Goal: Contribute content: Contribute content

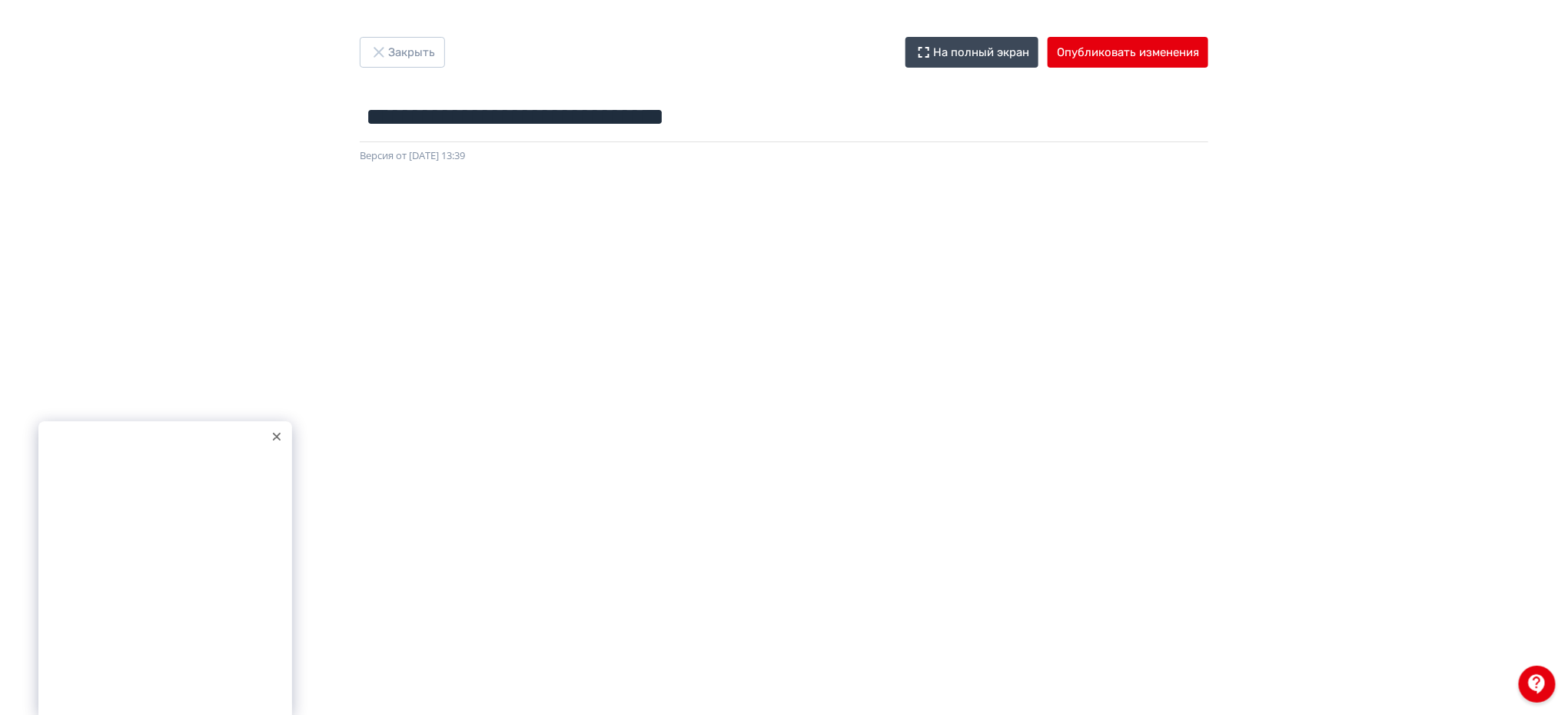
click at [278, 430] on div at bounding box center [277, 437] width 23 height 23
click at [1152, 50] on button "Опубликовать изменения" at bounding box center [1128, 52] width 161 height 31
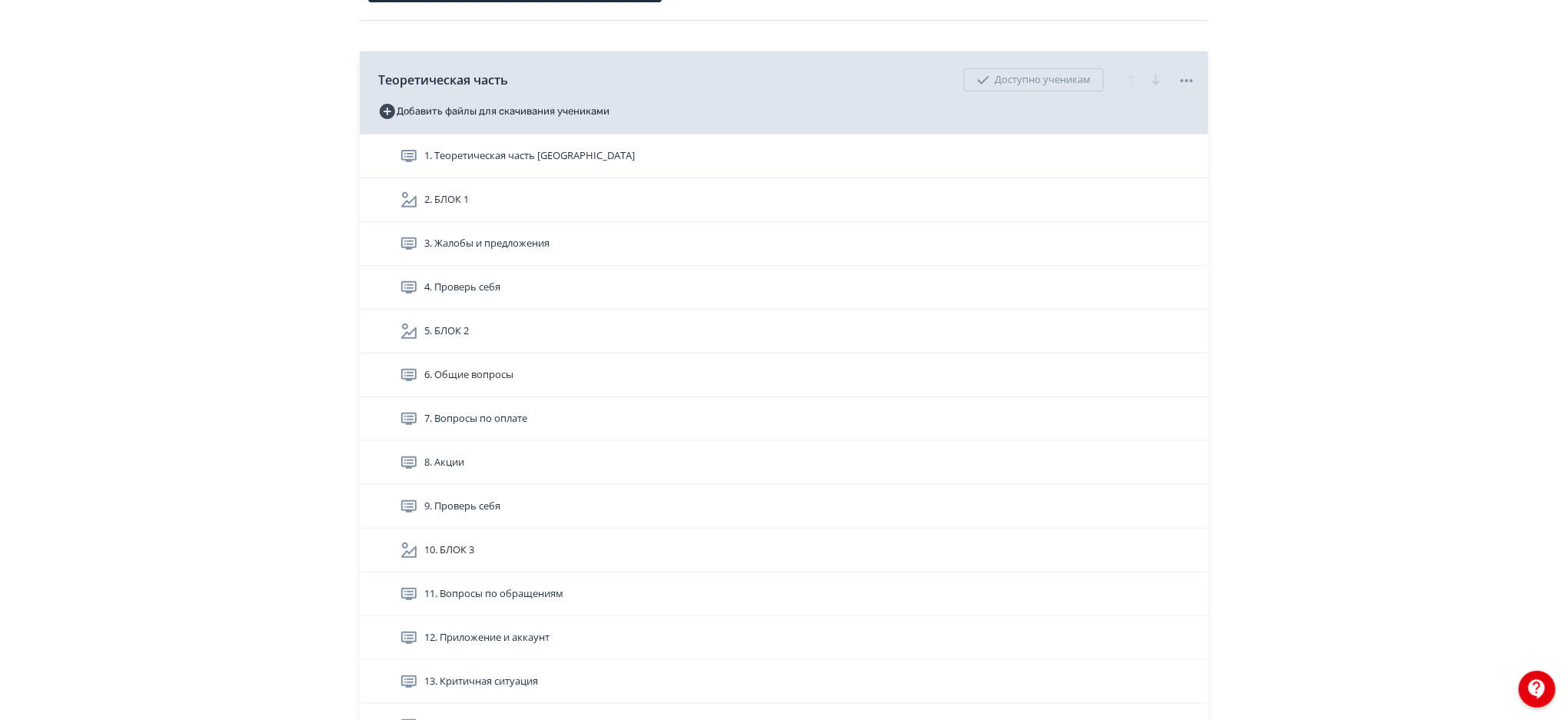
scroll to position [217, 0]
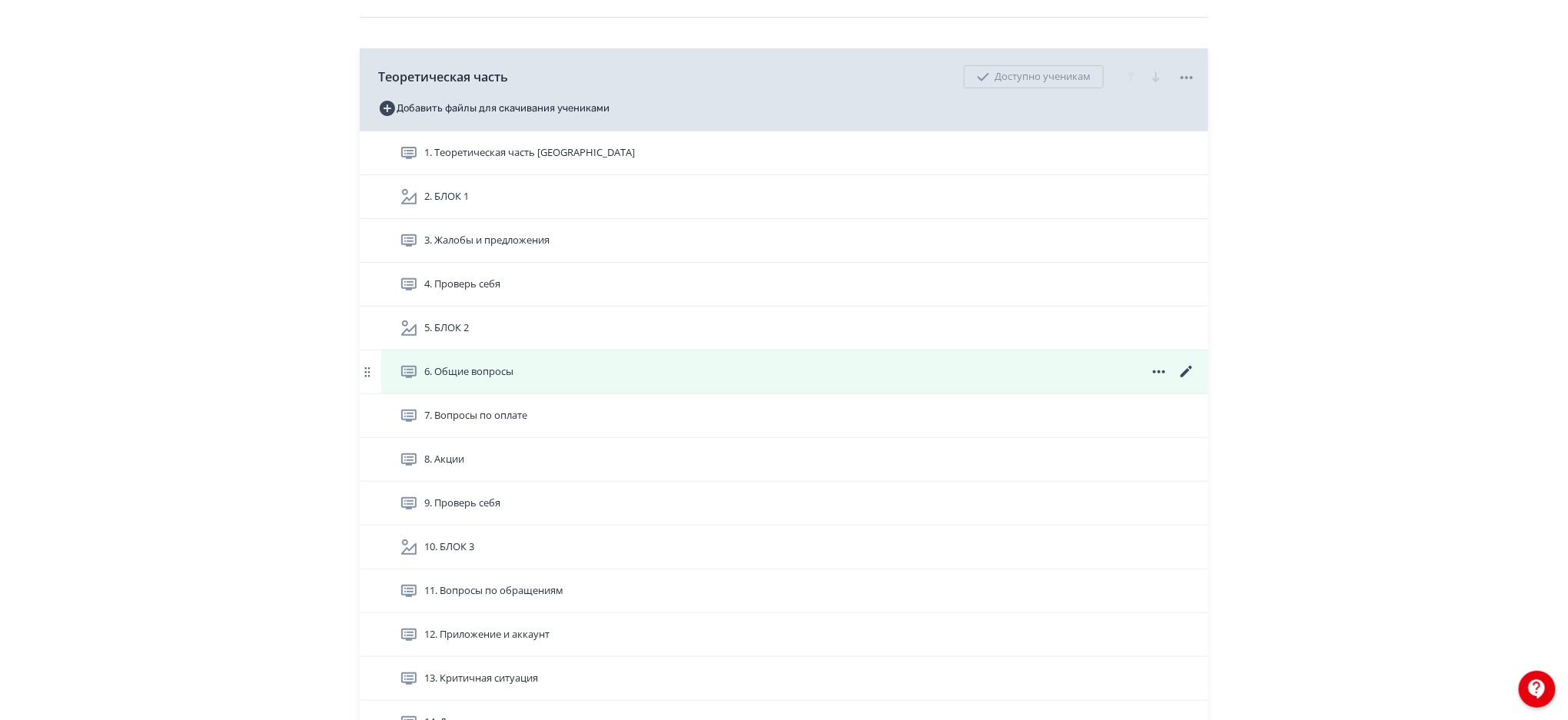
click at [1184, 371] on icon at bounding box center [1186, 371] width 11 height 11
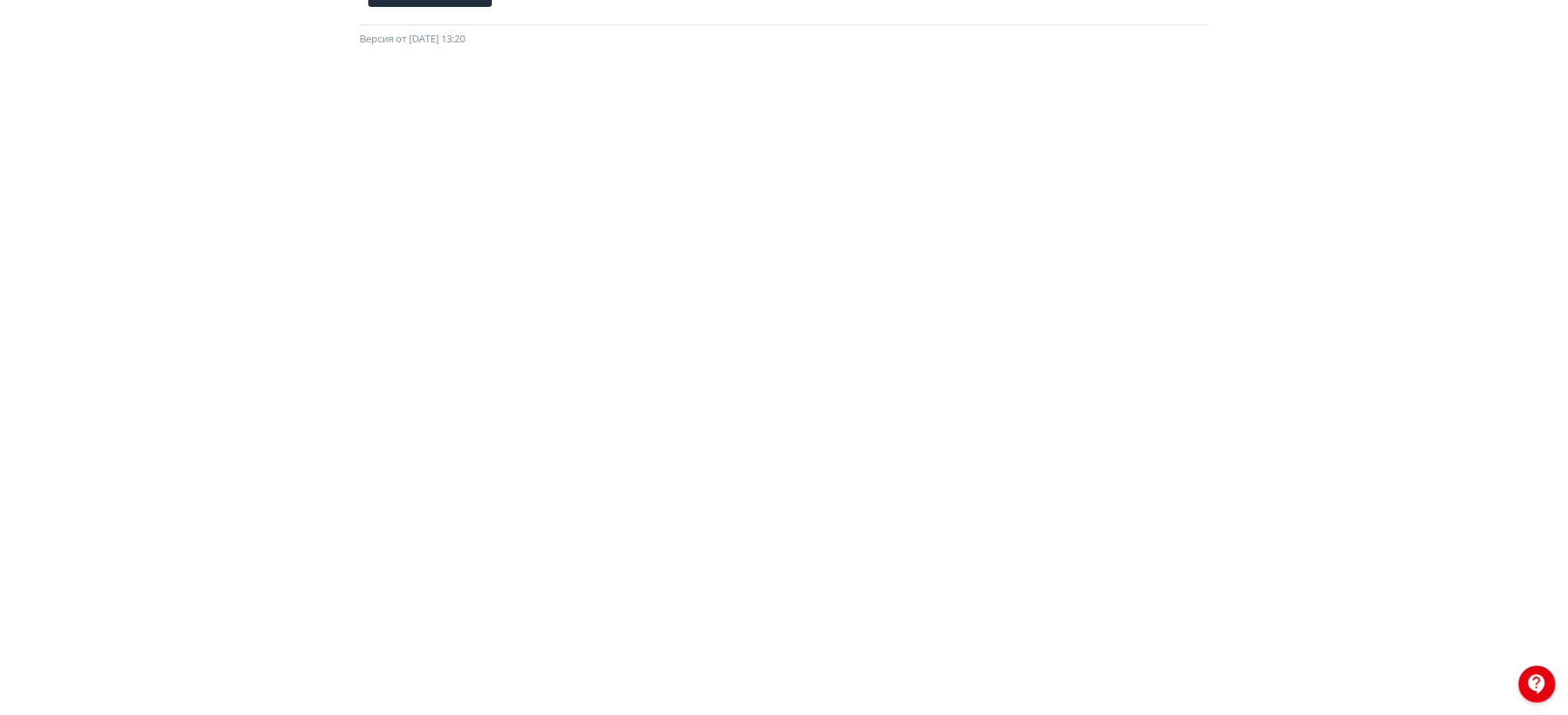
scroll to position [171, 0]
click at [1541, 395] on div at bounding box center [784, 339] width 1568 height 692
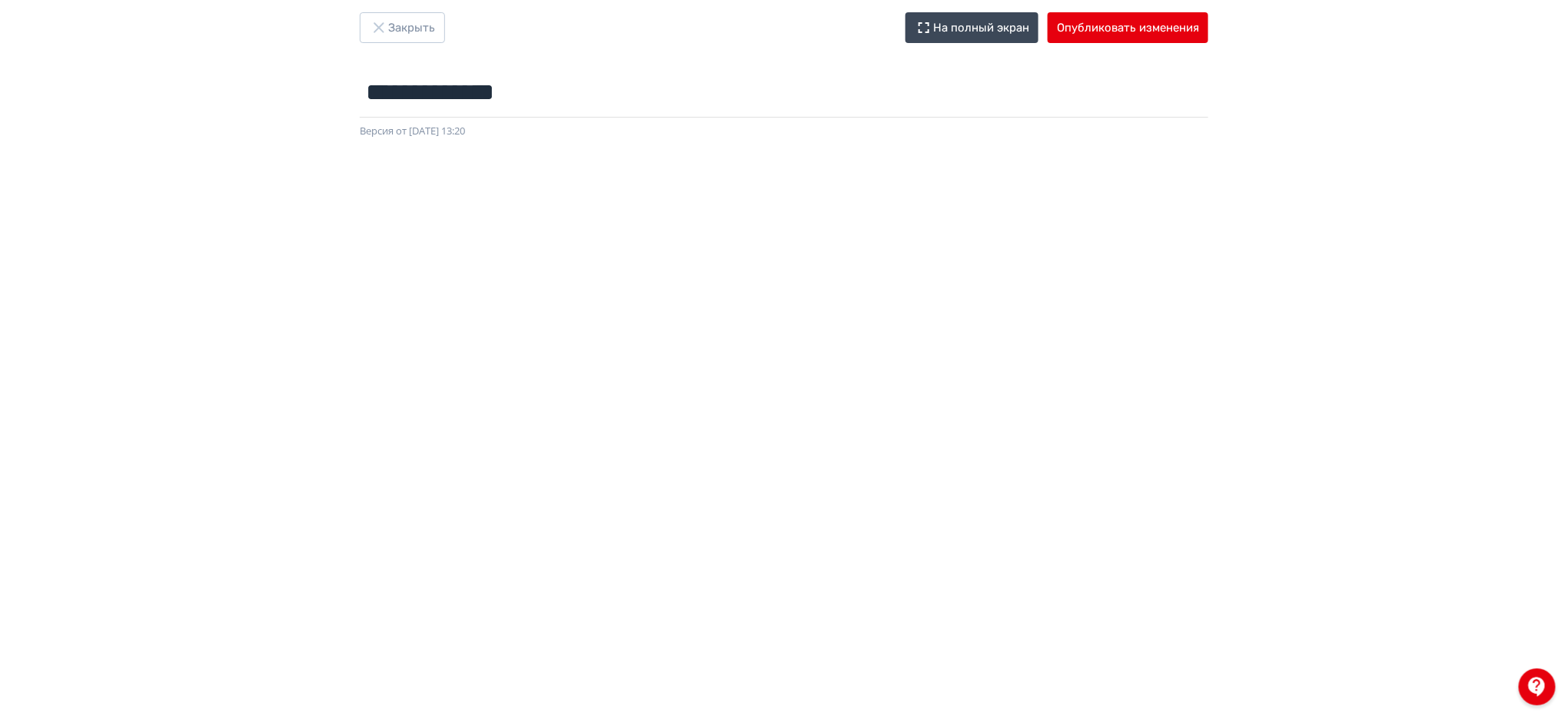
scroll to position [0, 0]
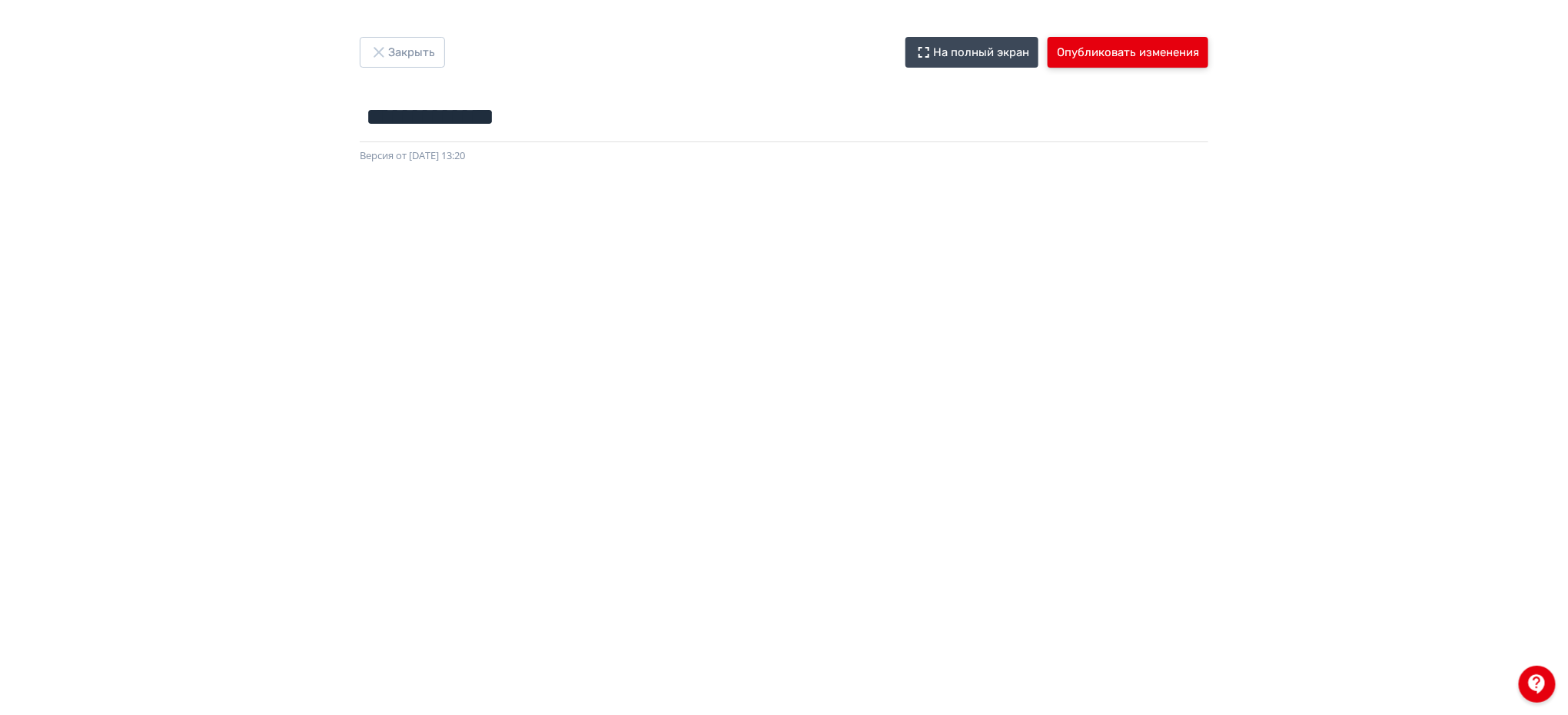
click at [1173, 58] on button "Опубликовать изменения" at bounding box center [1128, 52] width 161 height 31
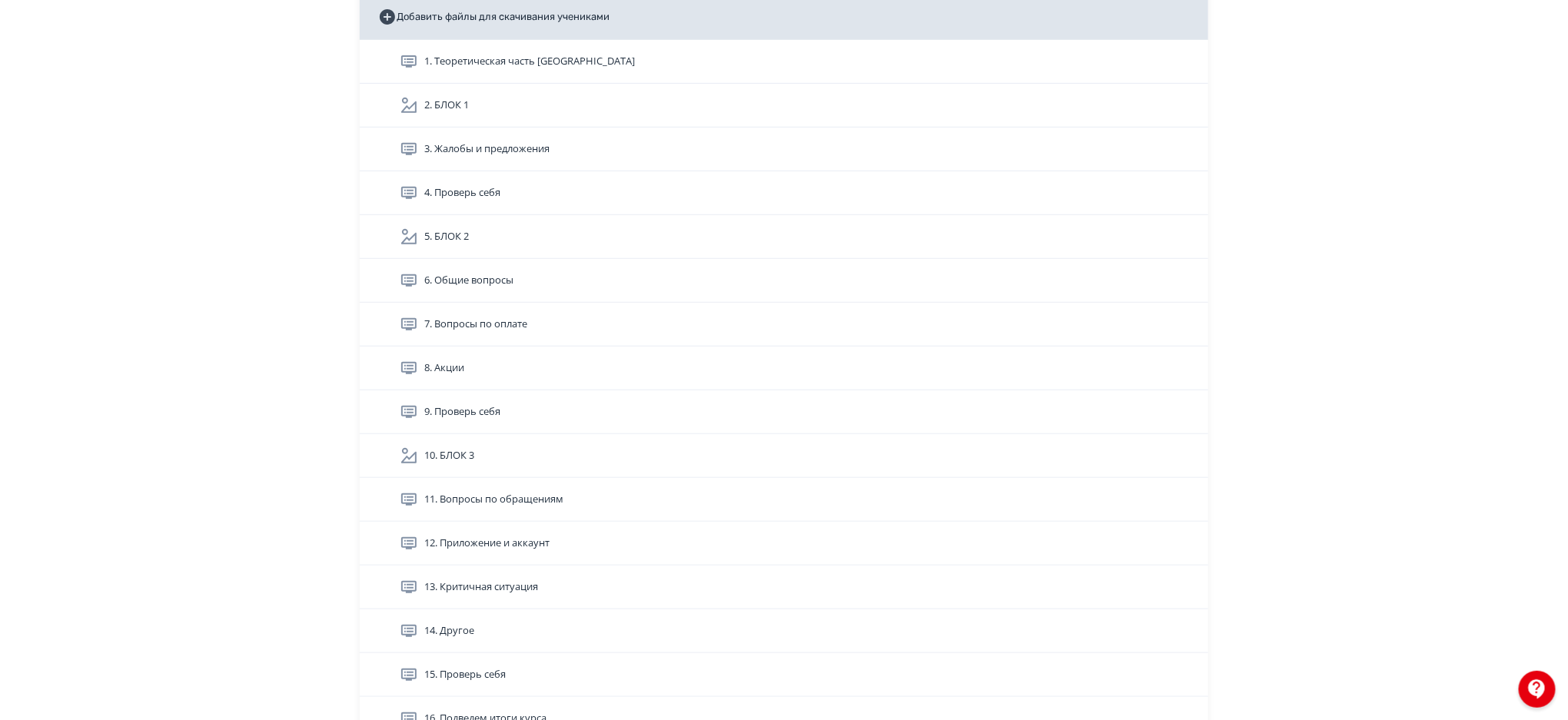
scroll to position [311, 0]
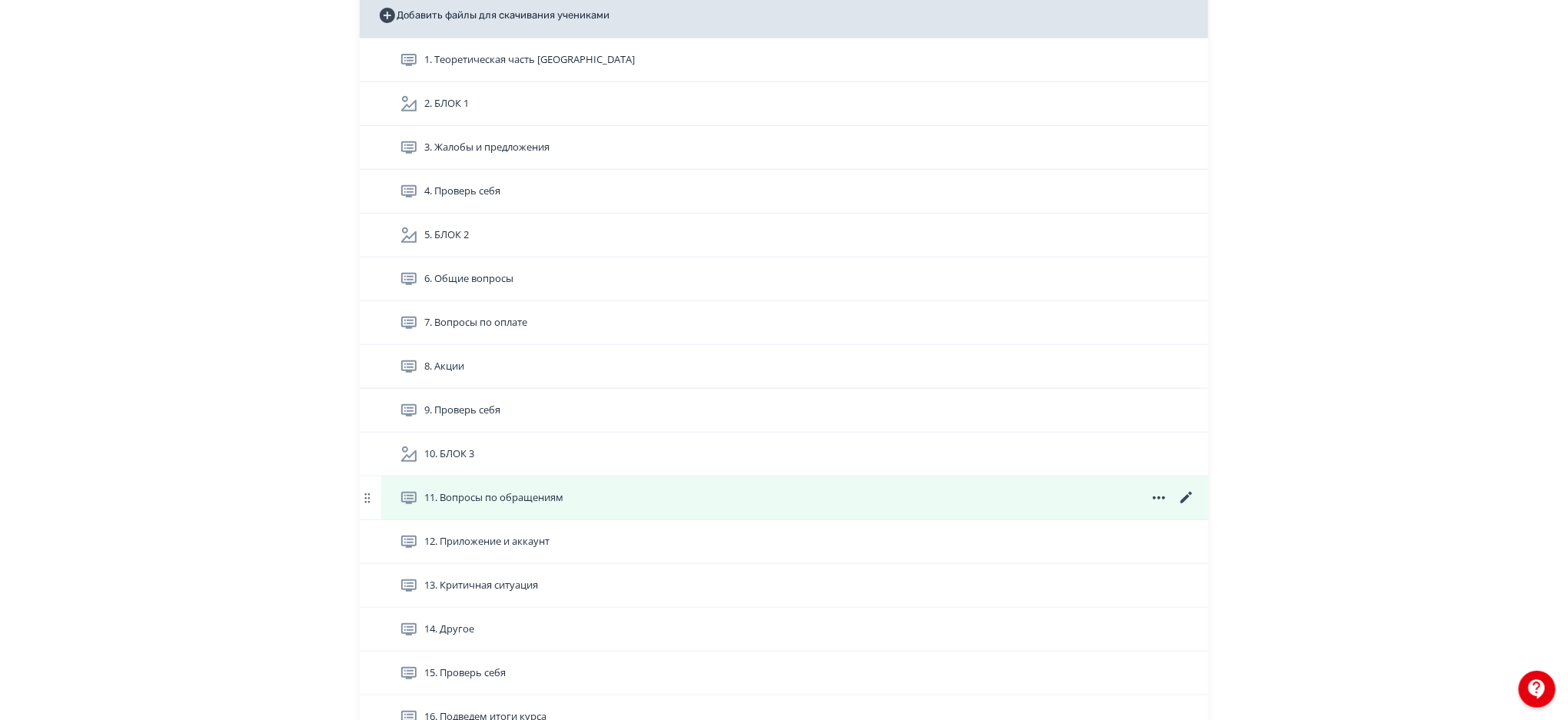
click at [1187, 492] on icon at bounding box center [1187, 497] width 18 height 18
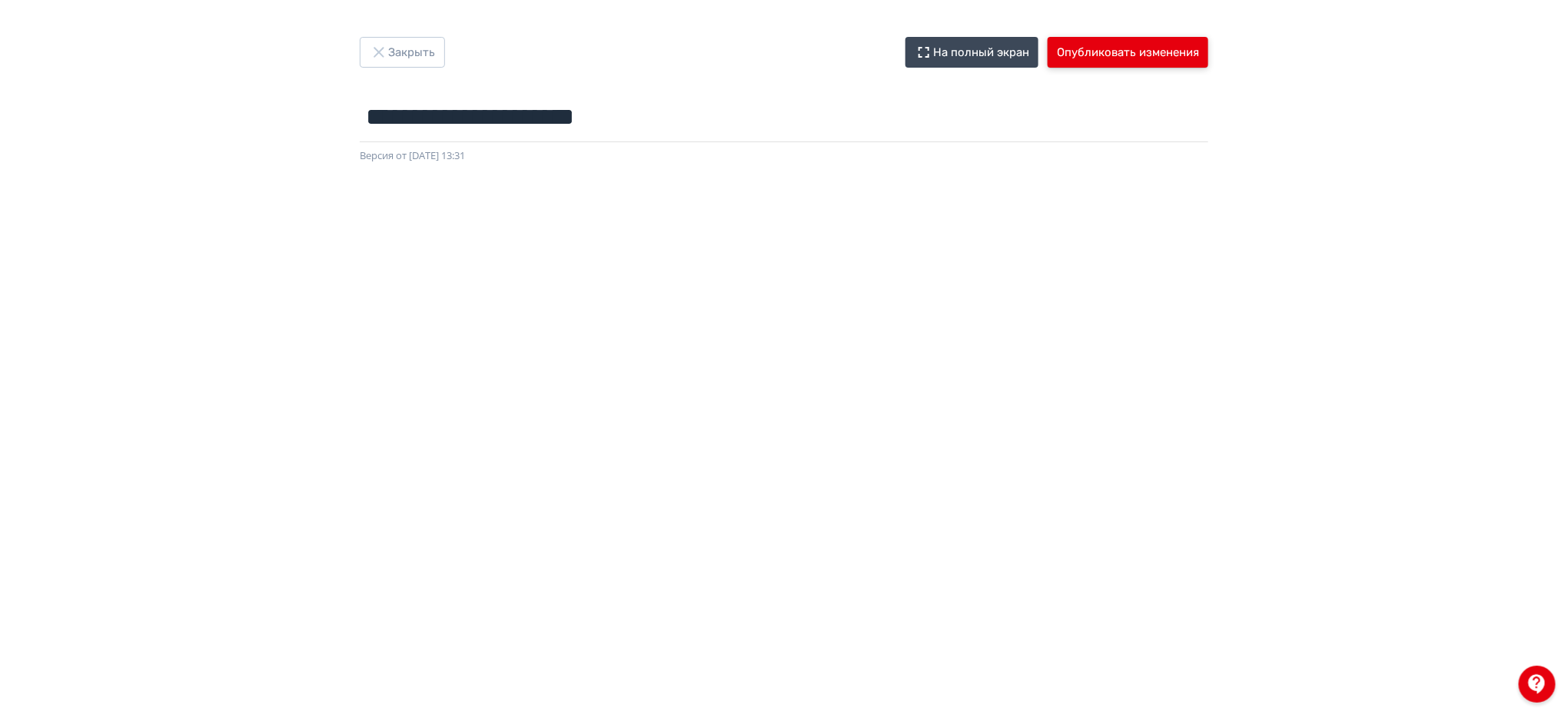
click at [1177, 51] on button "Опубликовать изменения" at bounding box center [1128, 52] width 161 height 31
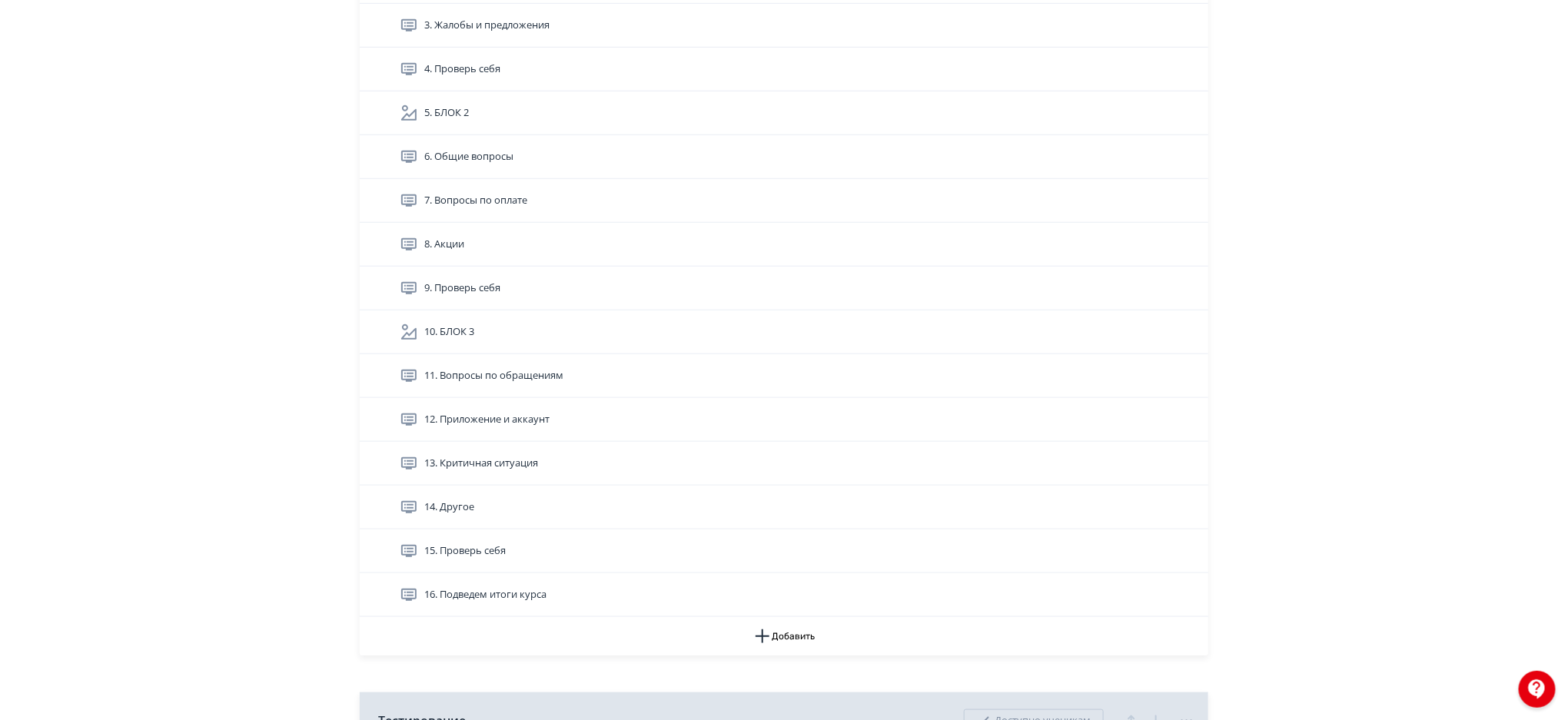
scroll to position [435, 0]
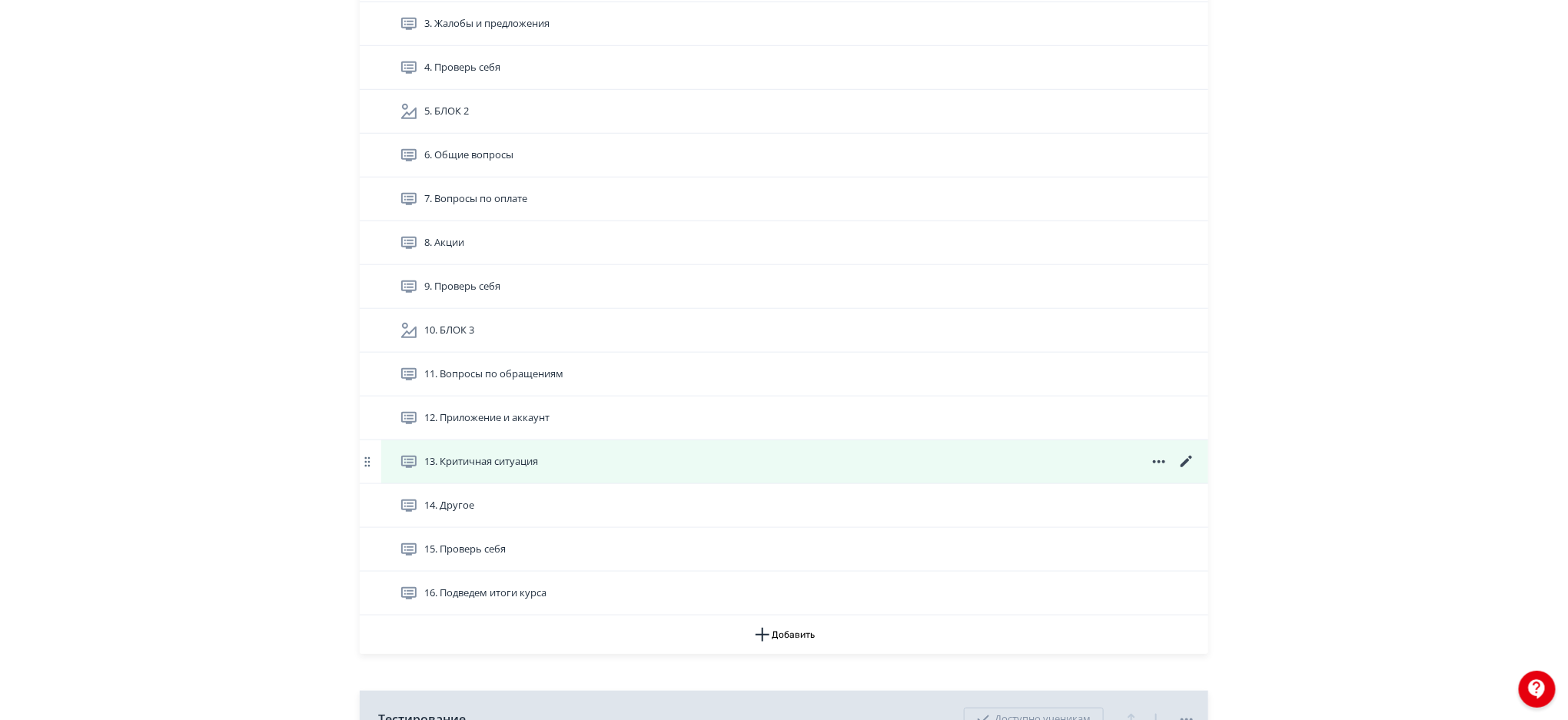
click at [1188, 458] on icon at bounding box center [1187, 462] width 18 height 18
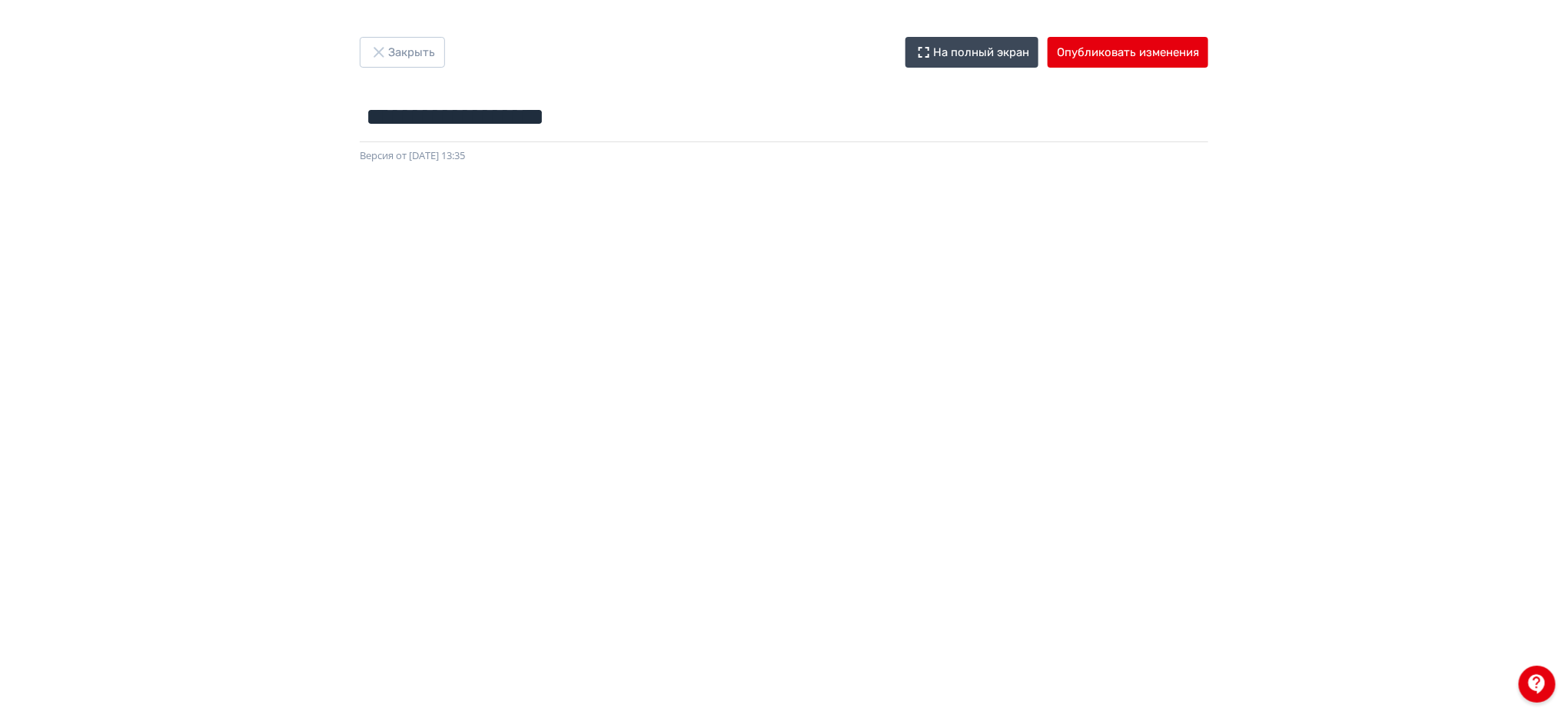
click at [1146, 68] on div "**********" at bounding box center [784, 100] width 922 height 127
click at [1151, 42] on button "Опубликовать изменения" at bounding box center [1128, 52] width 161 height 31
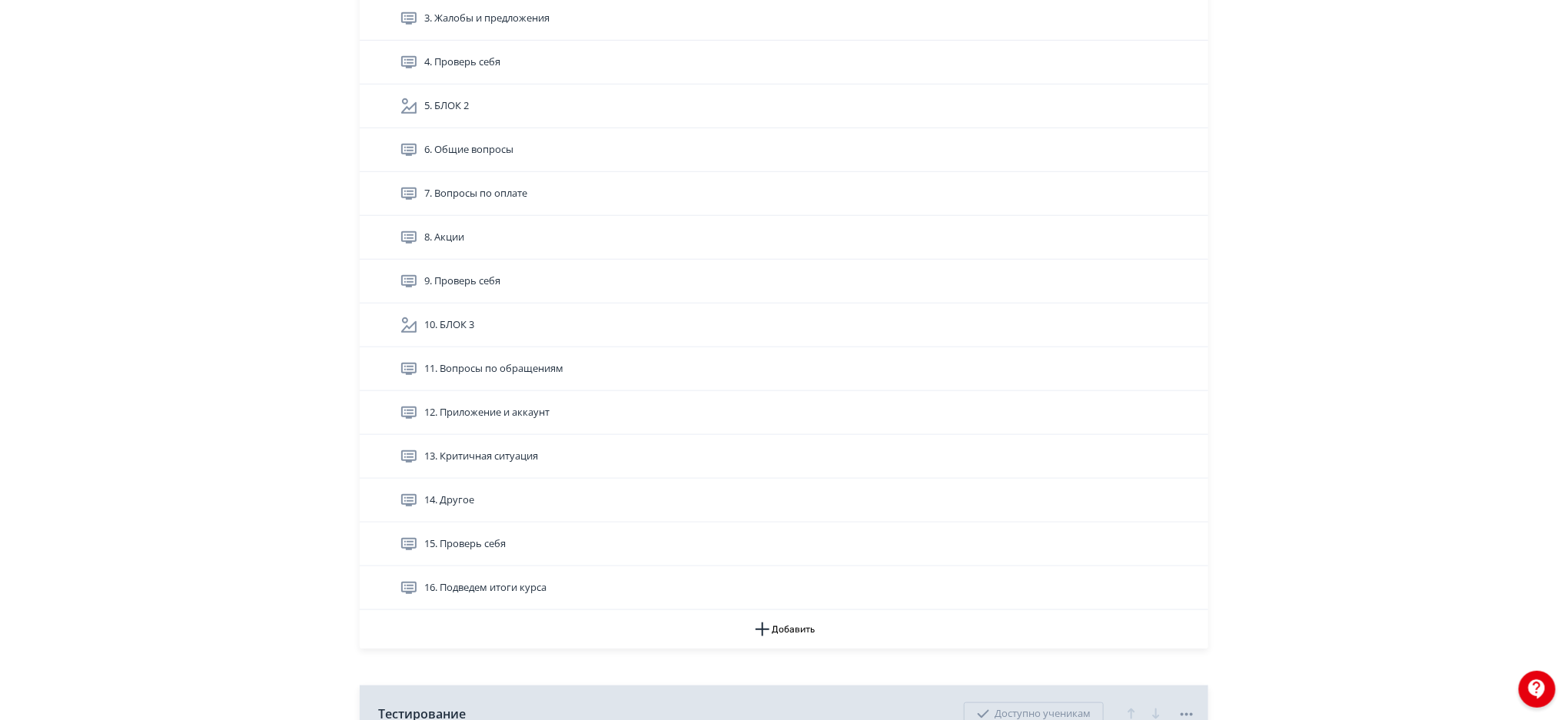
scroll to position [435, 0]
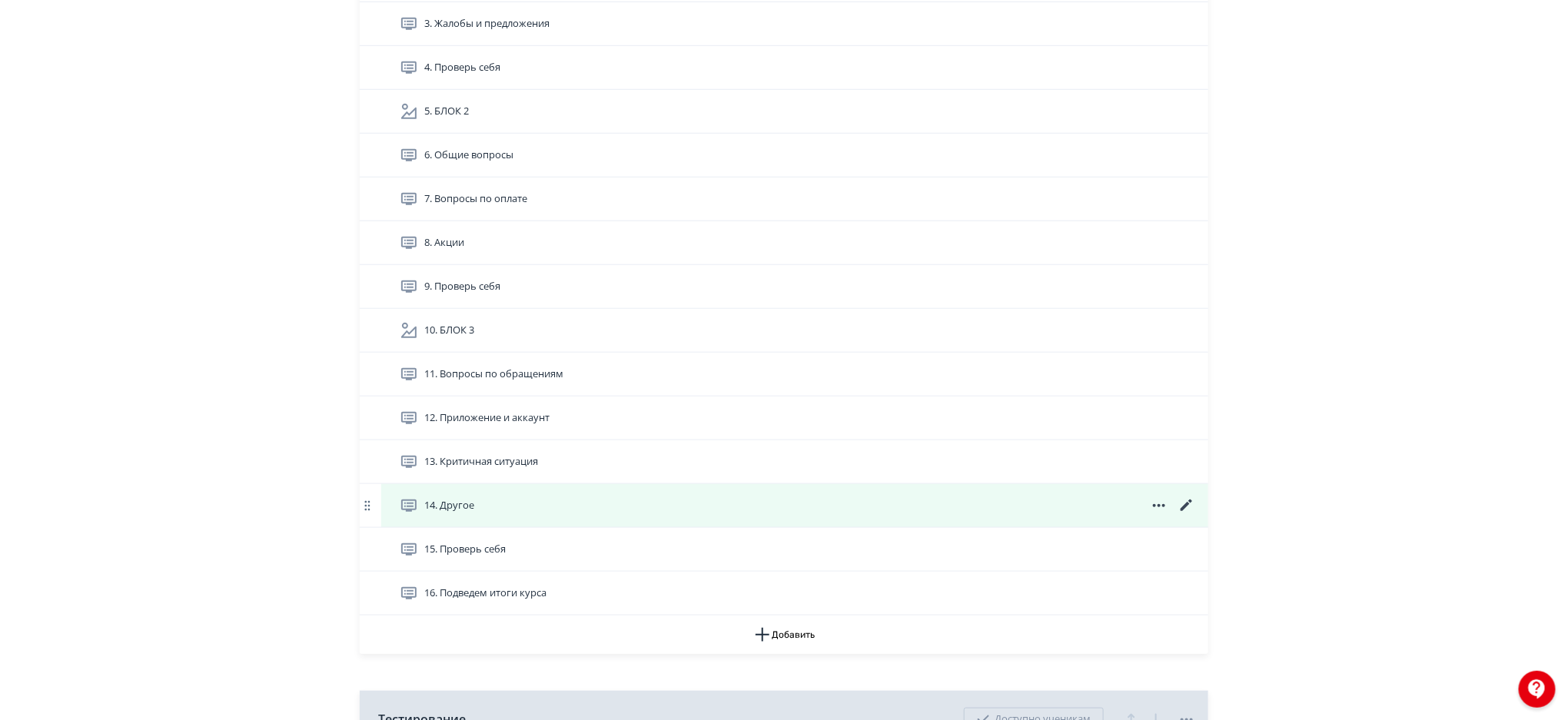
click at [1186, 507] on icon at bounding box center [1186, 505] width 11 height 11
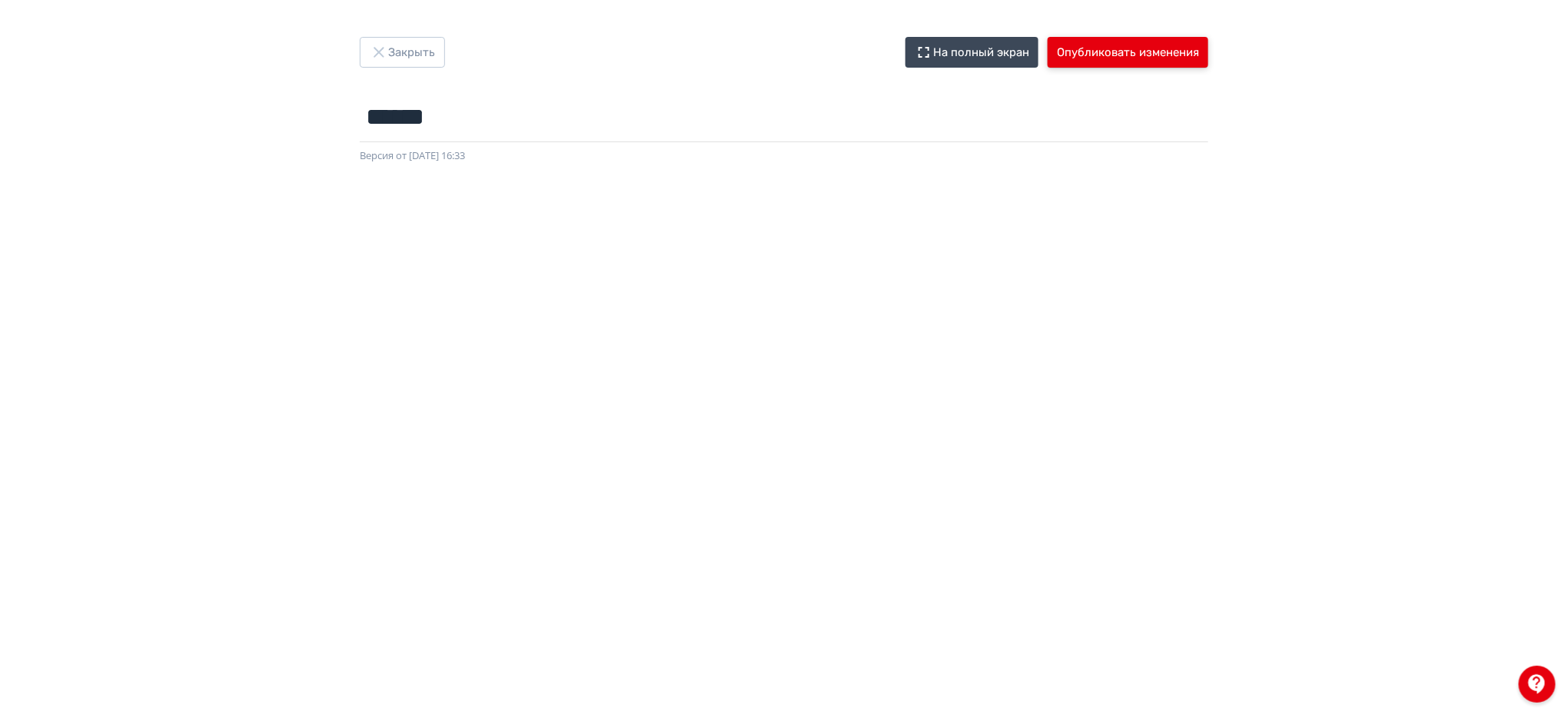
click at [1113, 55] on button "Опубликовать изменения" at bounding box center [1128, 52] width 161 height 31
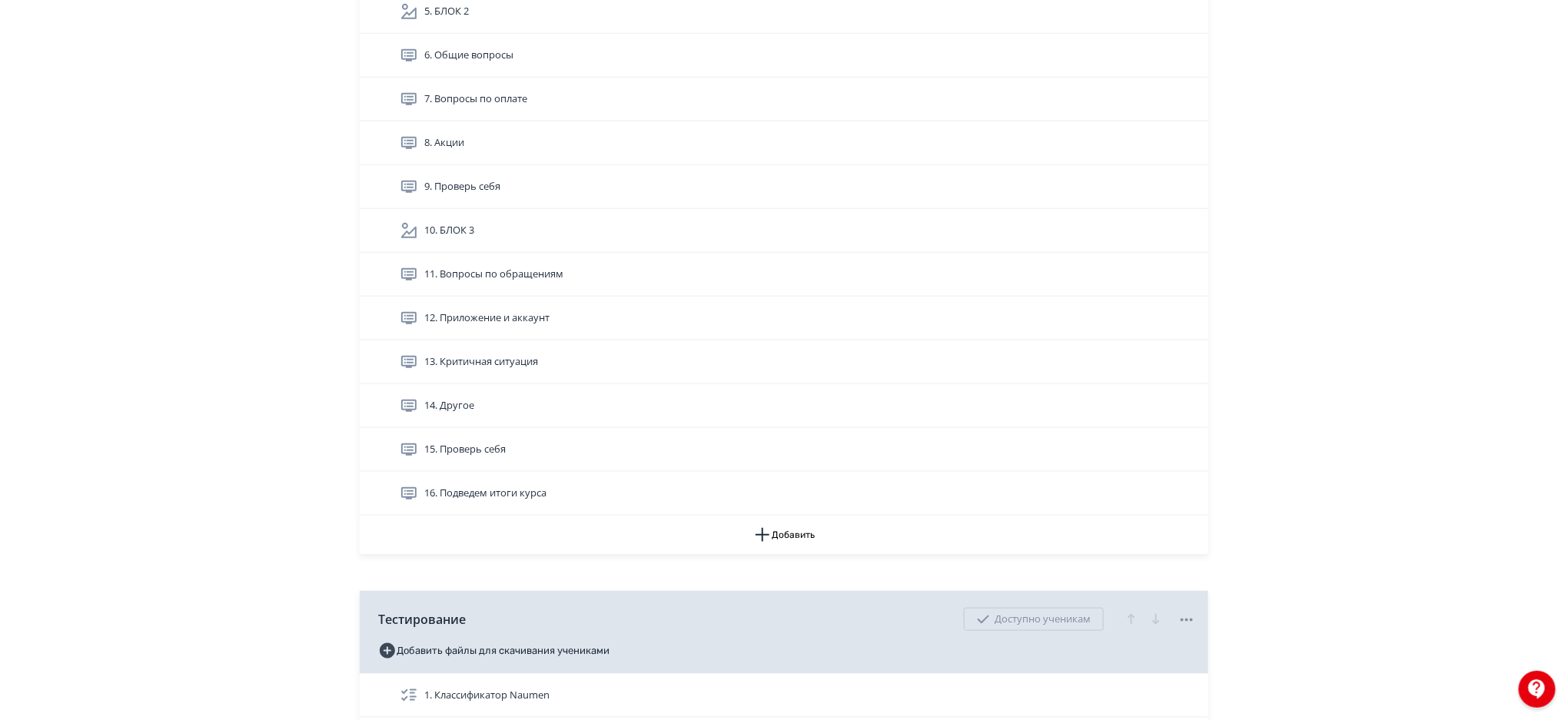
scroll to position [537, 0]
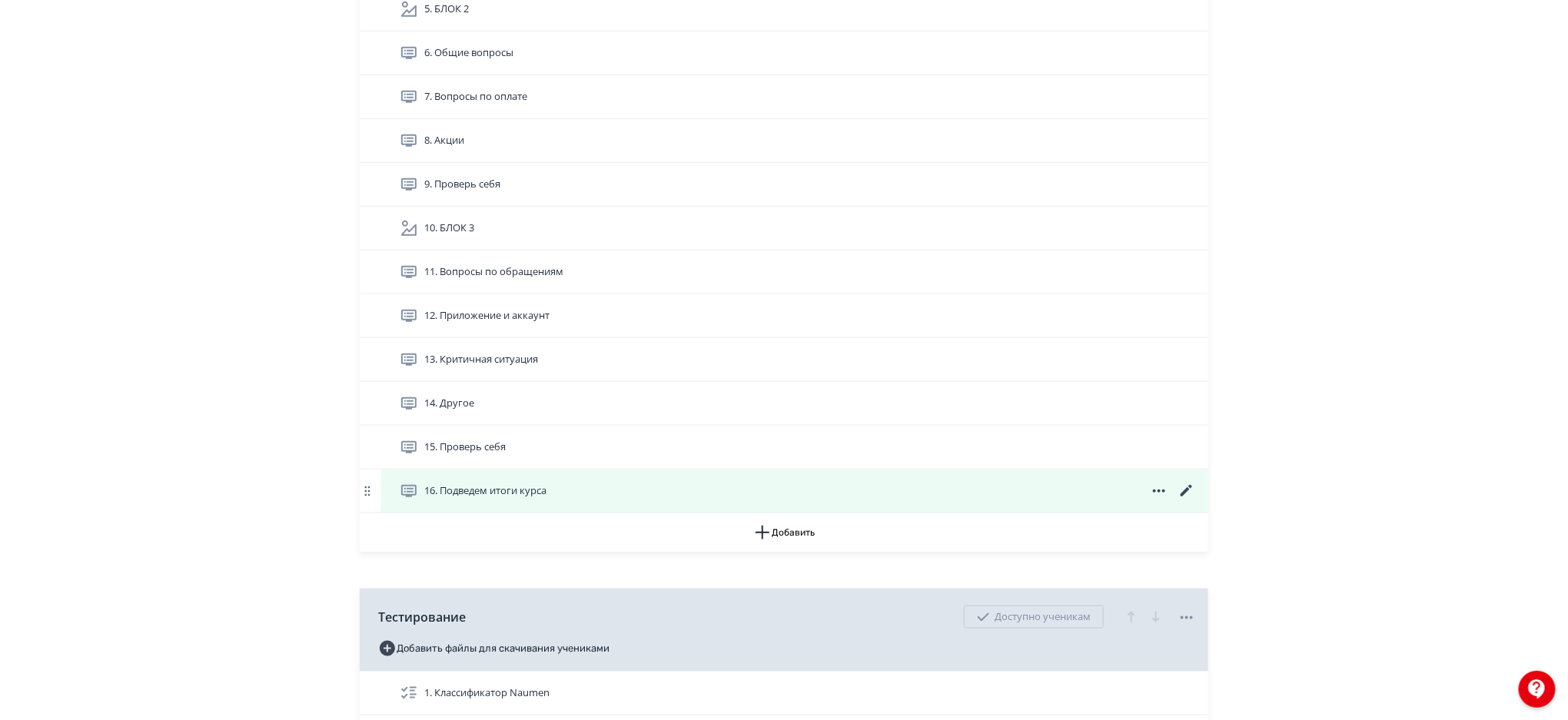
click at [1186, 489] on icon at bounding box center [1186, 490] width 11 height 11
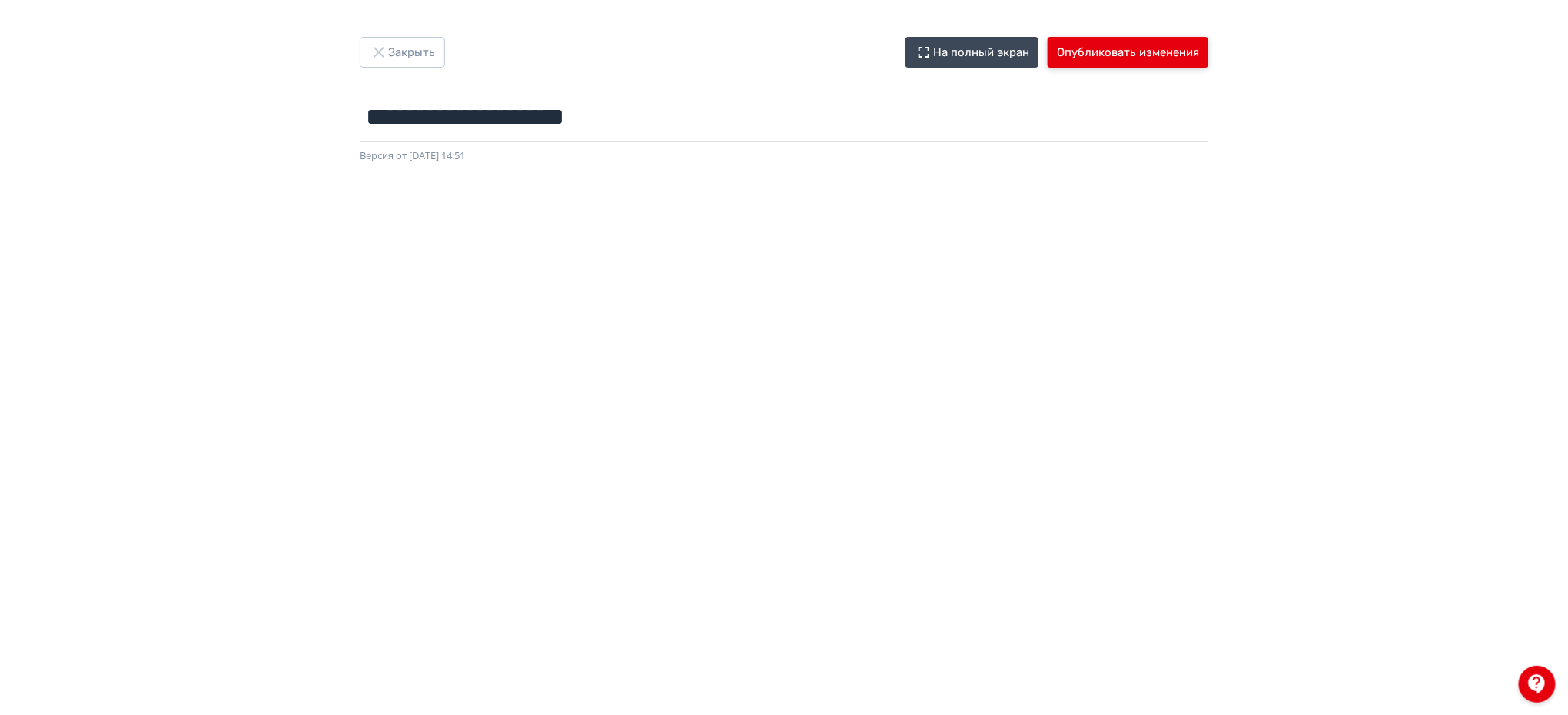
click at [1172, 48] on button "Опубликовать изменения" at bounding box center [1128, 52] width 161 height 31
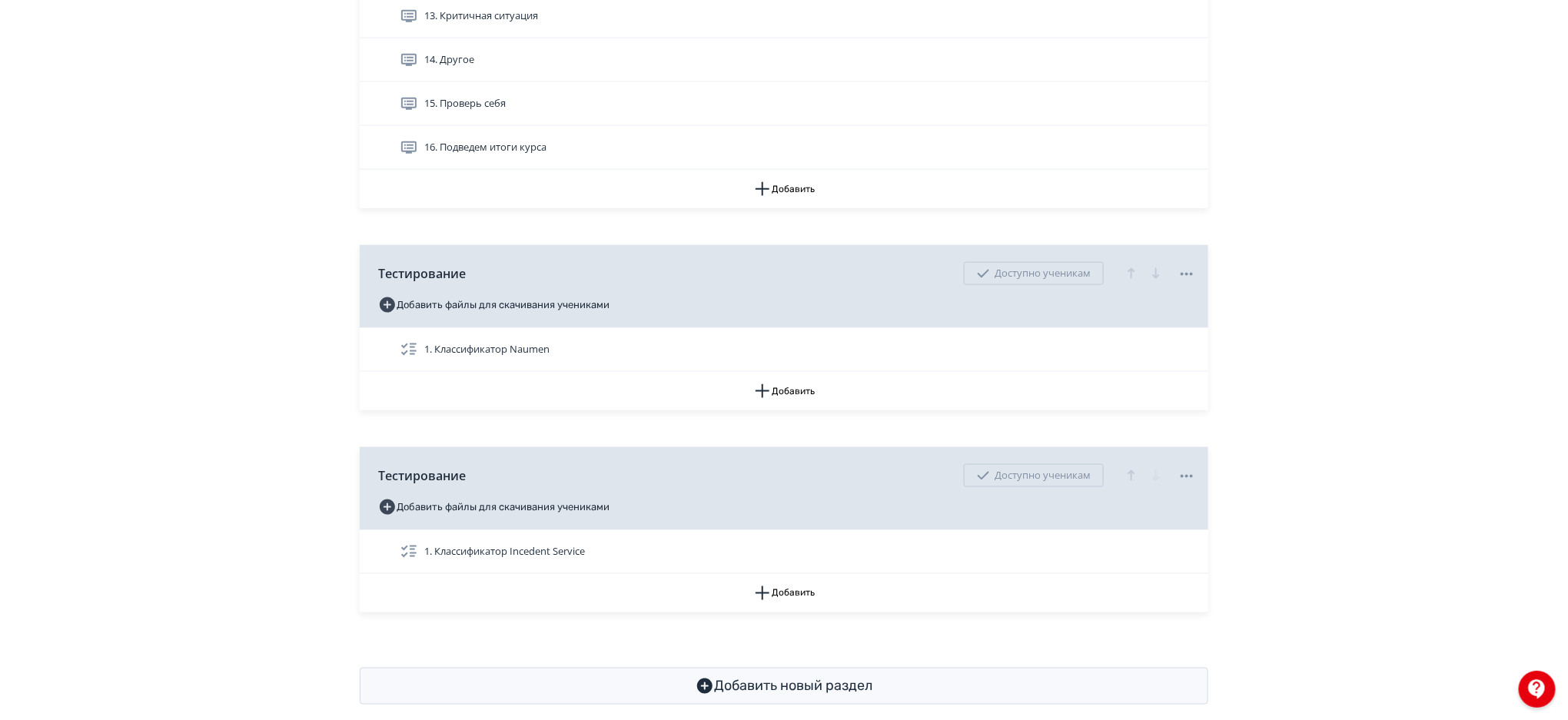
scroll to position [888, 0]
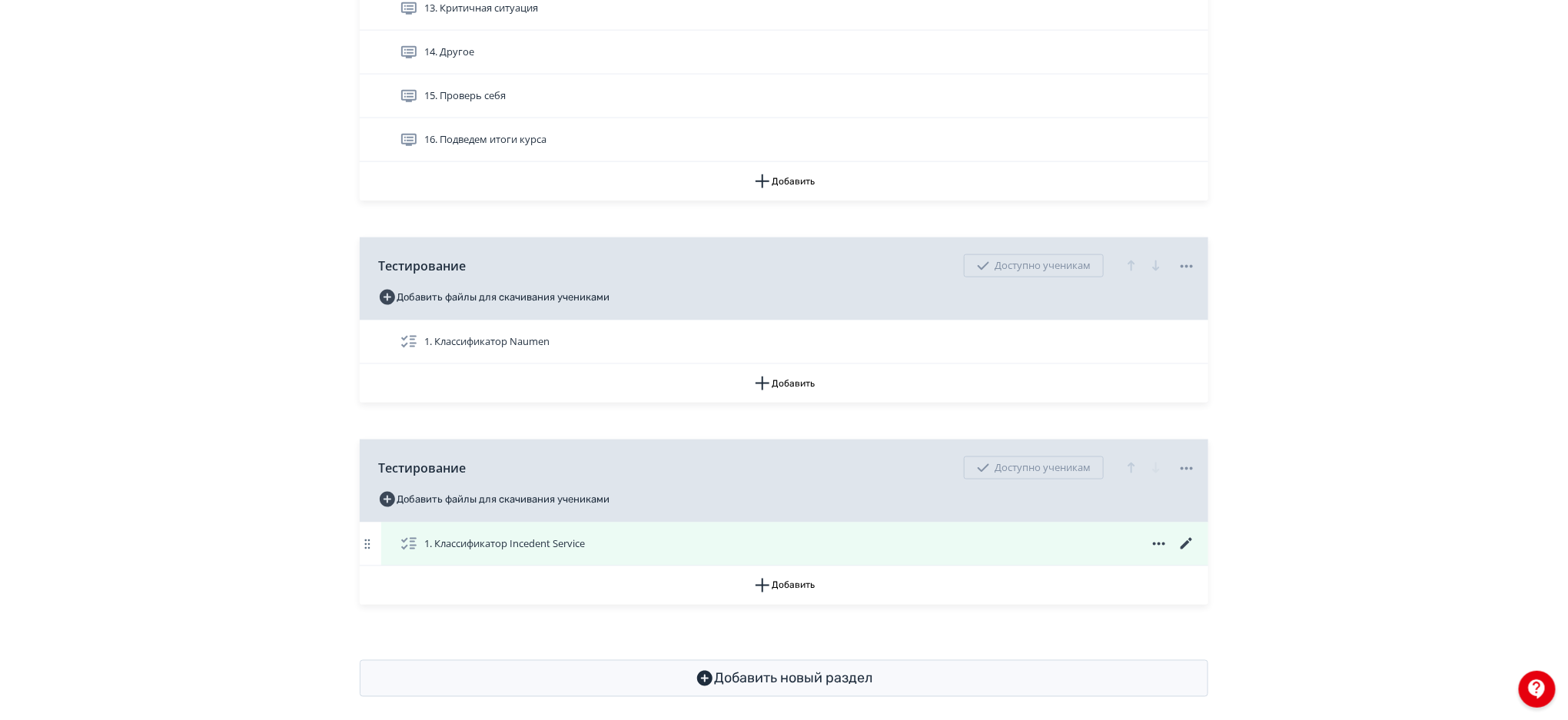
click at [1184, 545] on icon at bounding box center [1186, 544] width 11 height 11
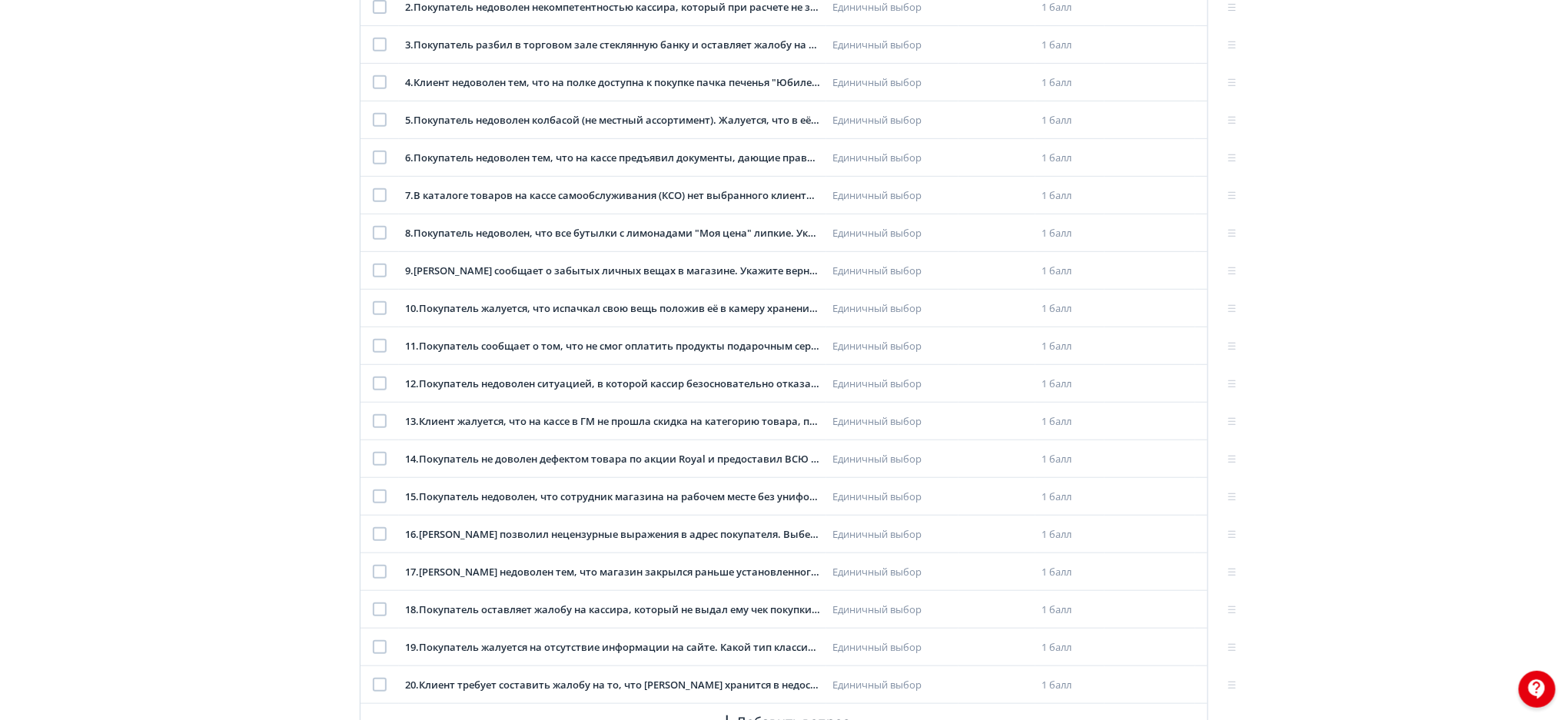
scroll to position [346, 0]
click at [1152, 565] on icon at bounding box center [1147, 568] width 11 height 11
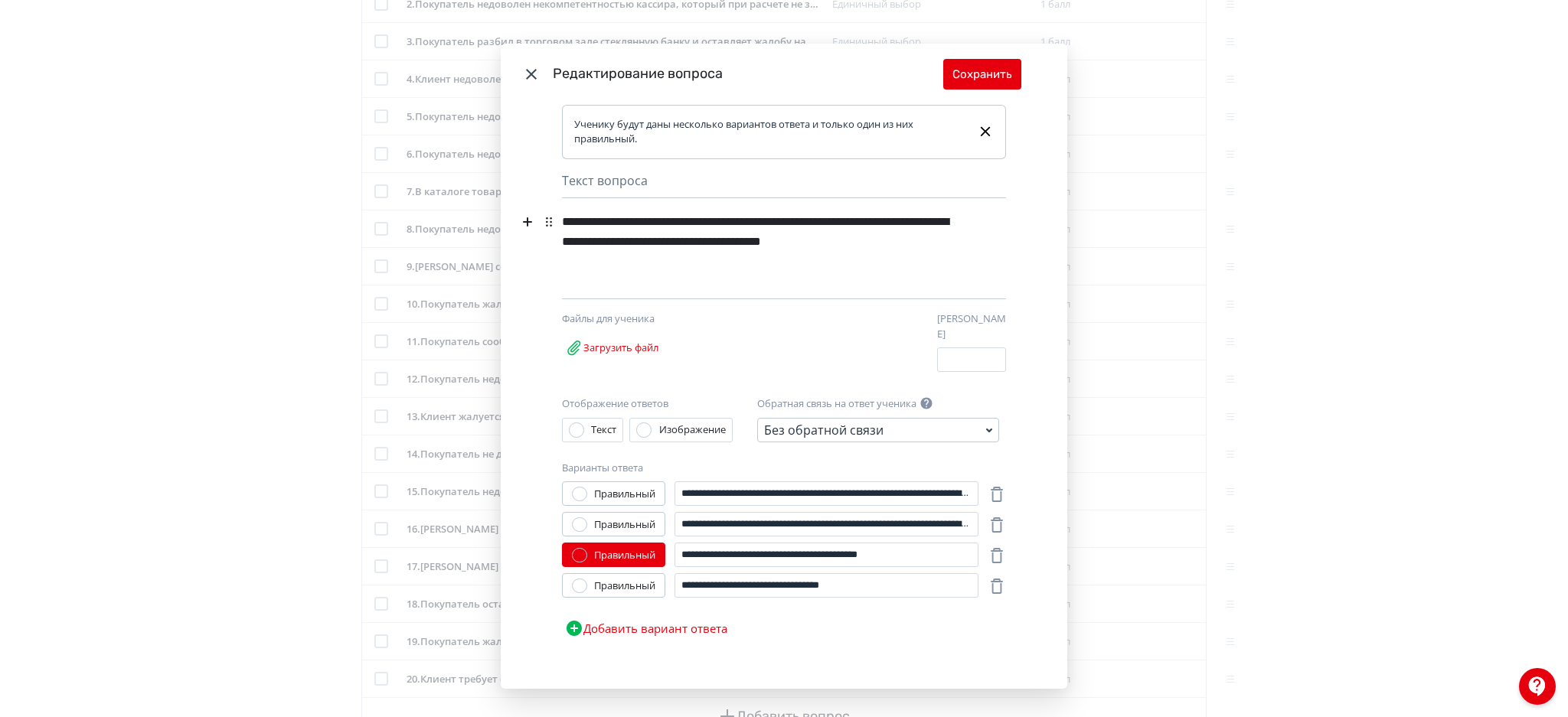
click at [929, 247] on div "**********" at bounding box center [758, 242] width 392 height 69
click at [1000, 78] on button "Сохранить" at bounding box center [982, 74] width 78 height 30
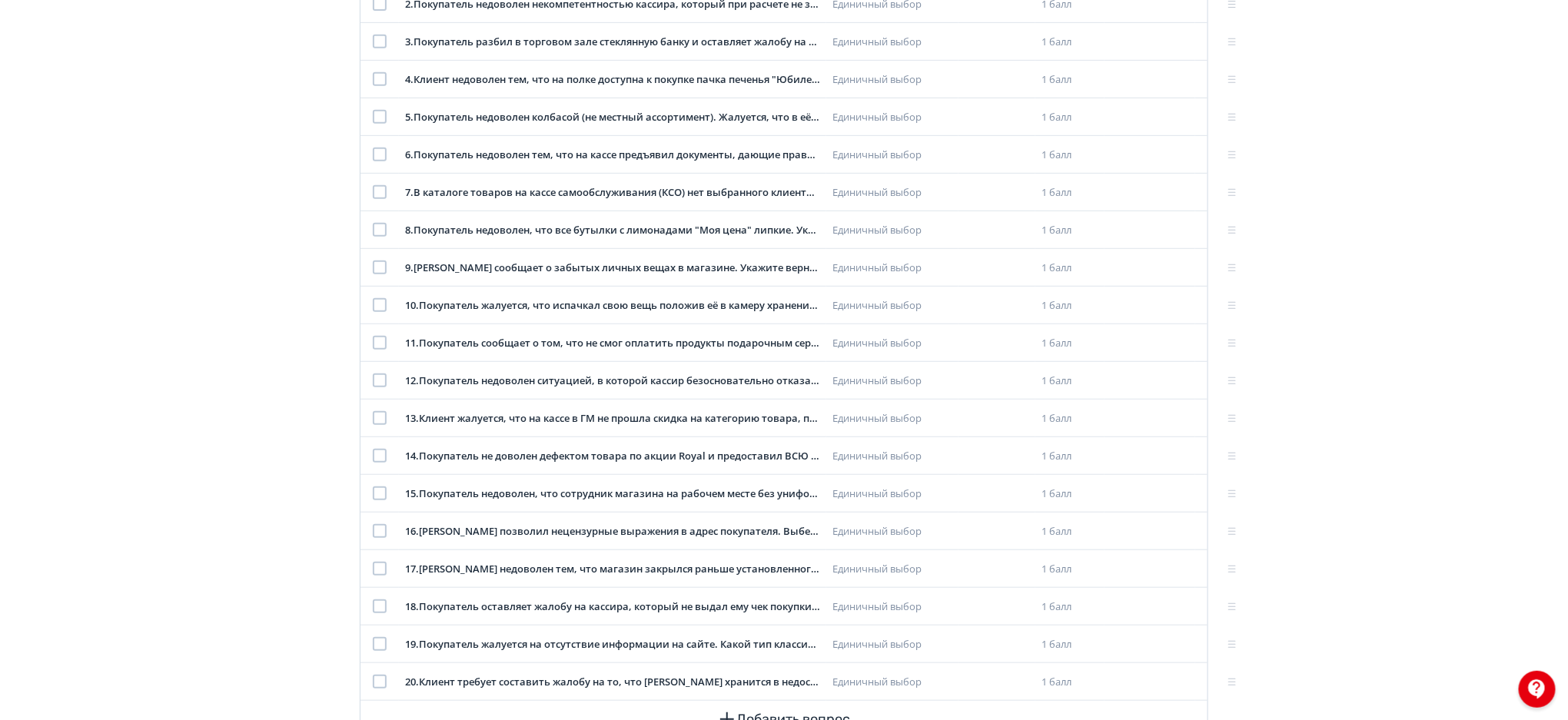
scroll to position [0, 0]
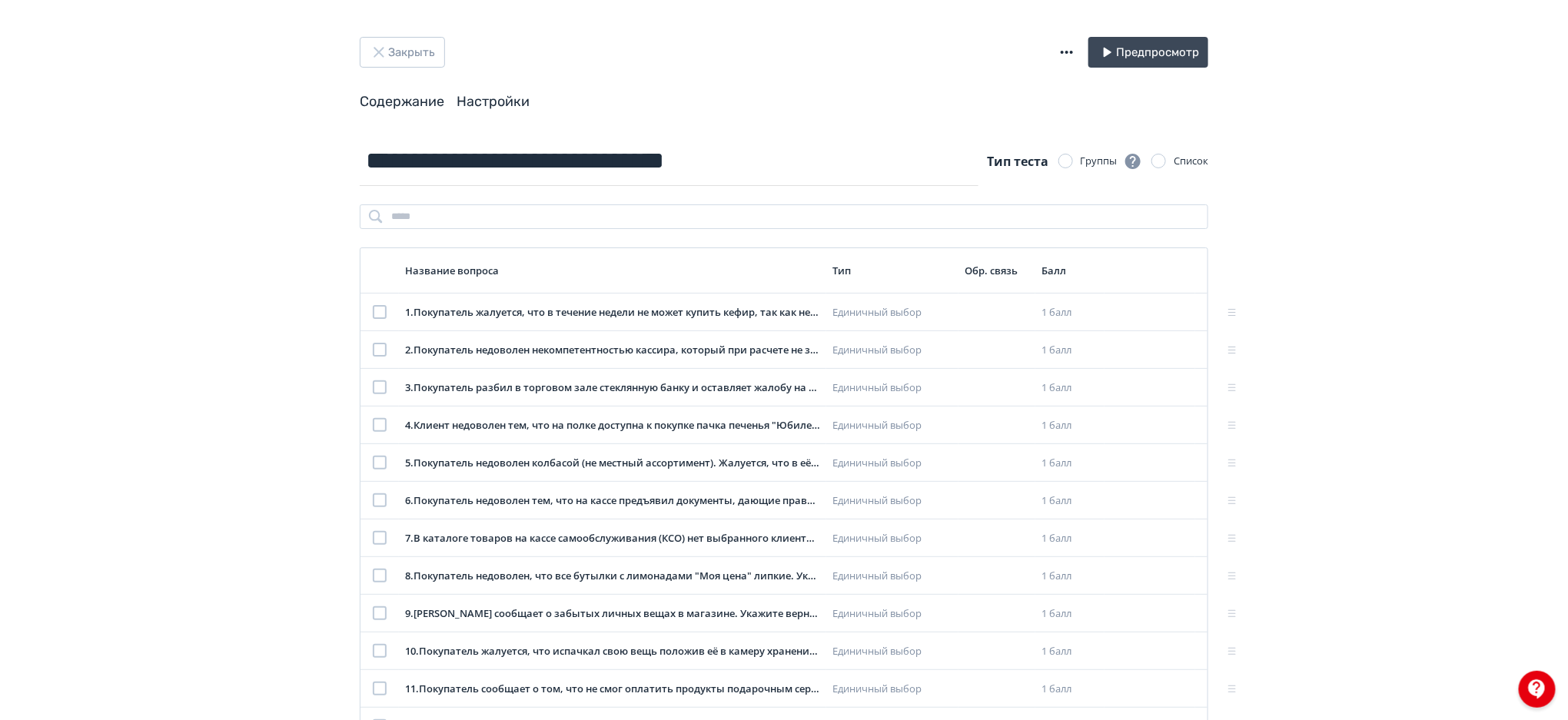
click at [490, 93] on link "Настройки" at bounding box center [493, 101] width 73 height 17
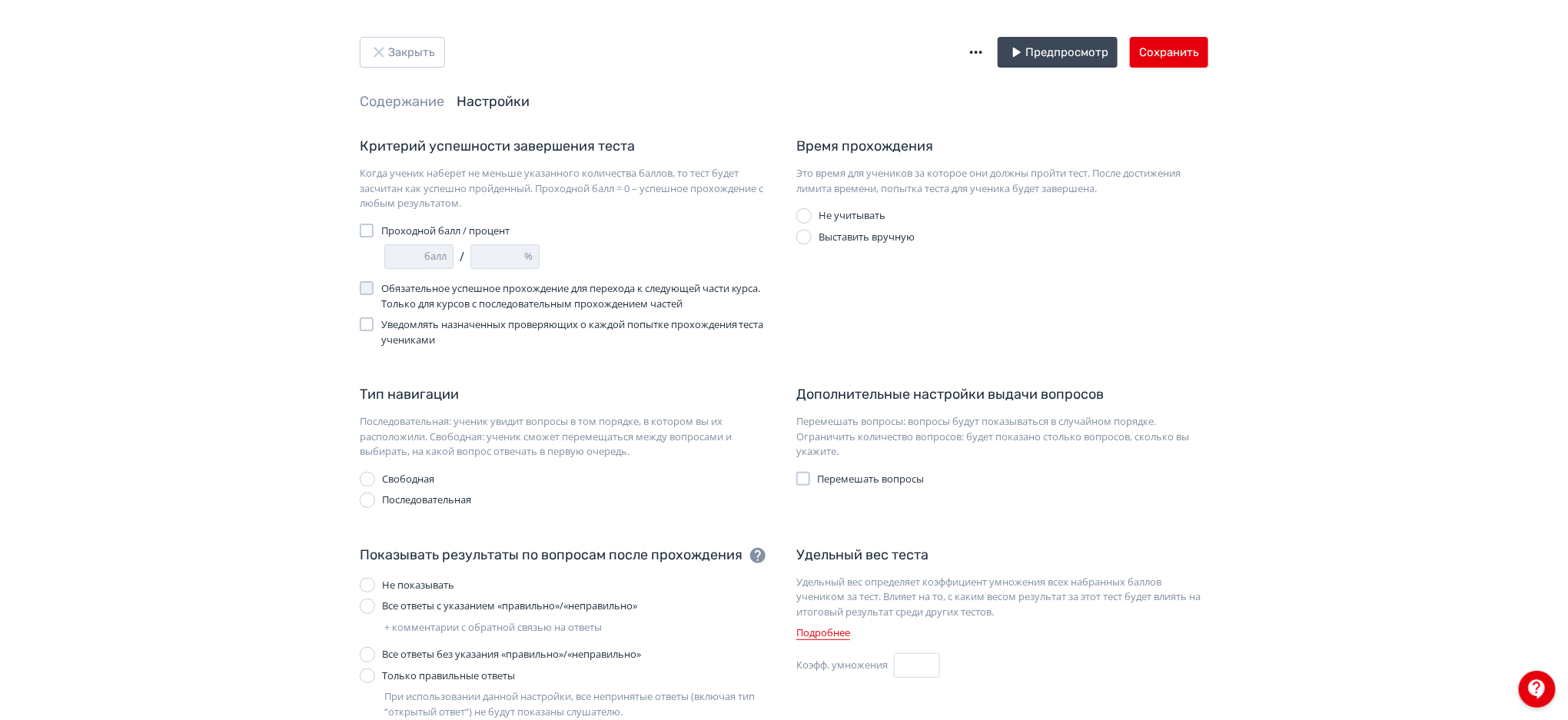
click at [426, 223] on span "Проходной балл / процент" at bounding box center [445, 231] width 128 height 16
click at [484, 254] on input "*" at bounding box center [497, 257] width 53 height 23
type input "*"
type input "**"
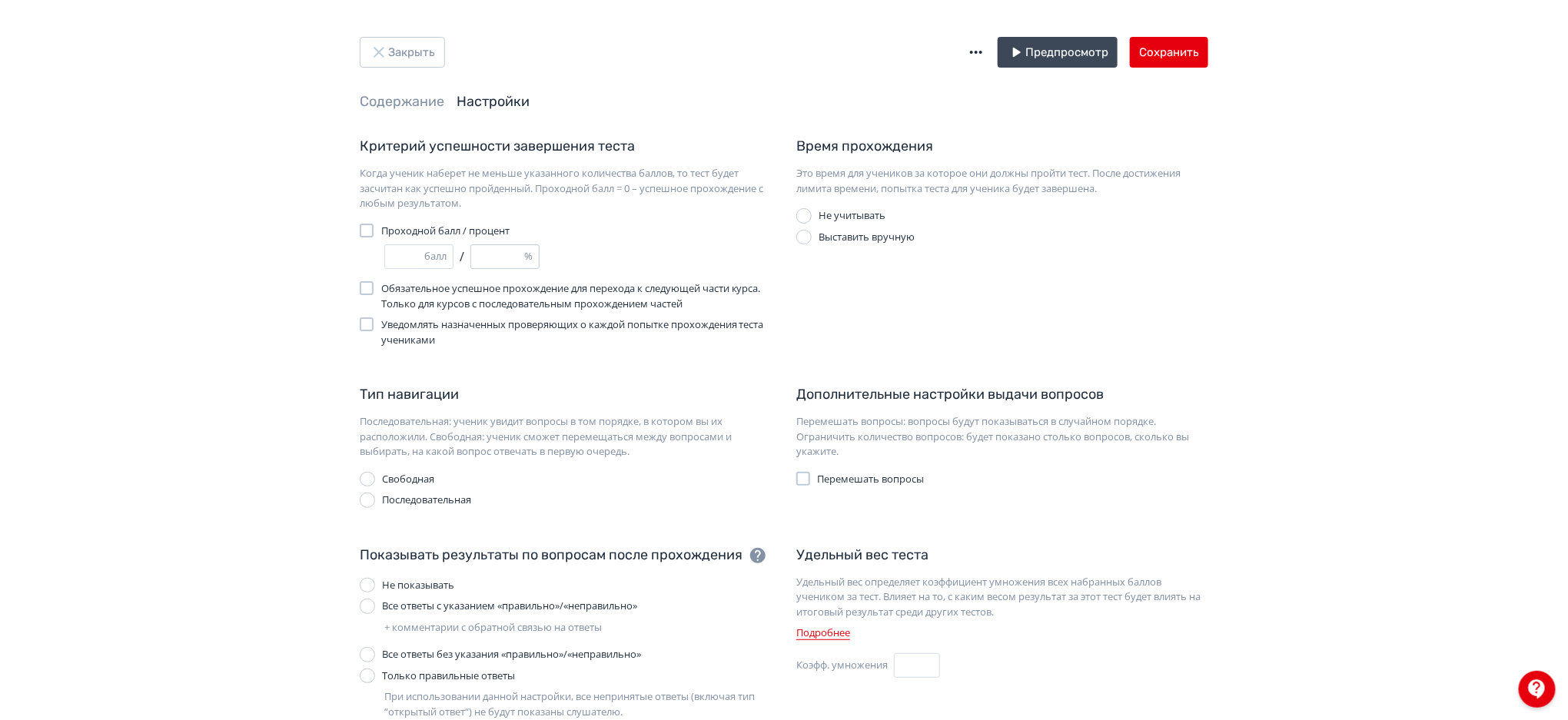
type input "*"
click at [367, 230] on div at bounding box center [366, 230] width 14 height 14
click at [416, 97] on link "Содержание" at bounding box center [401, 101] width 85 height 17
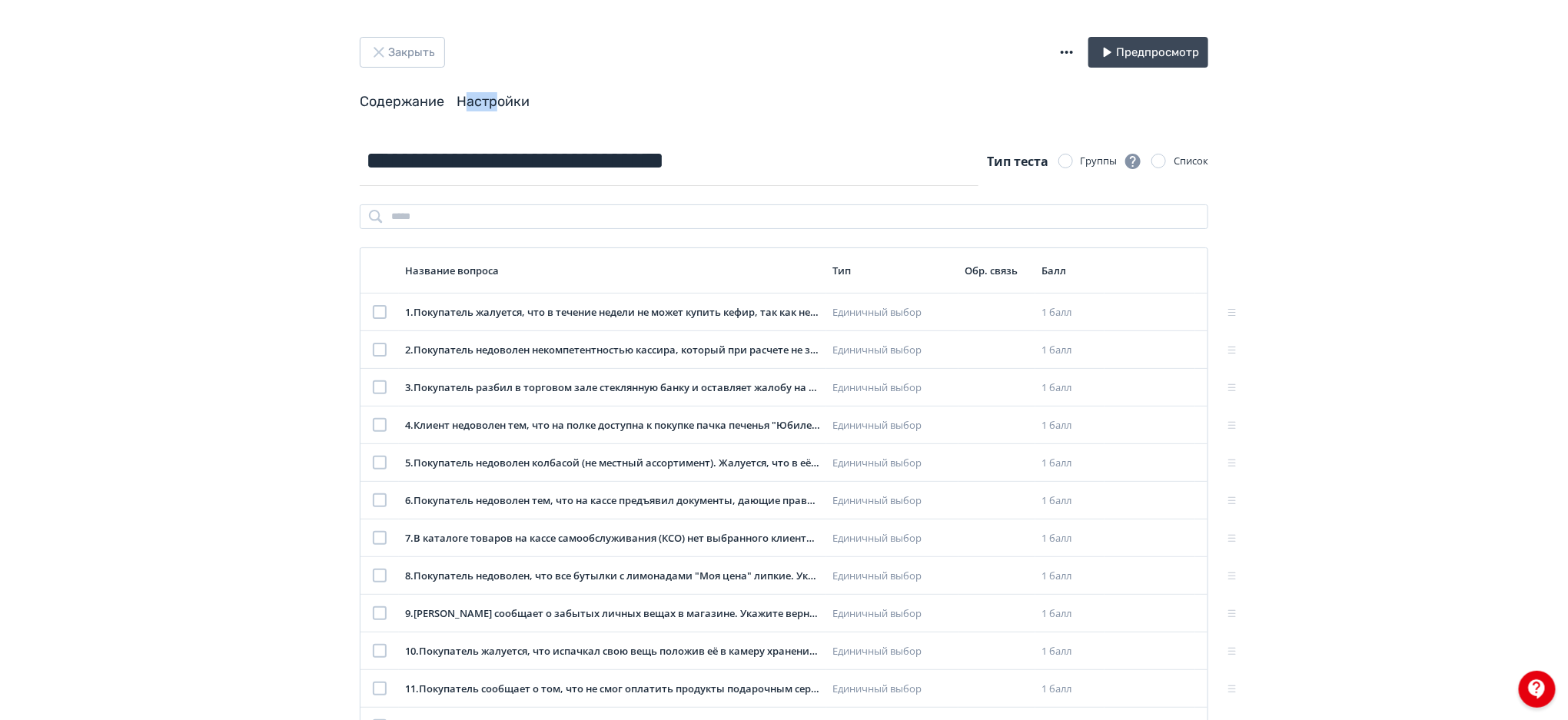
drag, startPoint x: 500, startPoint y: 90, endPoint x: 469, endPoint y: 100, distance: 32.6
click at [469, 100] on header "Закрыть Предпросмотр Содержание Настройки" at bounding box center [784, 73] width 849 height 74
click at [469, 100] on link "Настройки" at bounding box center [493, 101] width 73 height 17
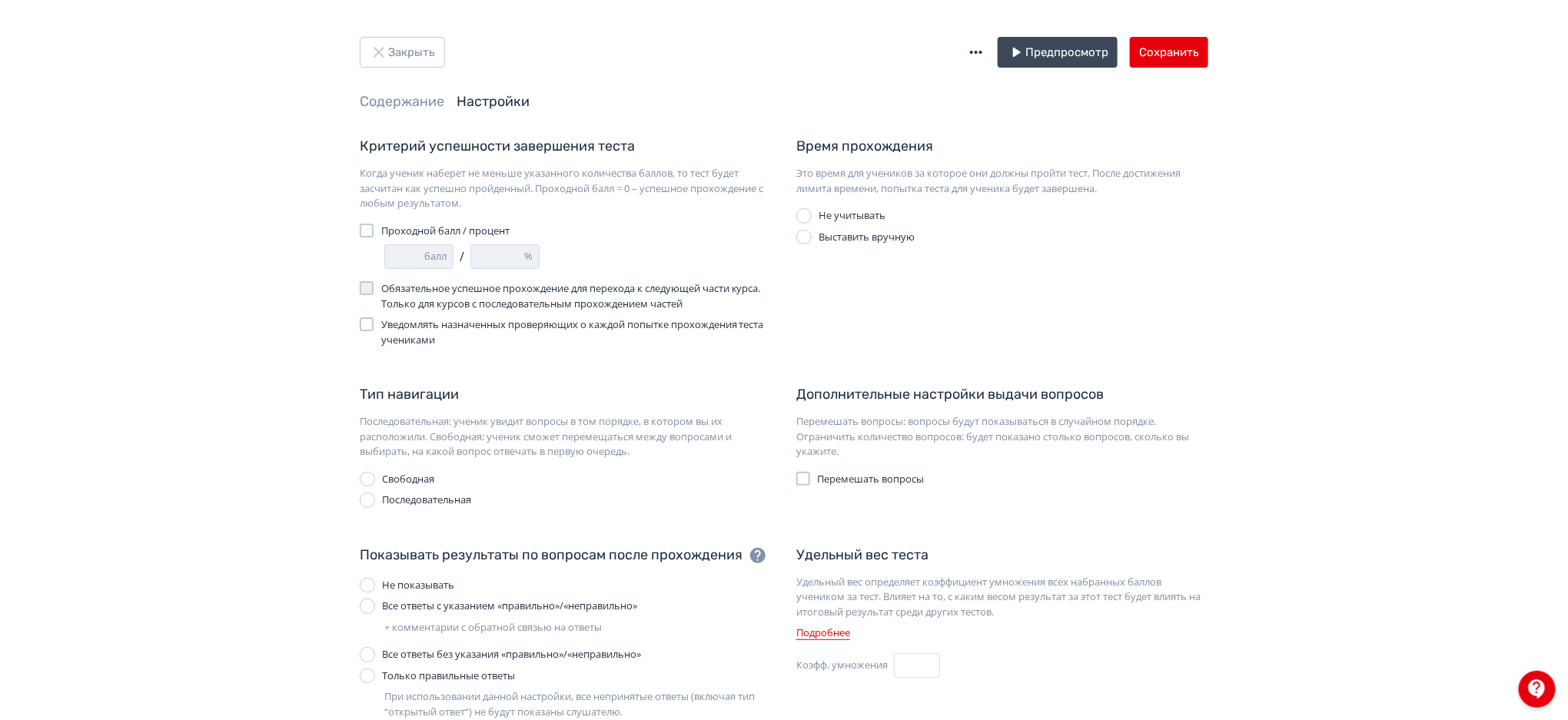
click at [454, 227] on span "Проходной балл / процент" at bounding box center [445, 231] width 128 height 16
click at [483, 250] on input "*" at bounding box center [497, 257] width 53 height 23
type input "*"
type input "**"
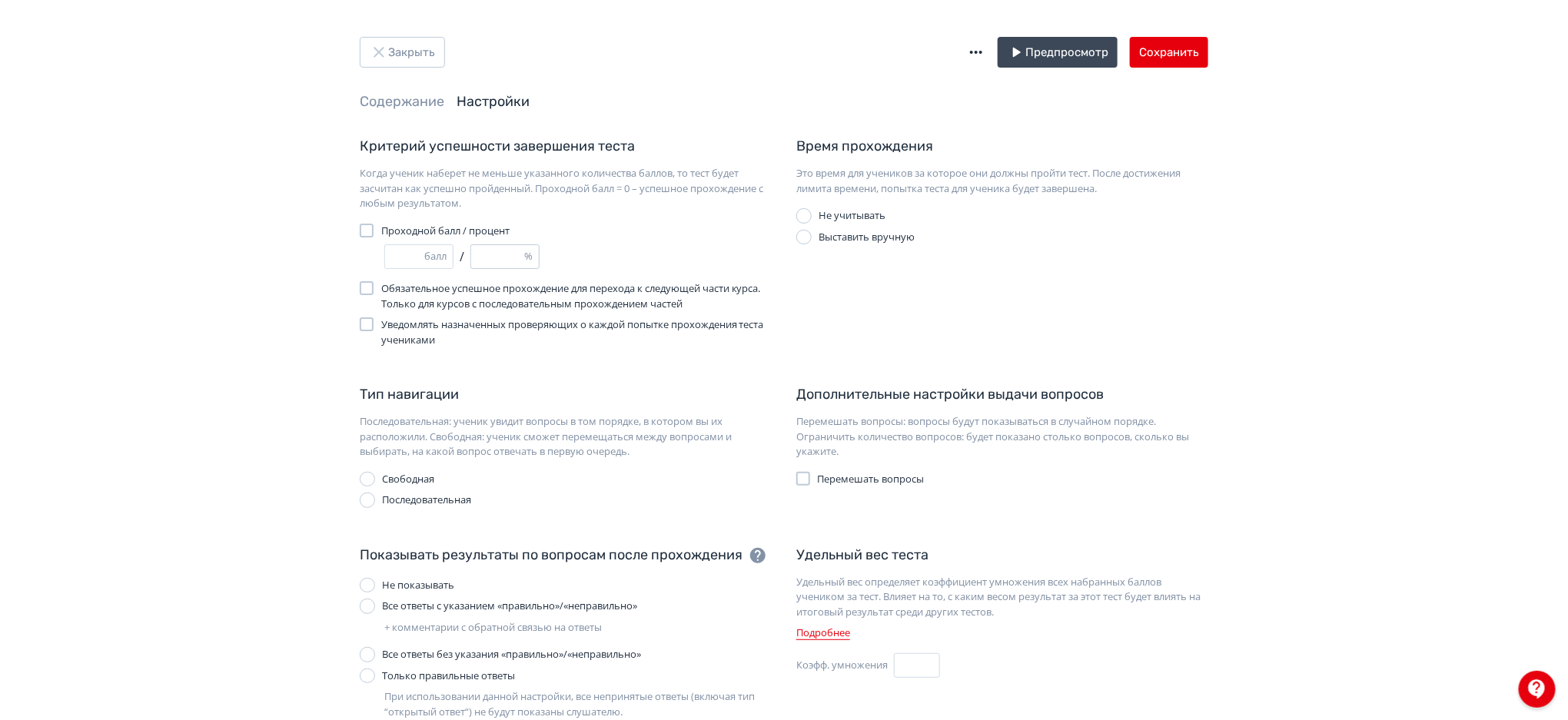
type input "**"
type input "***"
type input "*"
type input "**"
type input "*"
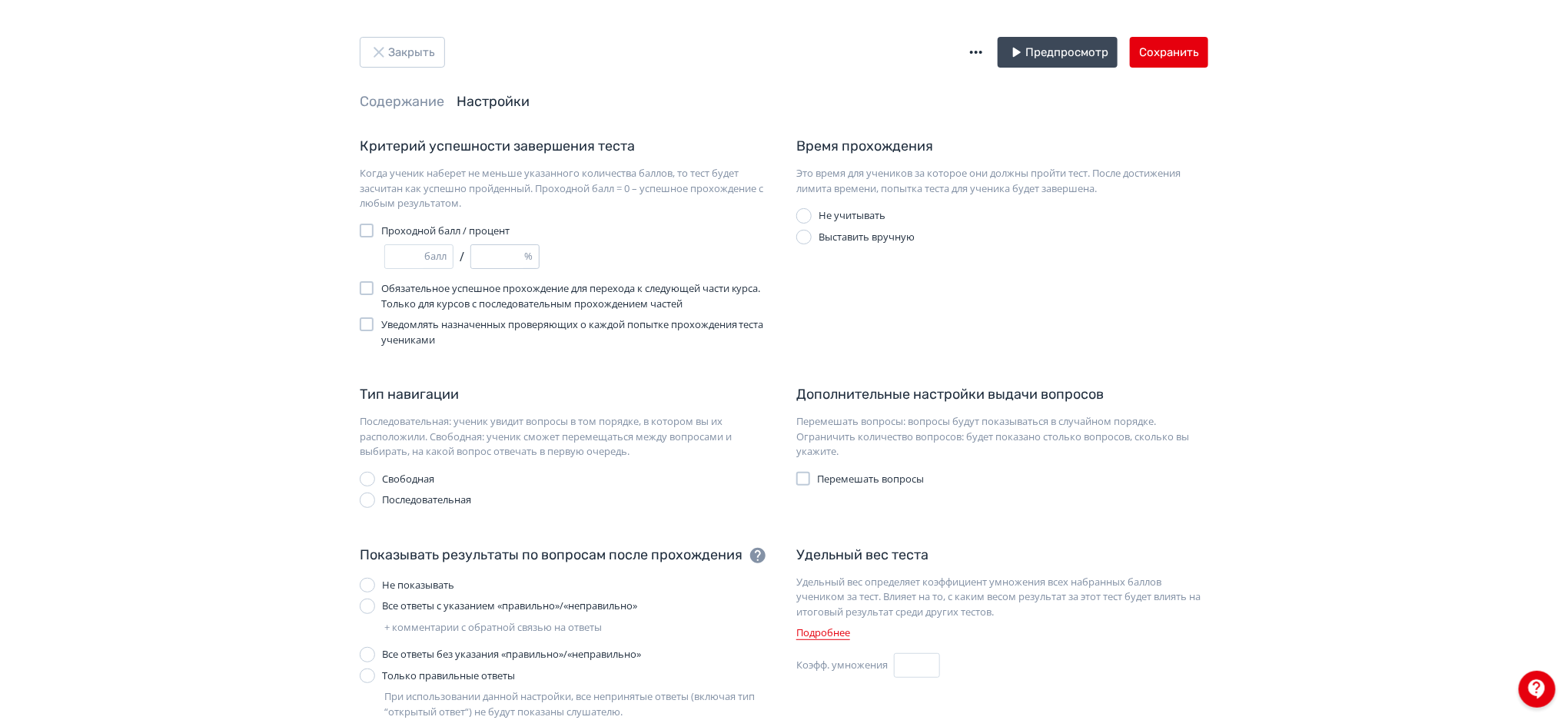
type input "*"
type input "**"
click at [948, 283] on div "Время прохождения Это время для учеников за которое они должны пройти тест. Пос…" at bounding box center [1003, 242] width 436 height 211
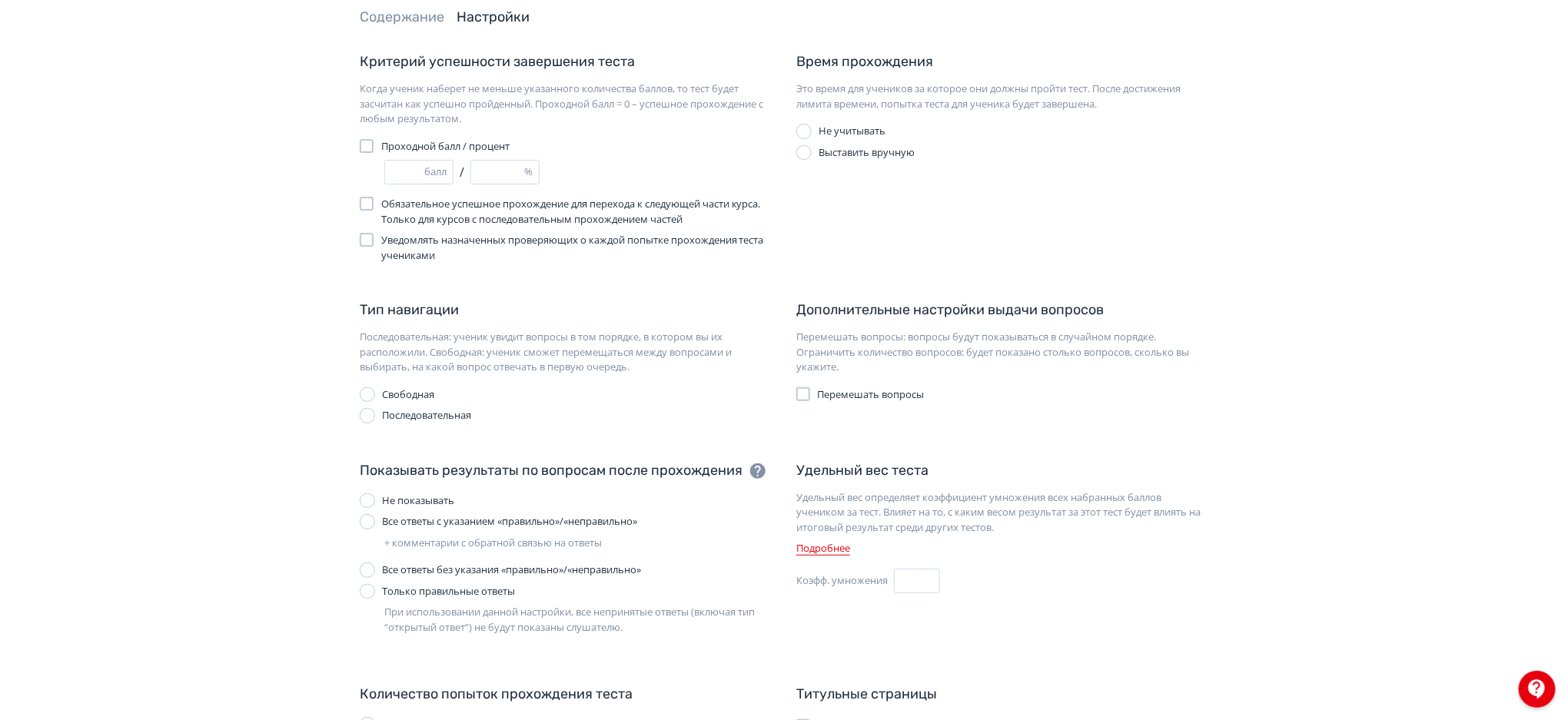
scroll to position [114, 0]
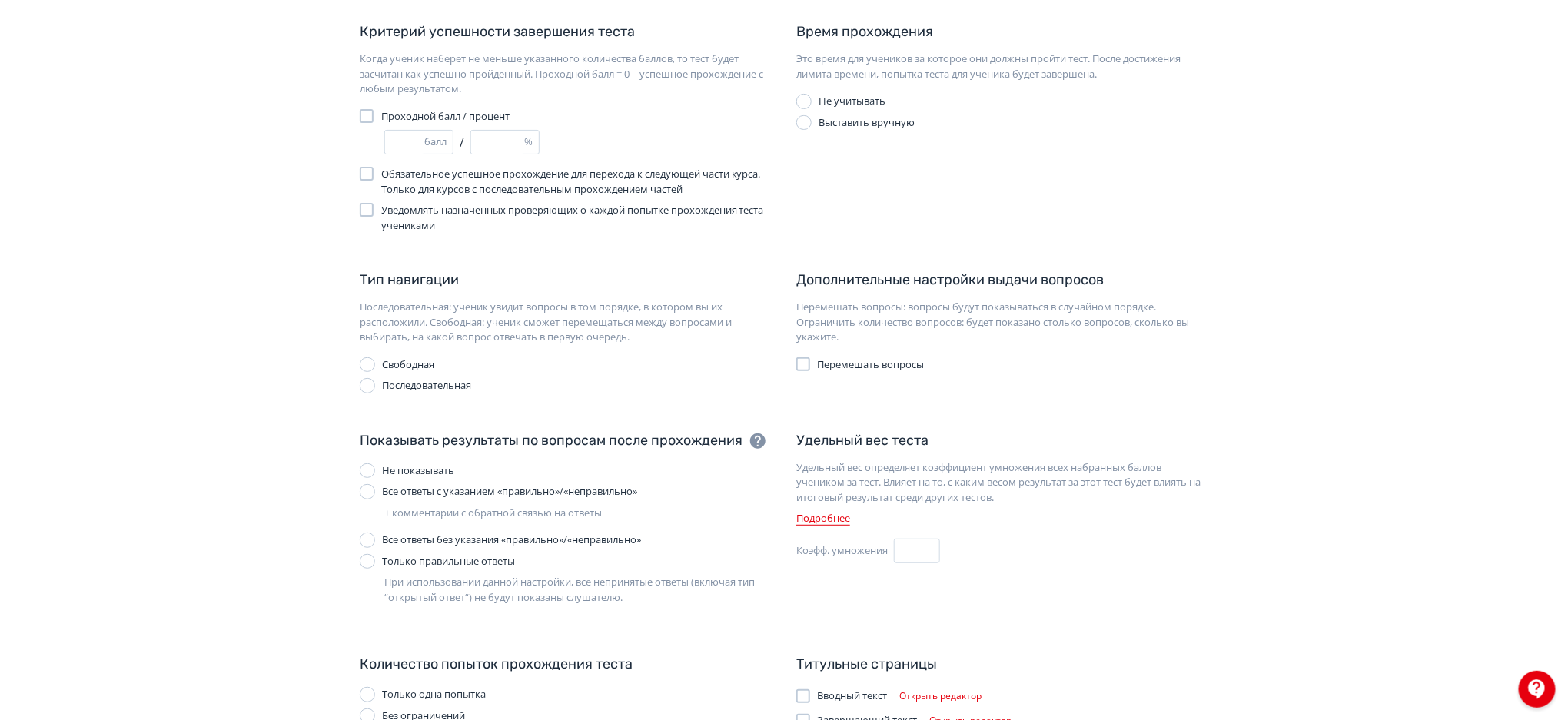
click at [488, 498] on div "Все ответы с указанием «правильно»/«неправильно»" at bounding box center [510, 492] width 255 height 16
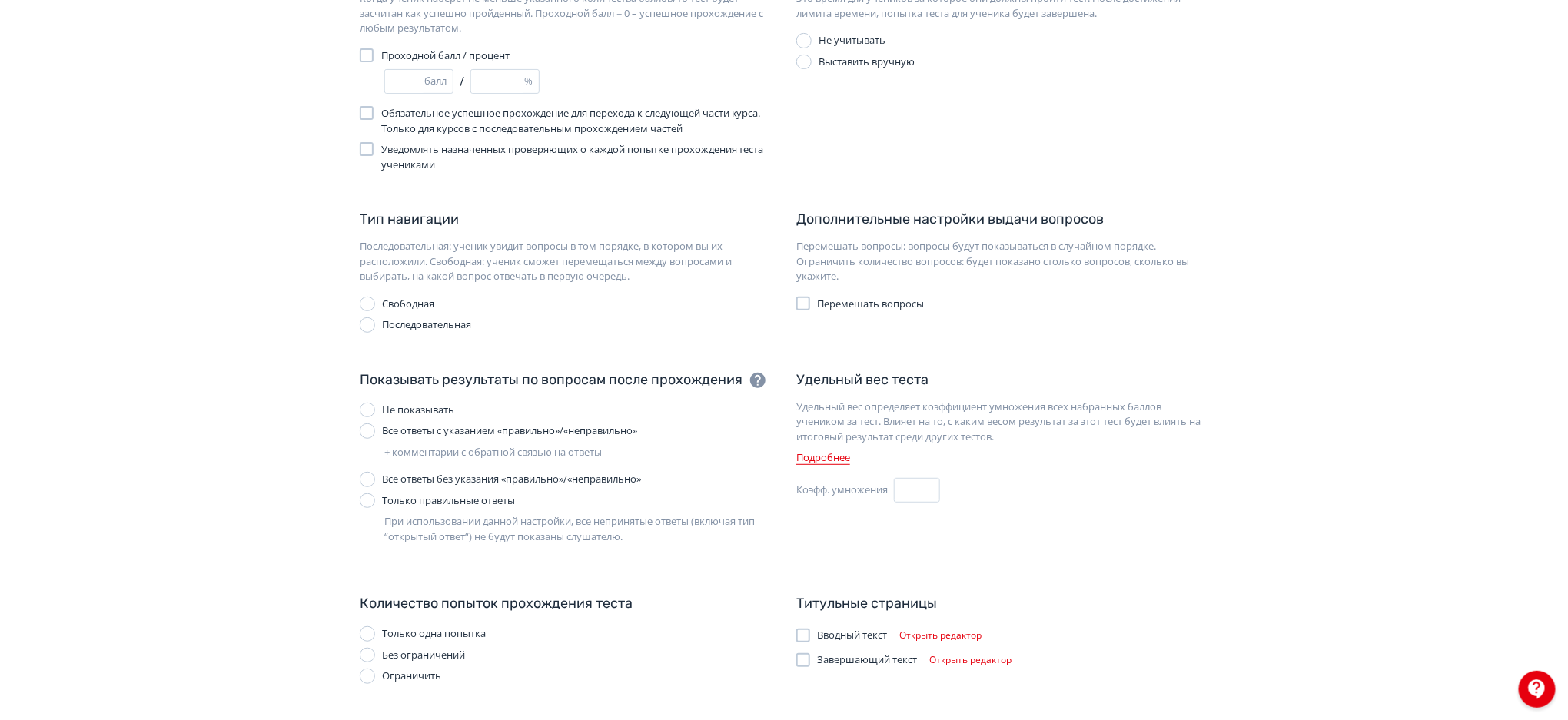
click at [403, 671] on div "Ограничить" at bounding box center [412, 676] width 59 height 16
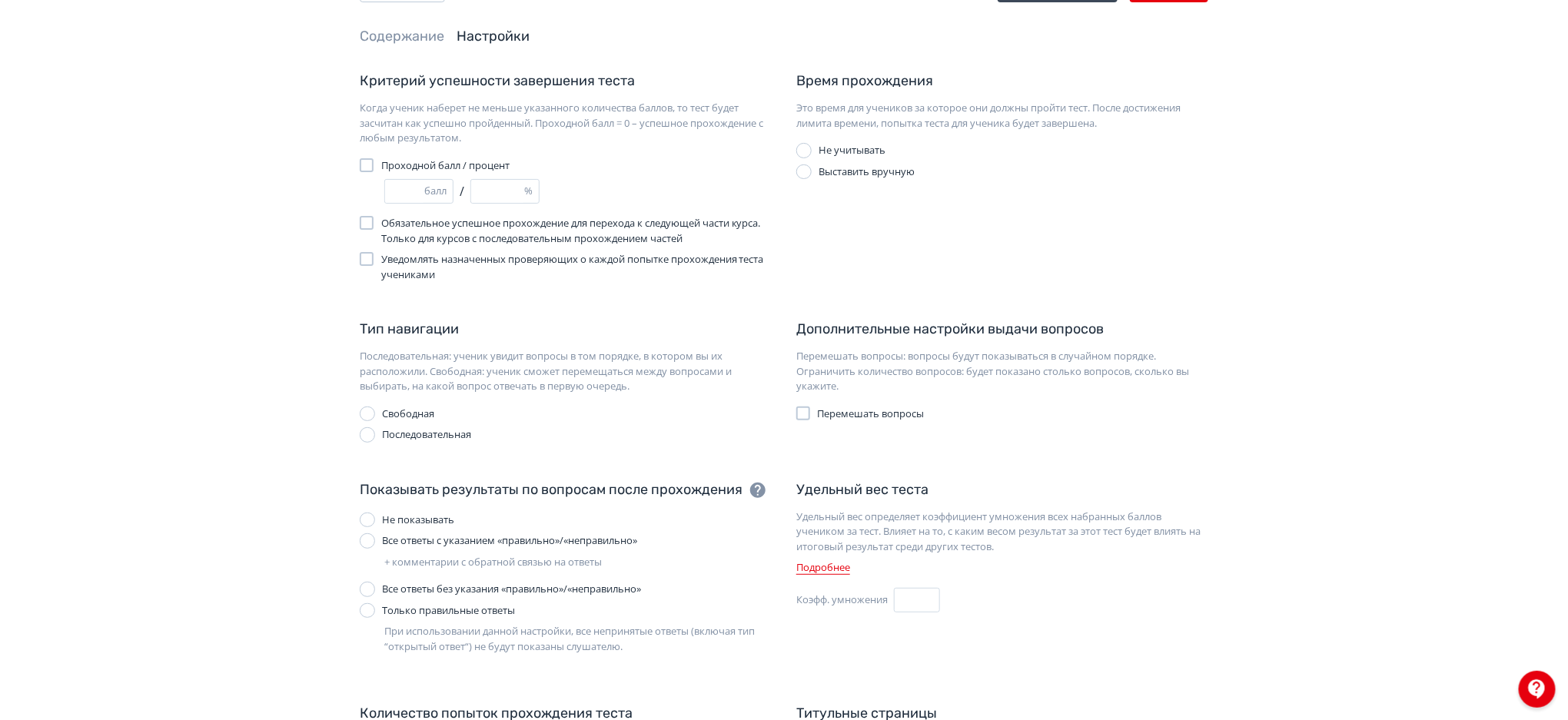
scroll to position [0, 0]
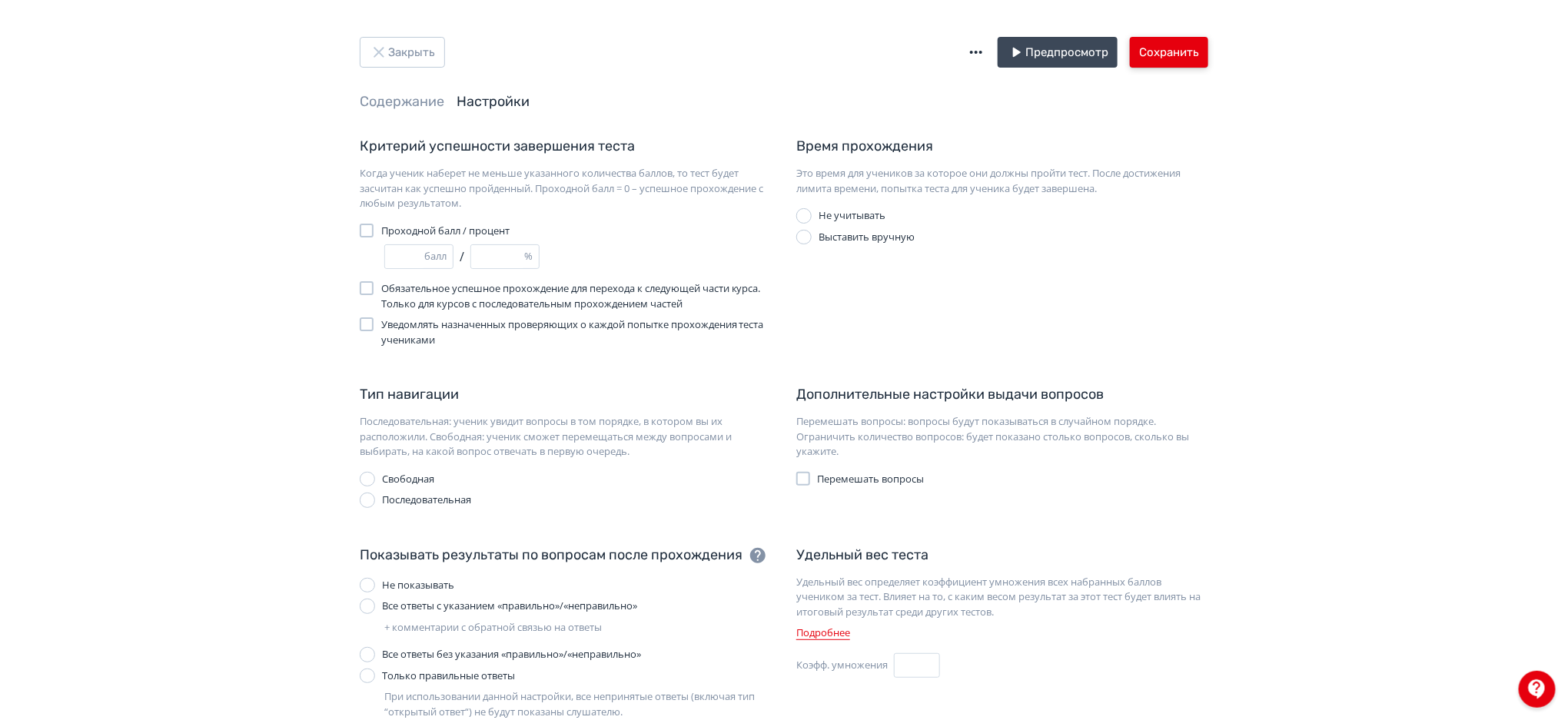
click at [1174, 58] on button "Сохранить" at bounding box center [1169, 51] width 79 height 31
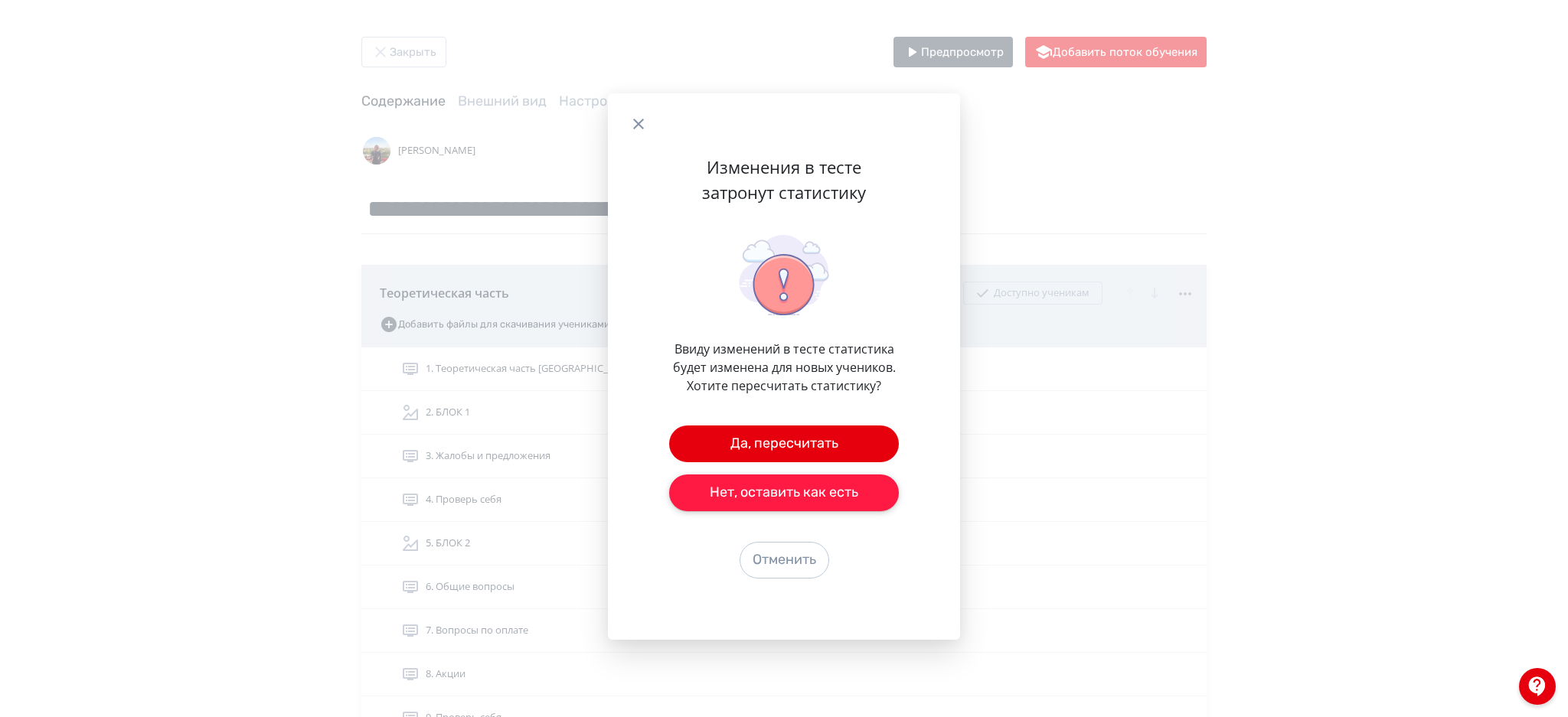
click at [761, 490] on button "Нет, оставить как есть" at bounding box center [784, 493] width 229 height 37
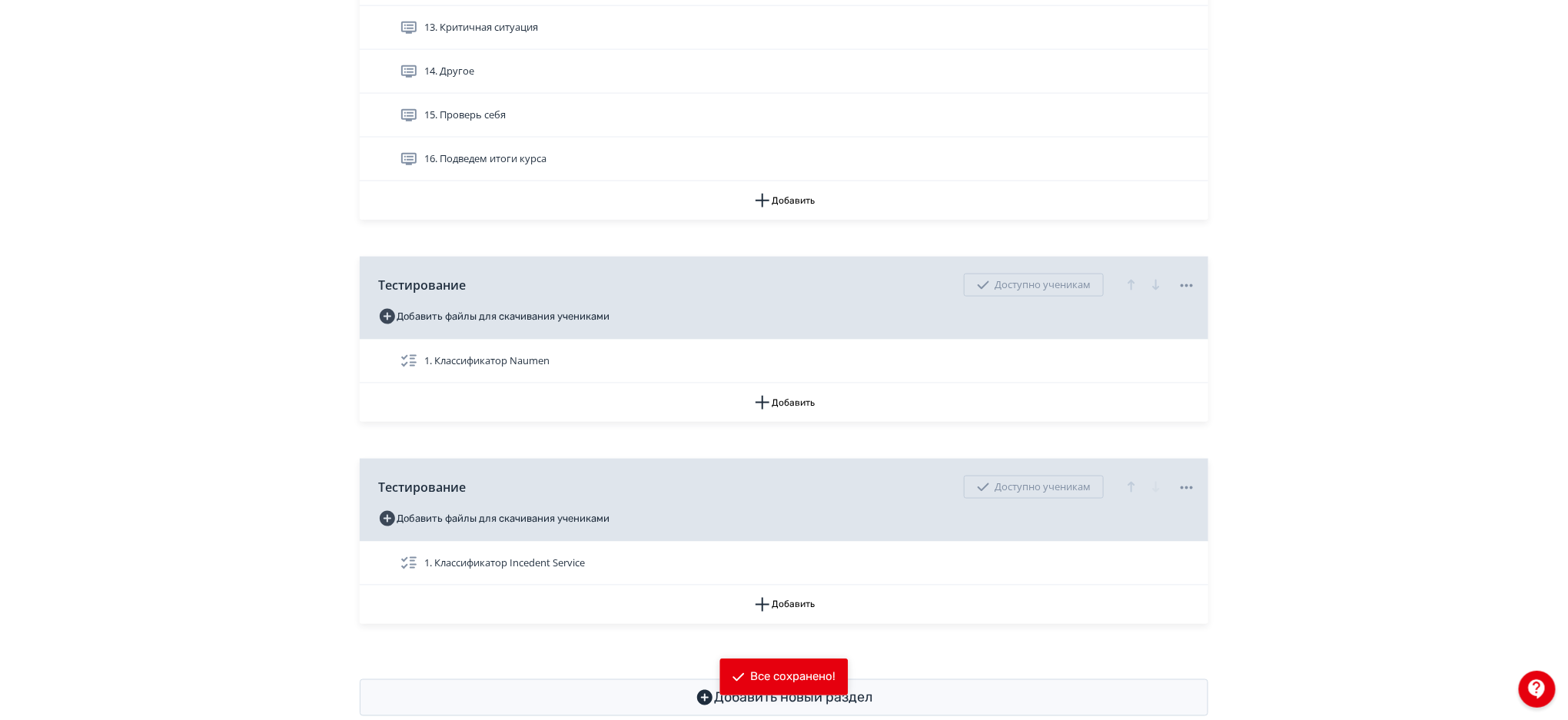
scroll to position [876, 0]
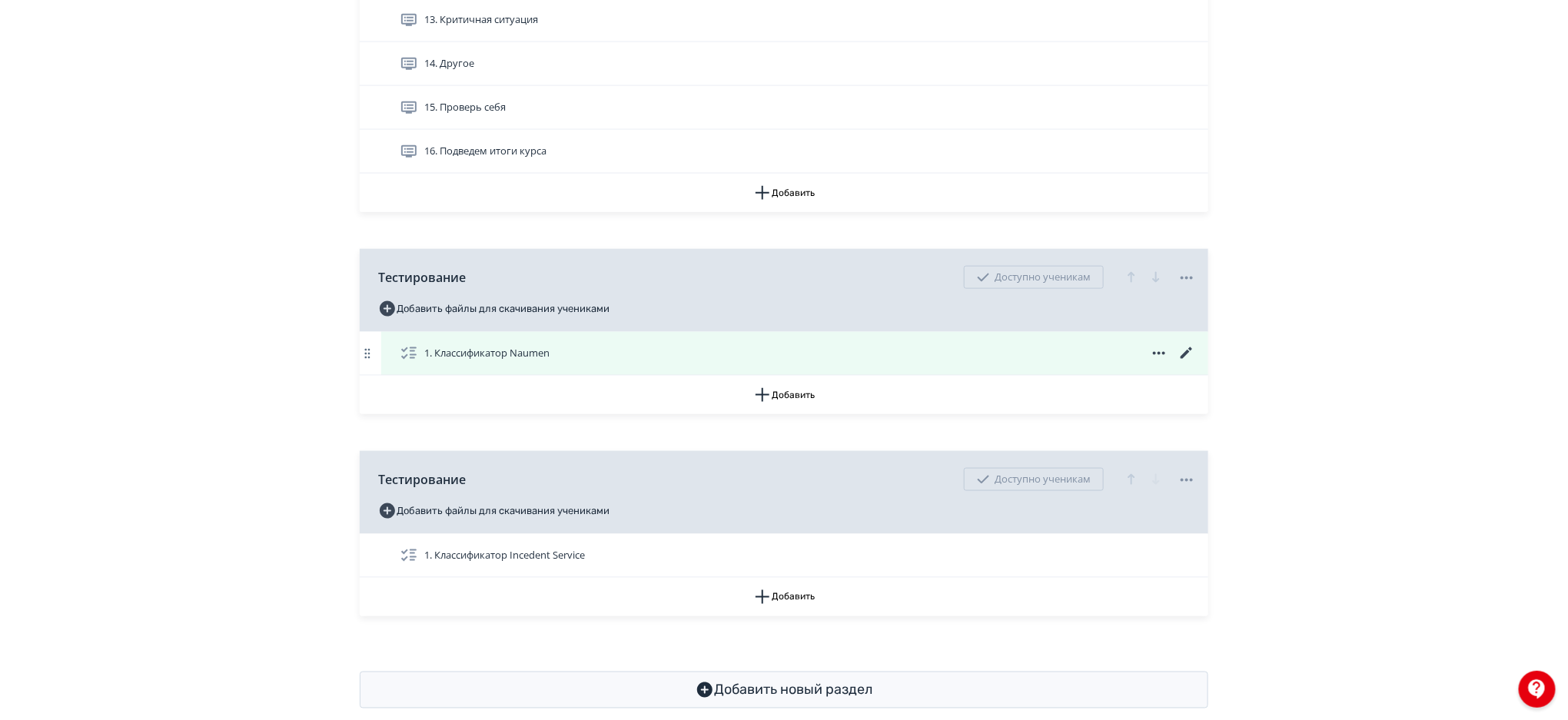
click at [1187, 351] on icon at bounding box center [1187, 353] width 18 height 18
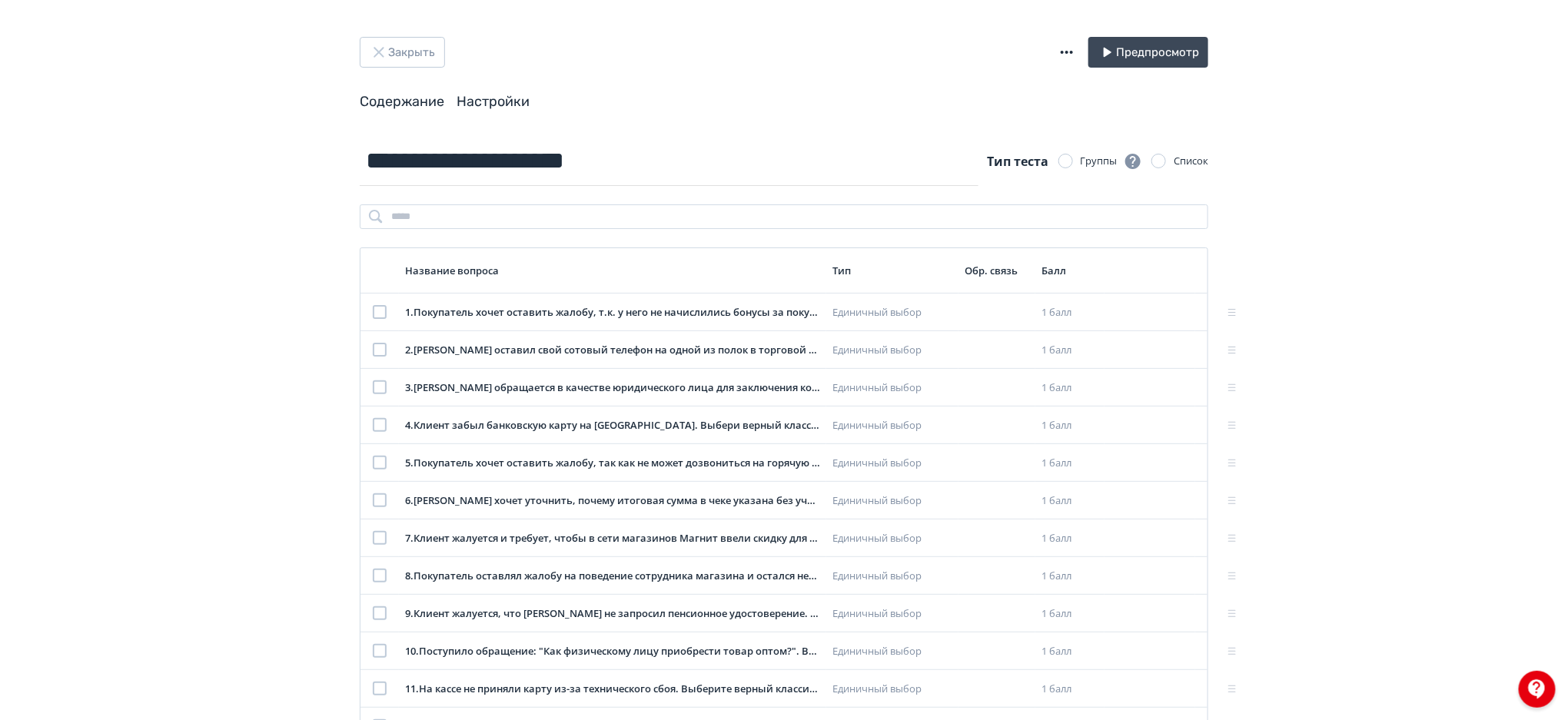
click at [484, 106] on link "Настройки" at bounding box center [493, 101] width 73 height 17
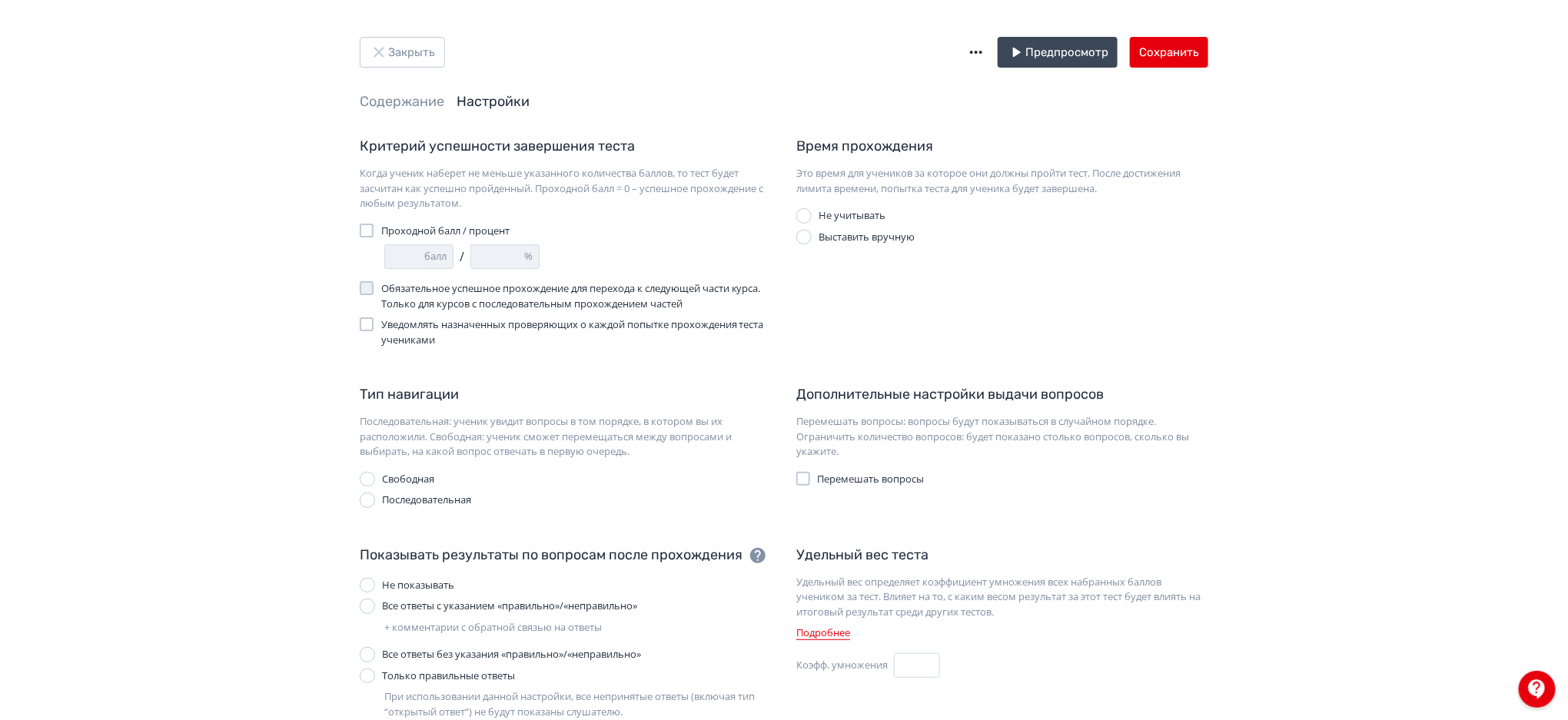
click at [411, 233] on span "Проходной балл / процент" at bounding box center [445, 231] width 128 height 16
click at [481, 259] on input "*" at bounding box center [497, 257] width 53 height 23
type input "**"
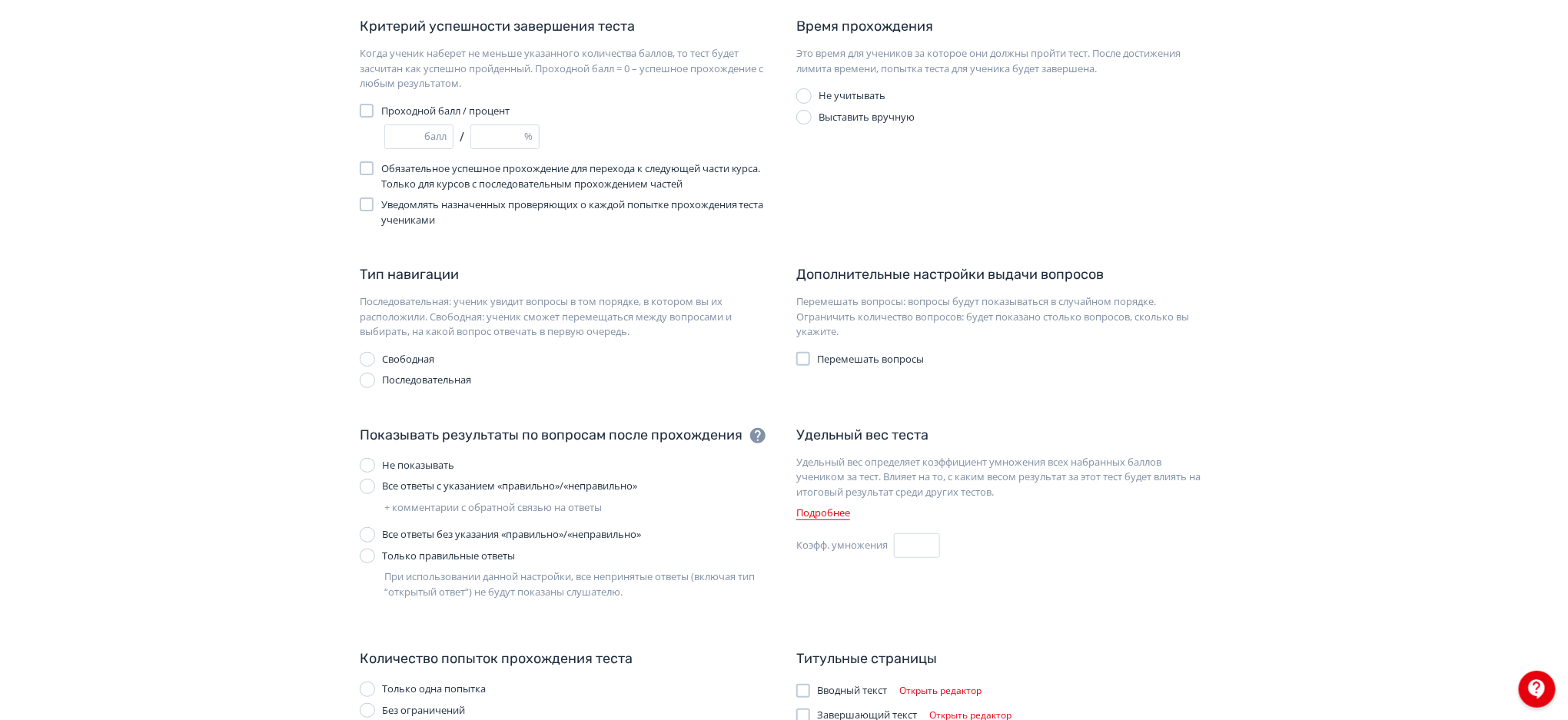
scroll to position [175, 0]
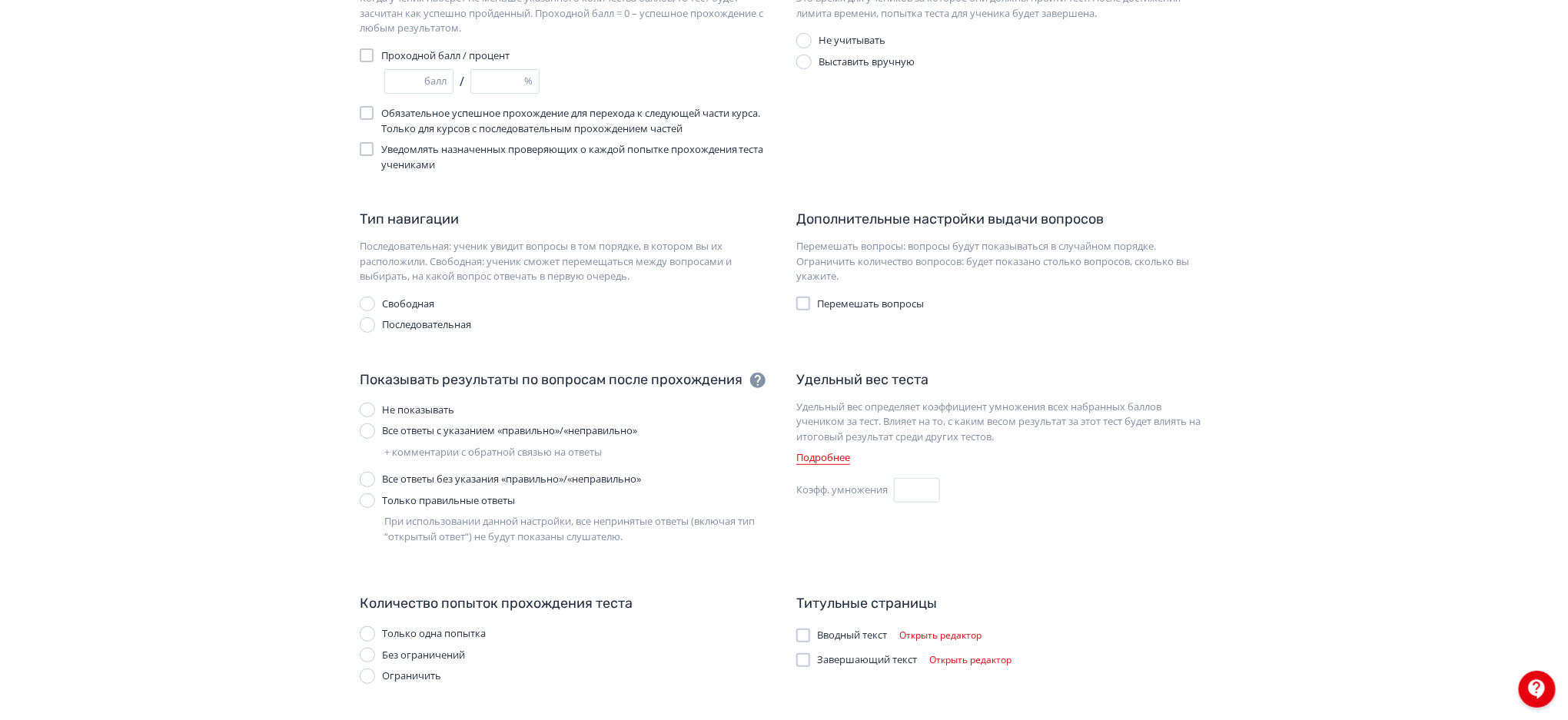
type input "**"
click at [468, 432] on div "Все ответы с указанием «правильно»/«неправильно»" at bounding box center [510, 431] width 255 height 16
click at [410, 669] on div "Ограничить" at bounding box center [412, 676] width 59 height 16
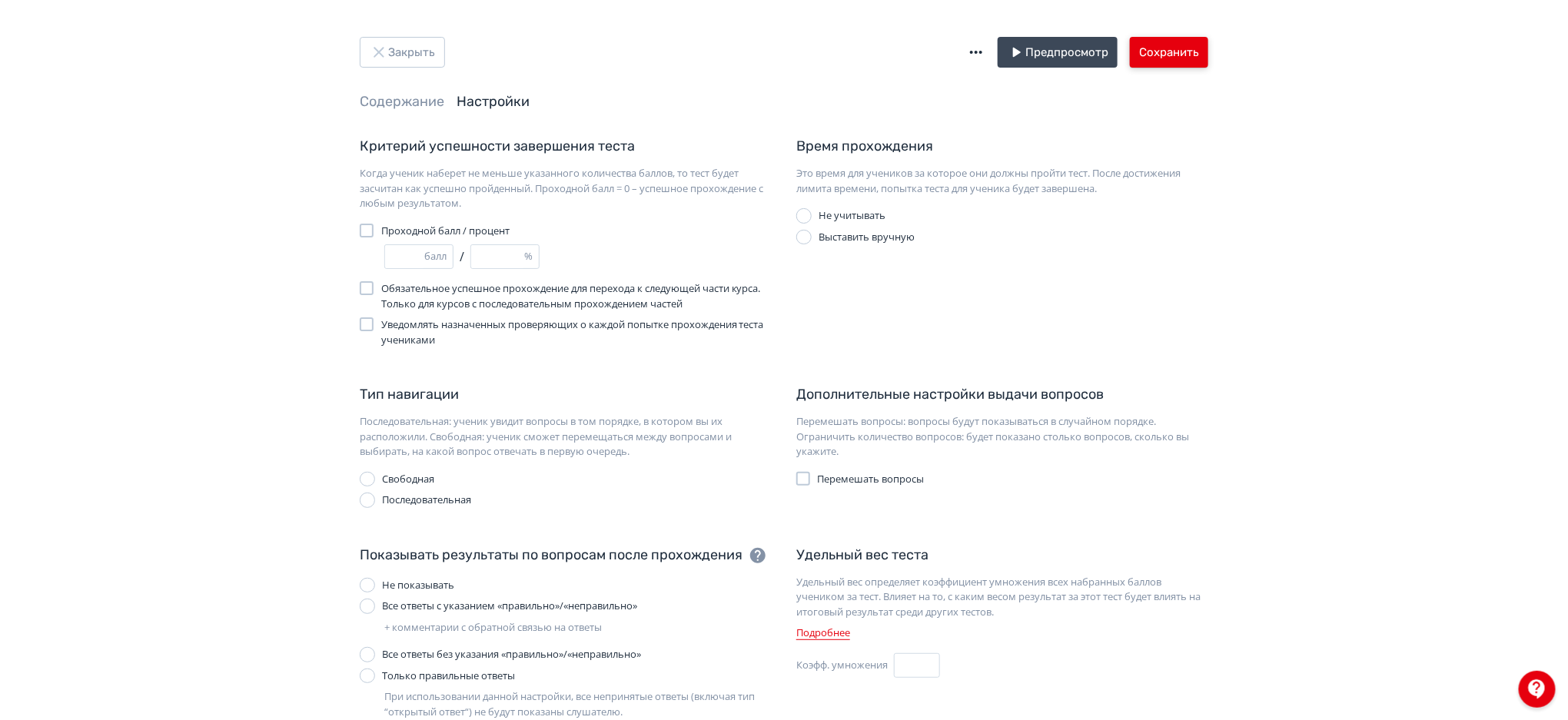
click at [1169, 60] on button "Сохранить" at bounding box center [1169, 51] width 79 height 31
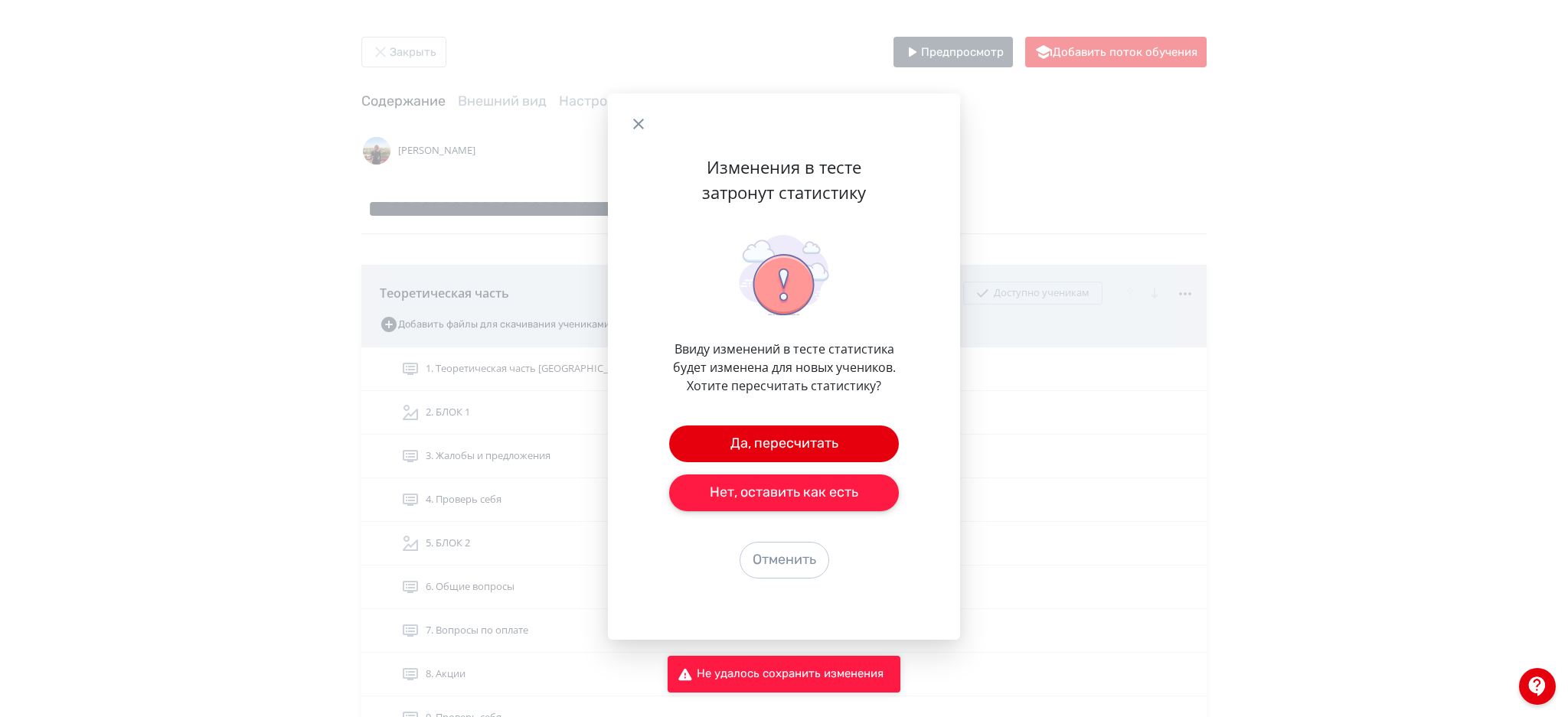
click at [793, 482] on button "Нет, оставить как есть" at bounding box center [784, 493] width 229 height 37
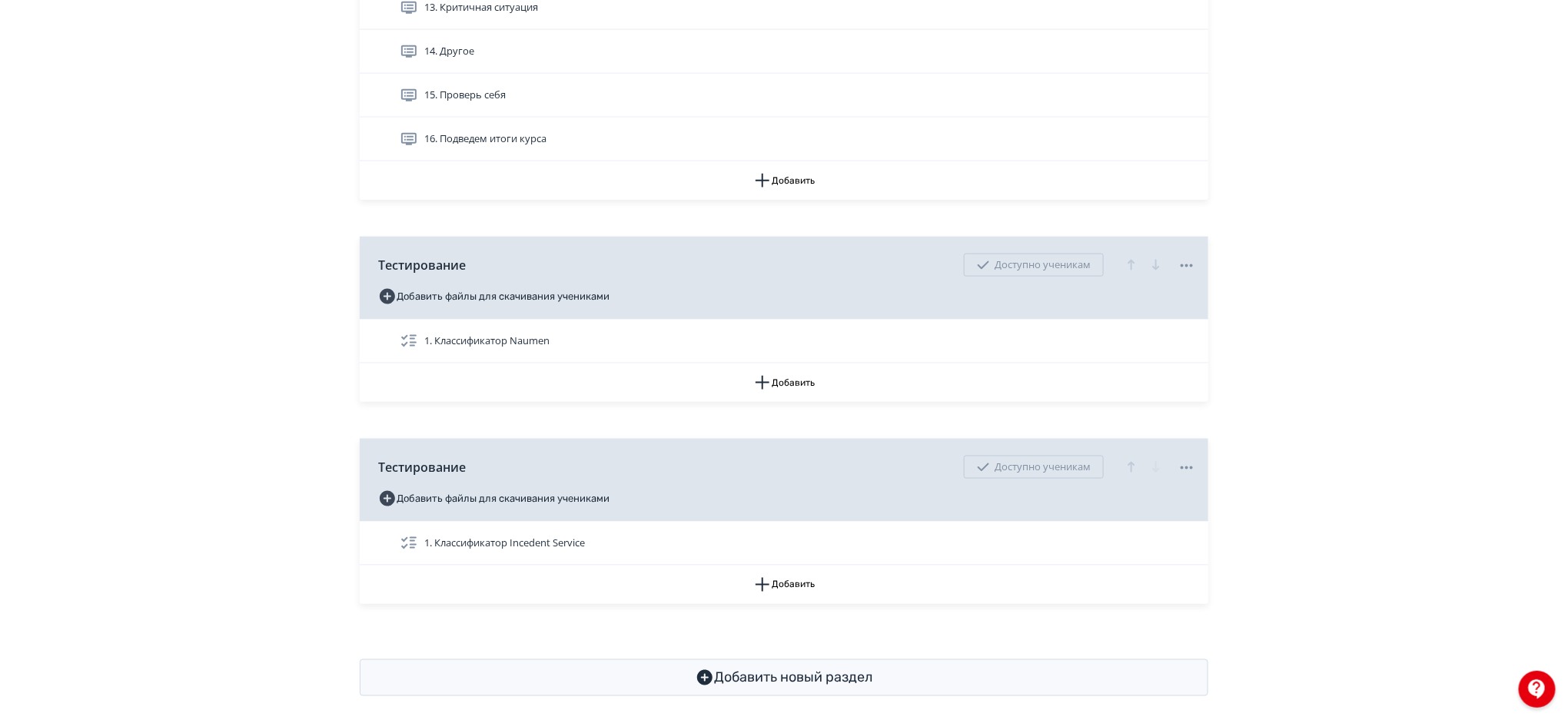
scroll to position [902, 0]
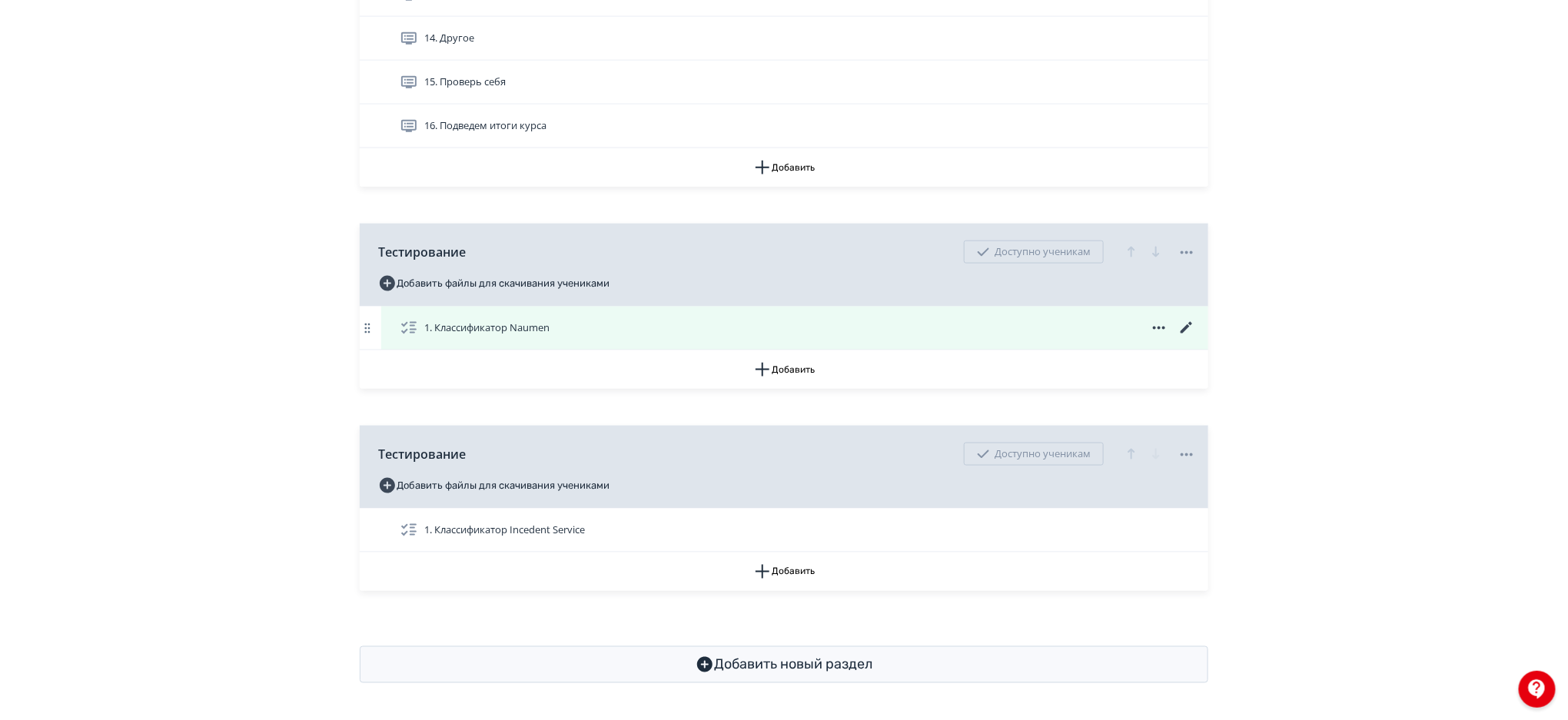
click at [1184, 331] on icon at bounding box center [1186, 327] width 11 height 11
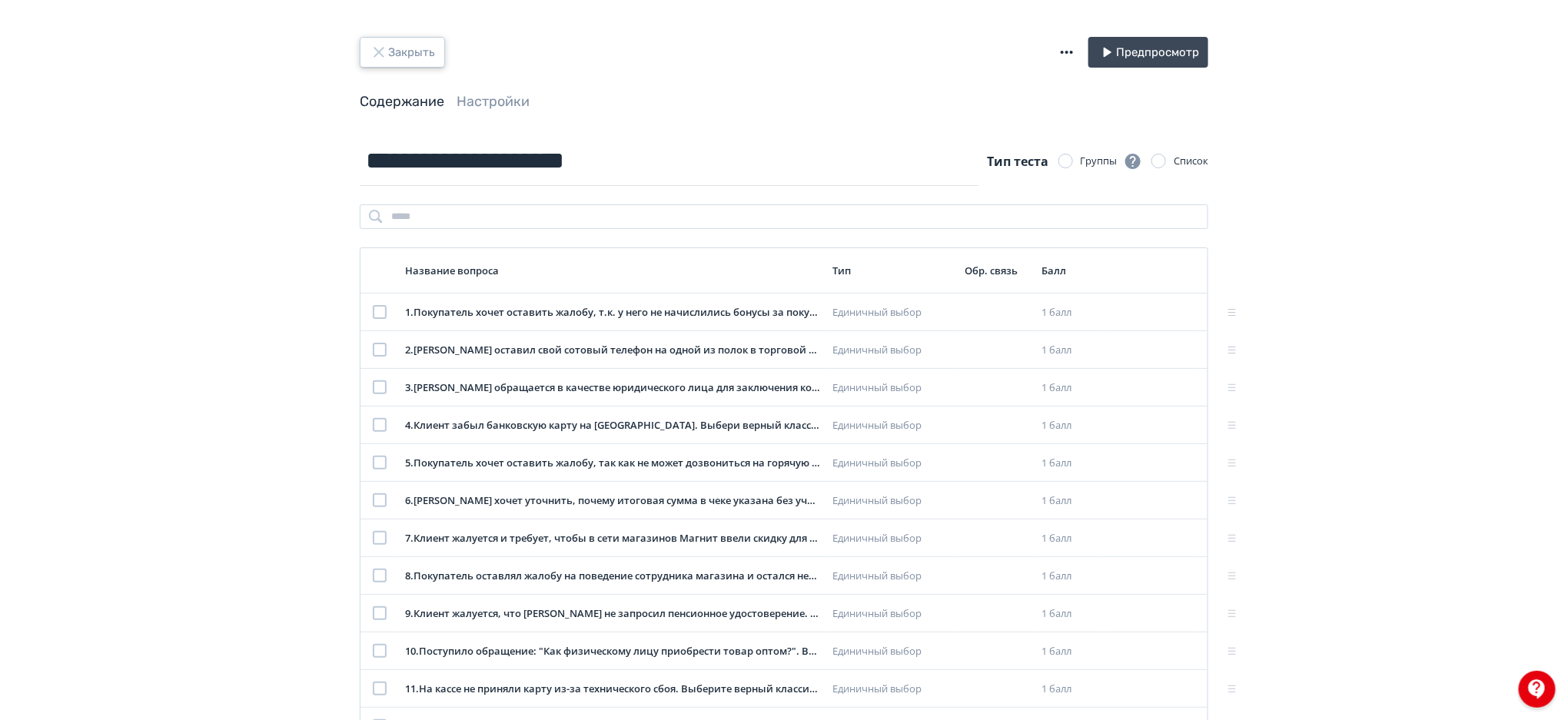
click at [421, 50] on button "Закрыть" at bounding box center [402, 51] width 86 height 31
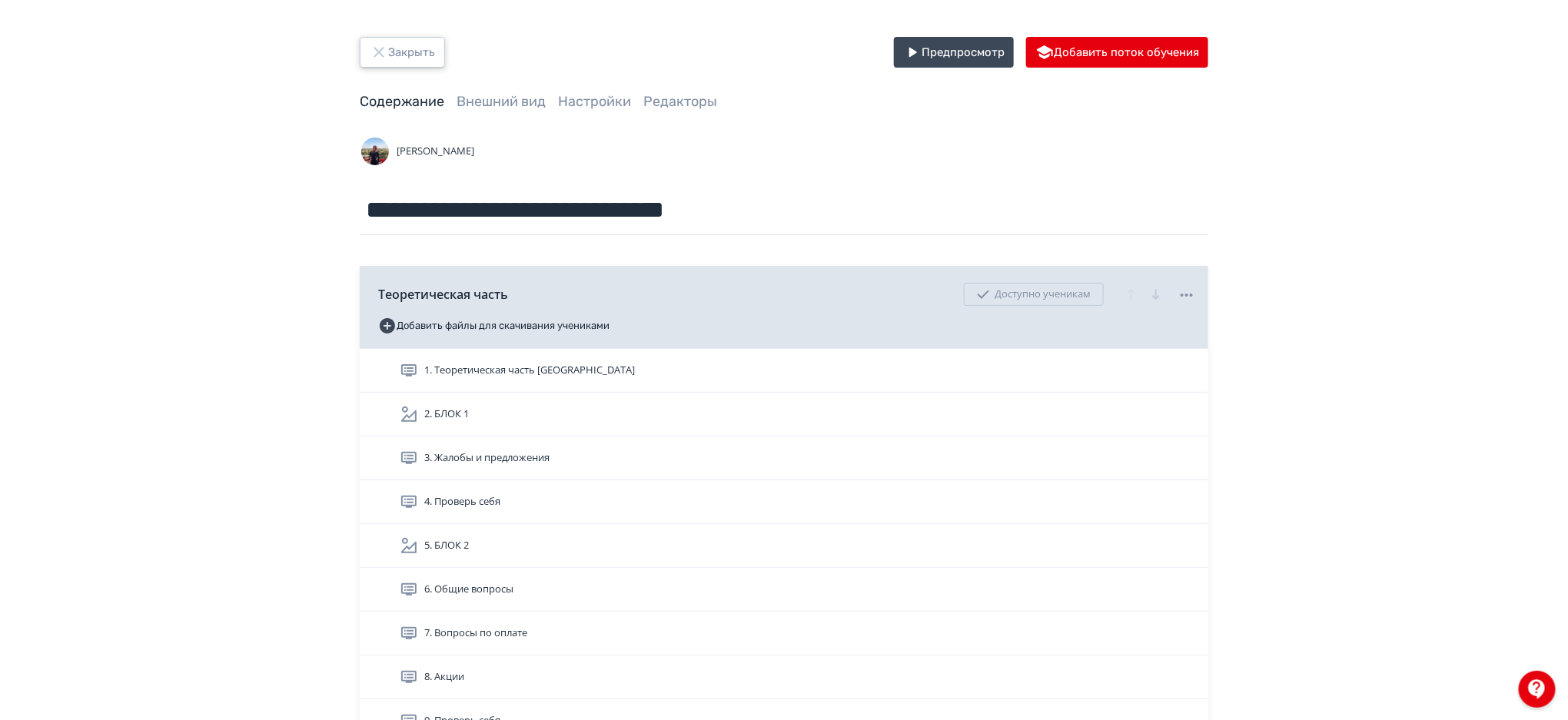
click at [407, 49] on button "Закрыть" at bounding box center [402, 51] width 86 height 31
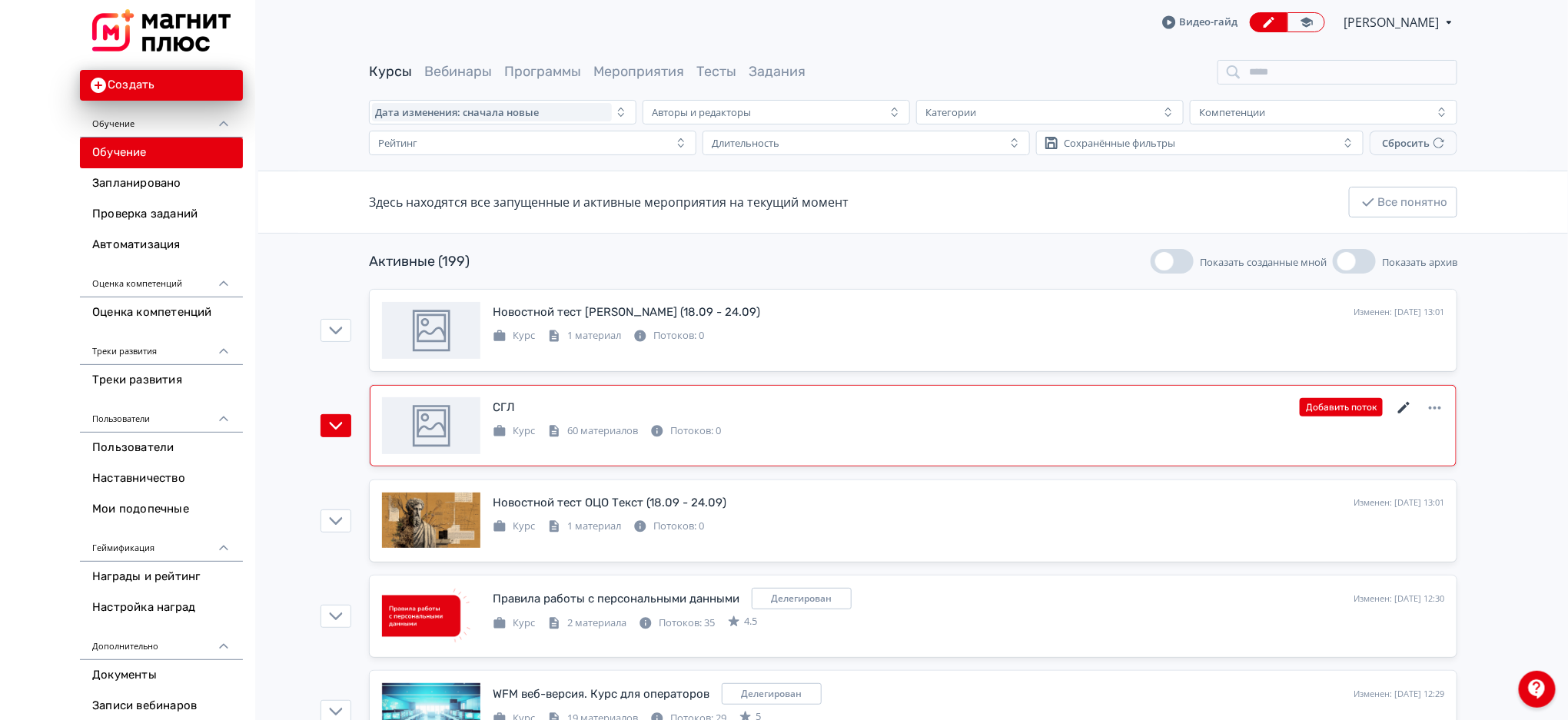
click at [1402, 410] on icon at bounding box center [1403, 408] width 11 height 11
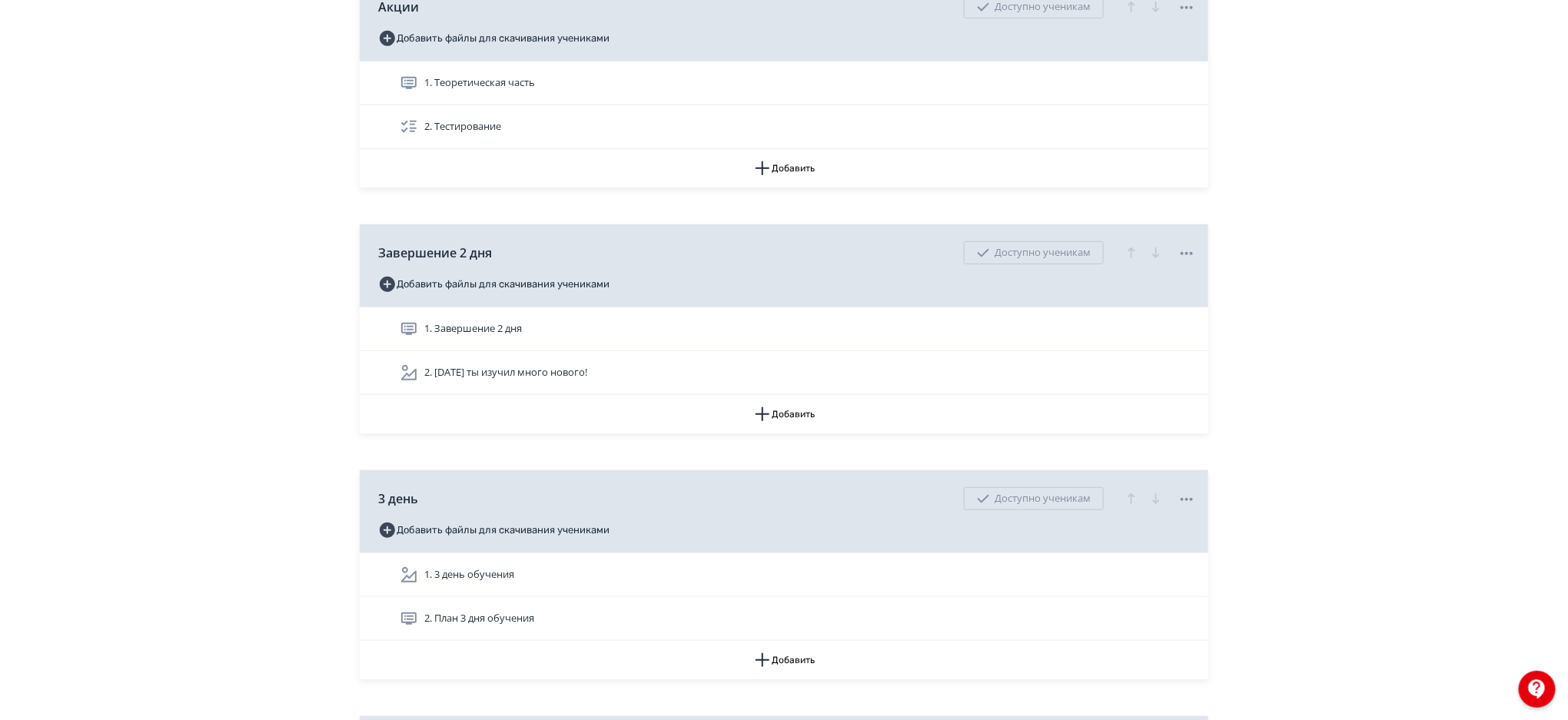
scroll to position [3342, 0]
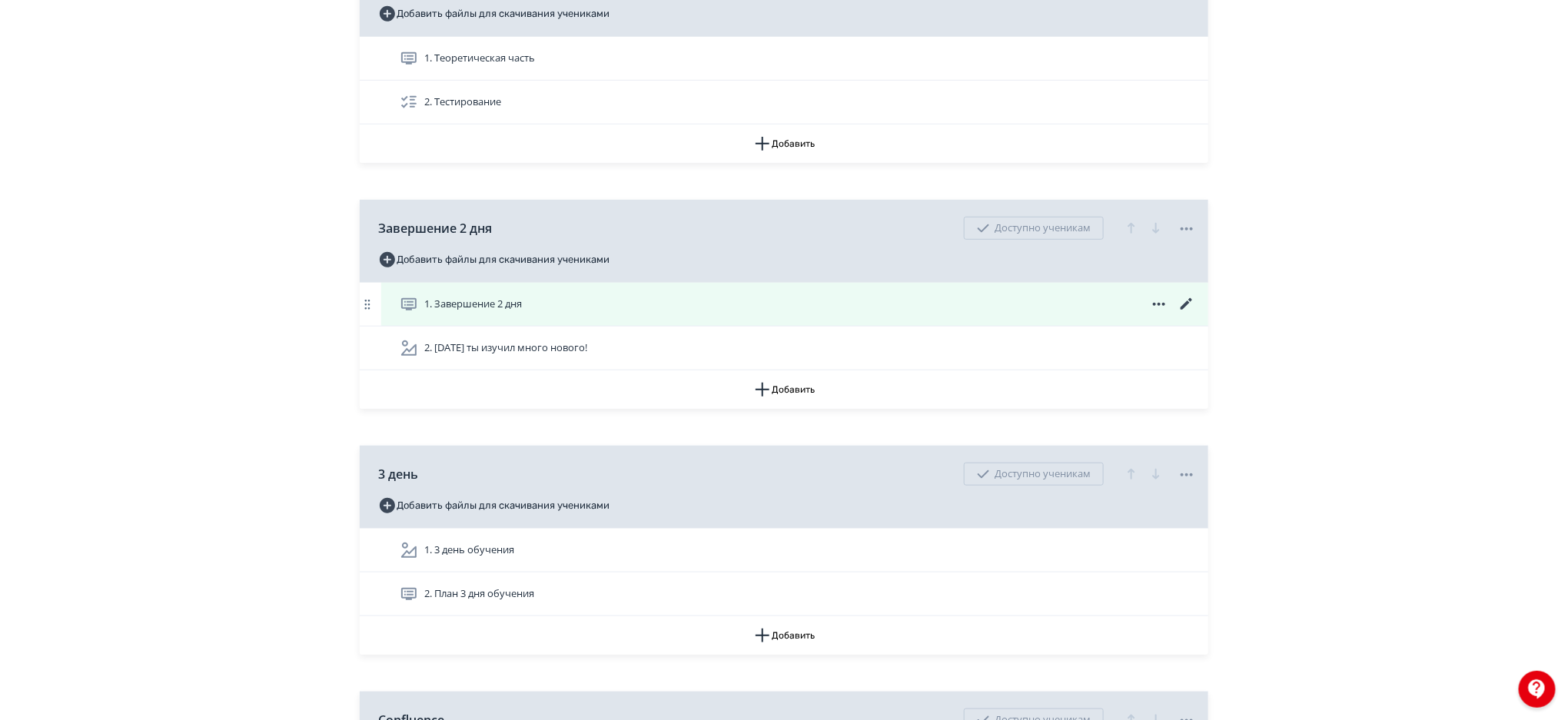
click at [1191, 303] on icon at bounding box center [1187, 304] width 18 height 18
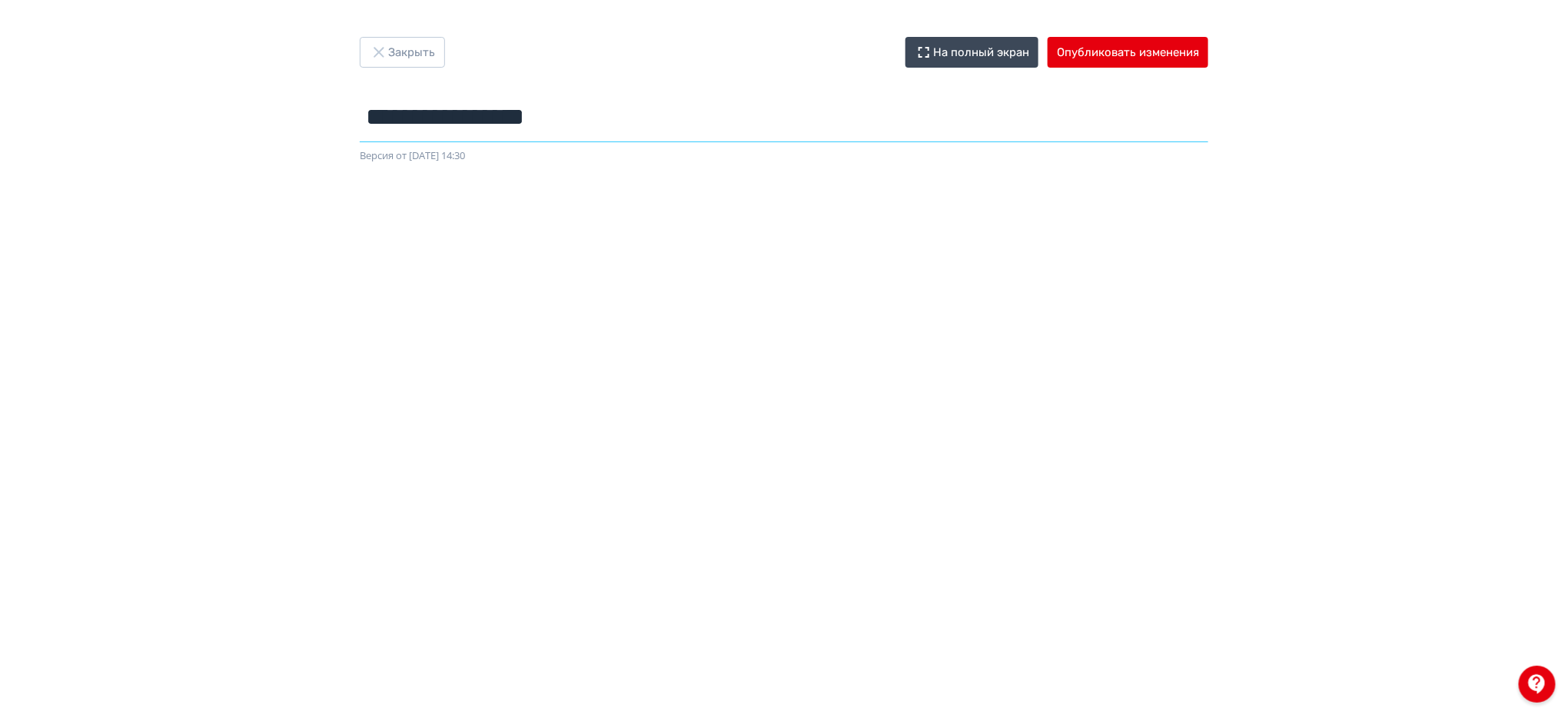
click at [529, 106] on input "**********" at bounding box center [784, 117] width 849 height 50
click at [400, 40] on button "Закрыть" at bounding box center [402, 52] width 86 height 31
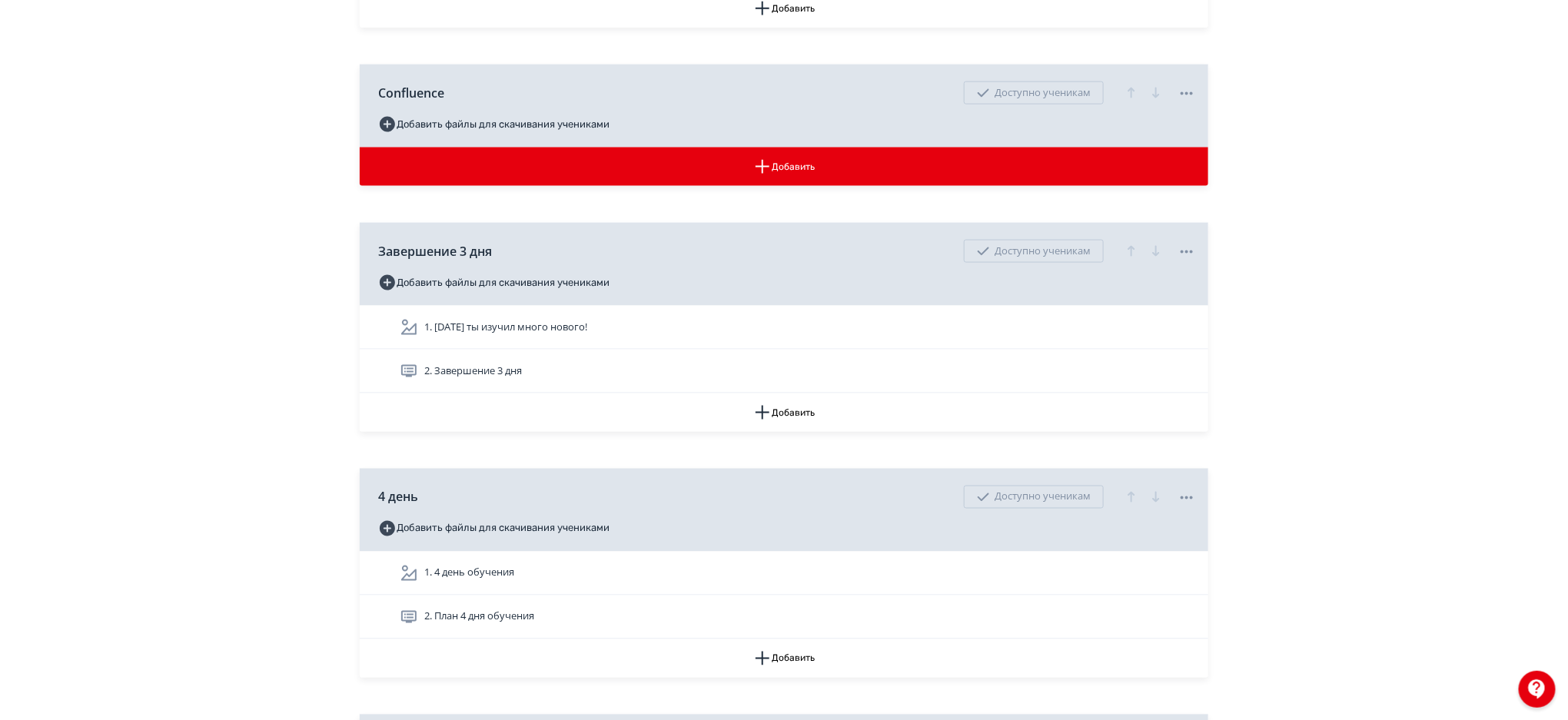
scroll to position [4003, 0]
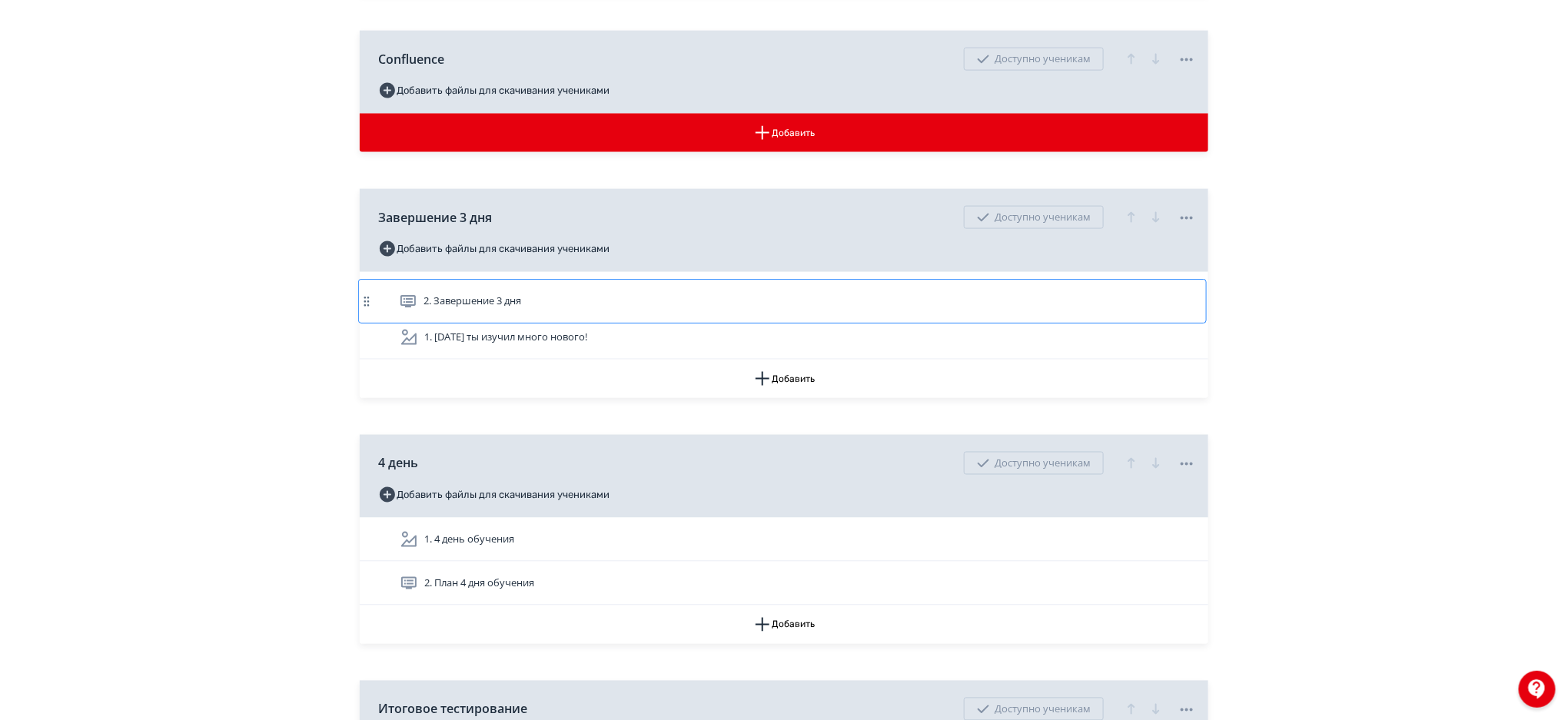
drag, startPoint x: 370, startPoint y: 336, endPoint x: 367, endPoint y: 294, distance: 42.1
click at [367, 294] on div "1. [DATE] ты изучил много нового! 2. Завершение 3 дня" at bounding box center [784, 316] width 849 height 87
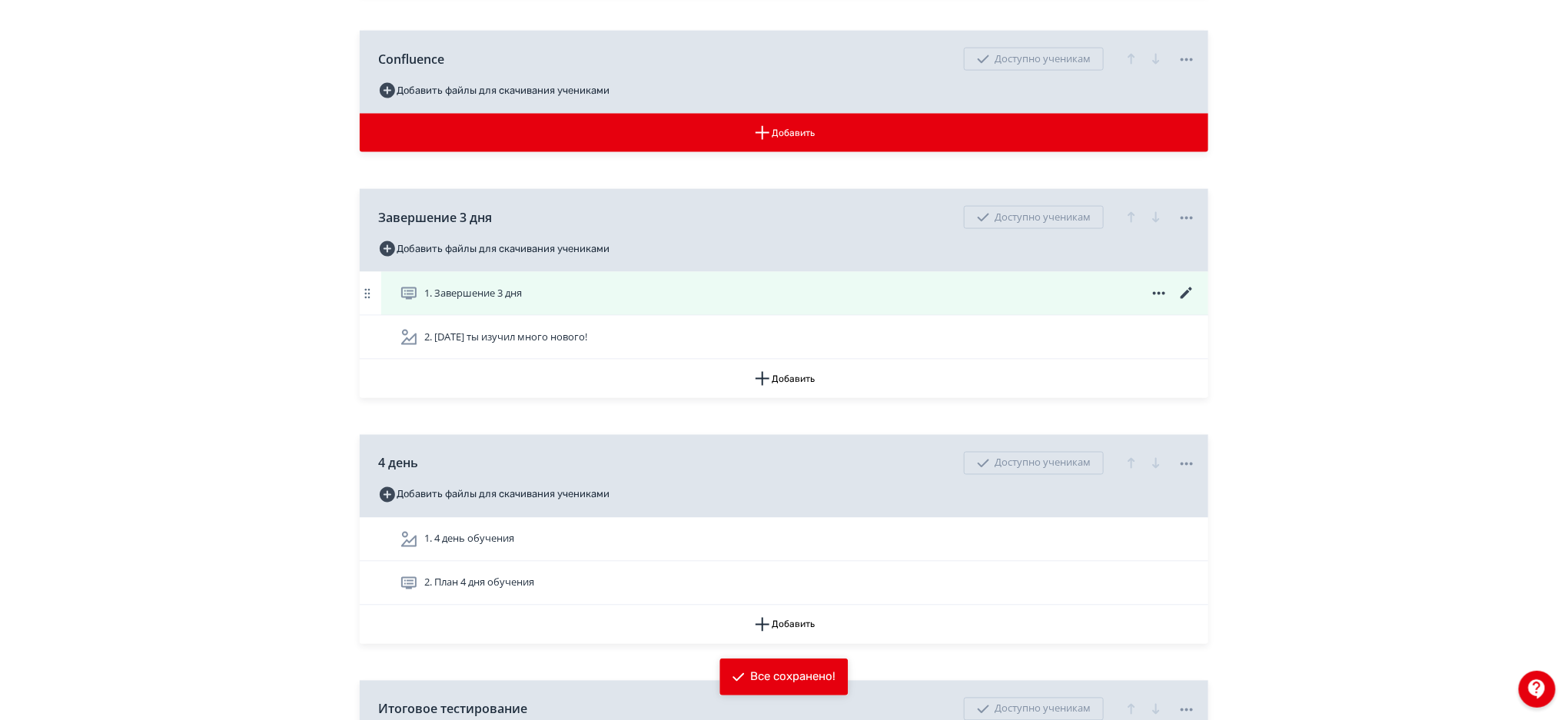
click at [1195, 287] on icon at bounding box center [1187, 293] width 18 height 18
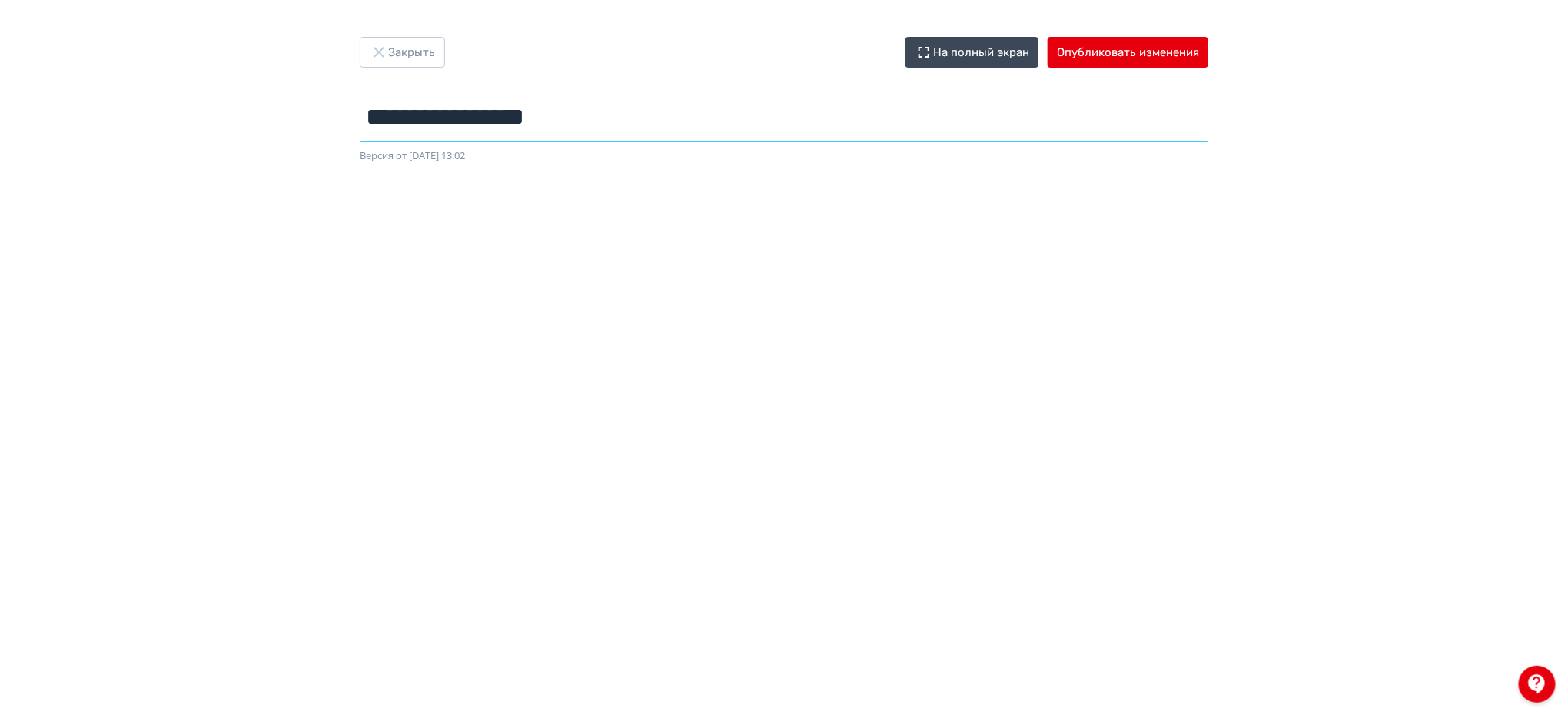
click at [859, 120] on input "**********" at bounding box center [784, 117] width 849 height 50
click at [847, 190] on div at bounding box center [784, 510] width 1568 height 692
click at [416, 55] on button "Закрыть" at bounding box center [402, 52] width 86 height 31
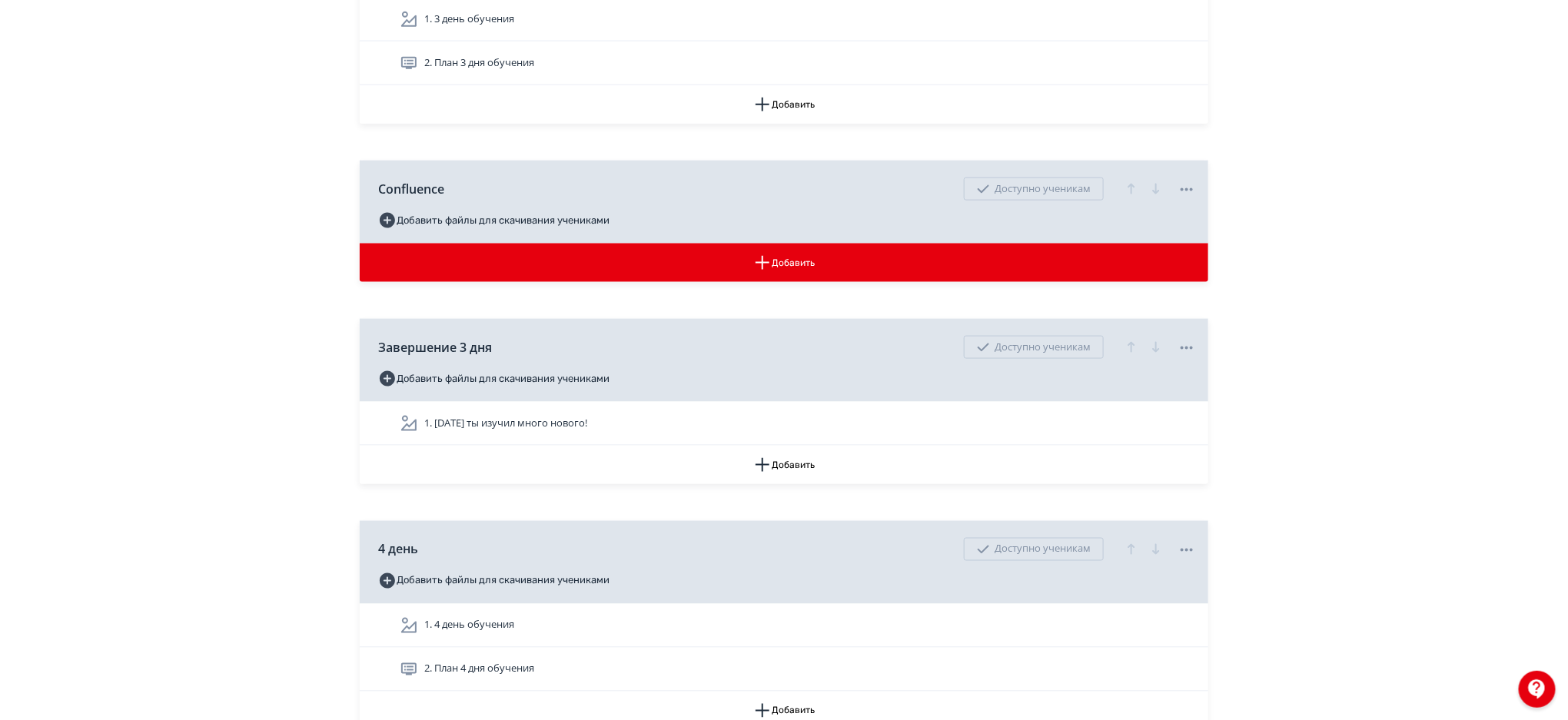
scroll to position [3857, 0]
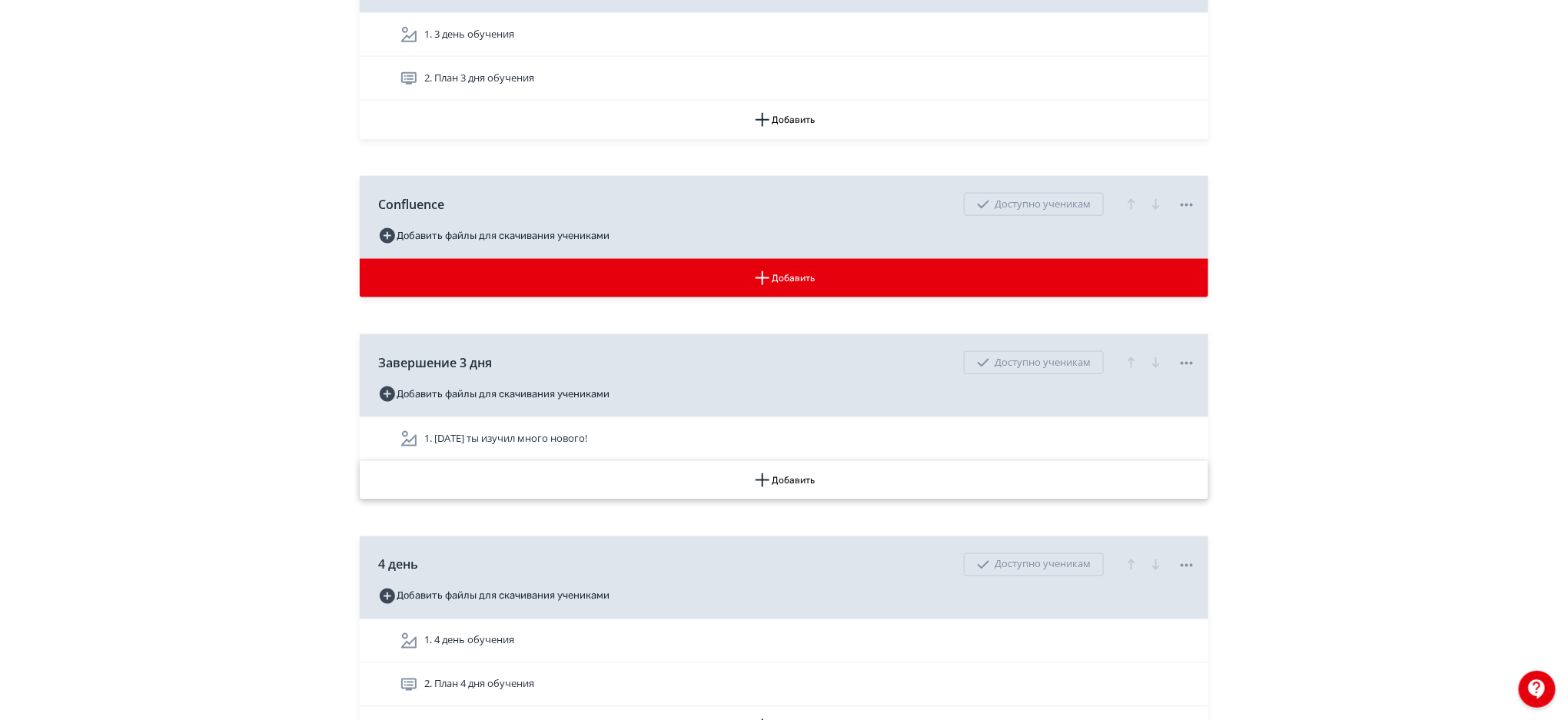
click at [863, 473] on button "Добавить" at bounding box center [784, 481] width 849 height 38
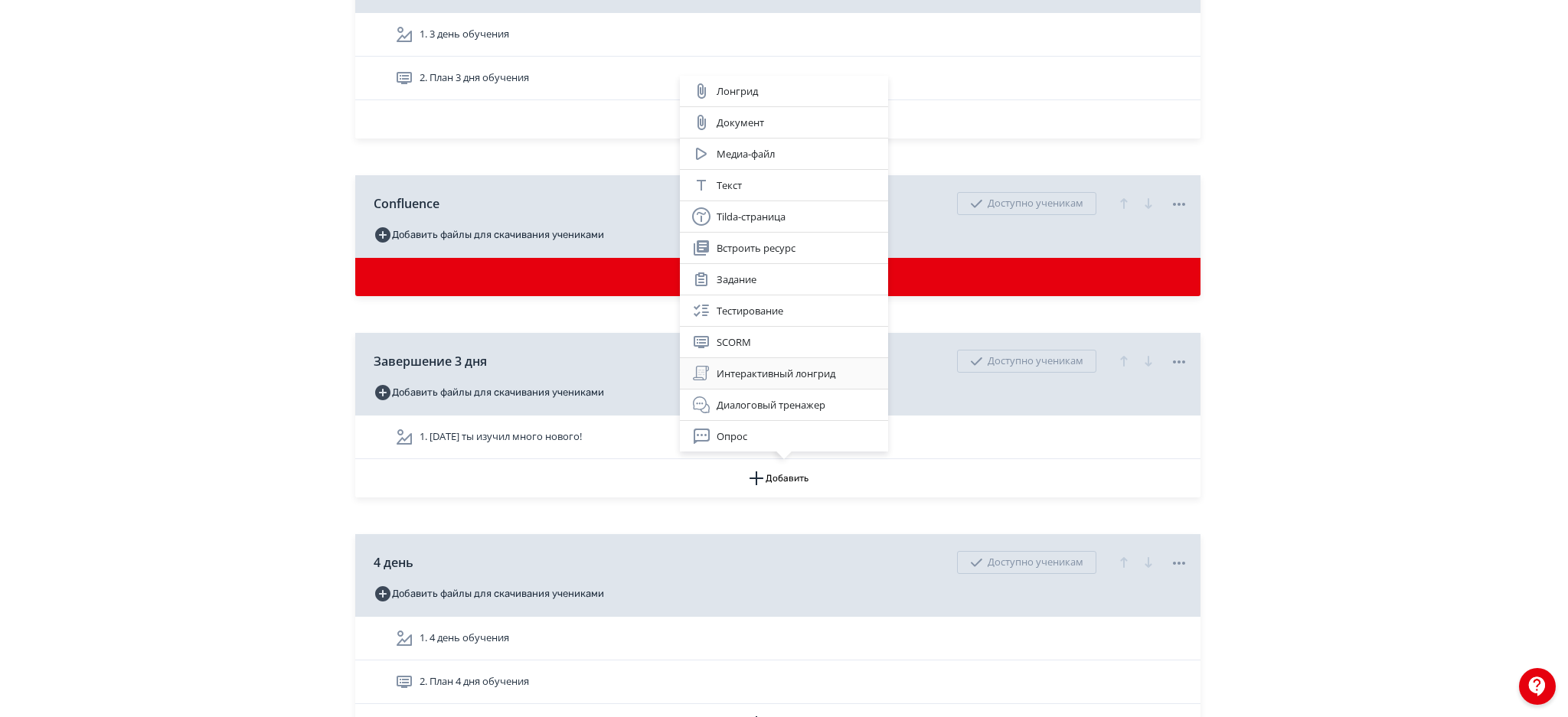
click at [784, 374] on div "Интерактивный лонгрид" at bounding box center [783, 373] width 183 height 18
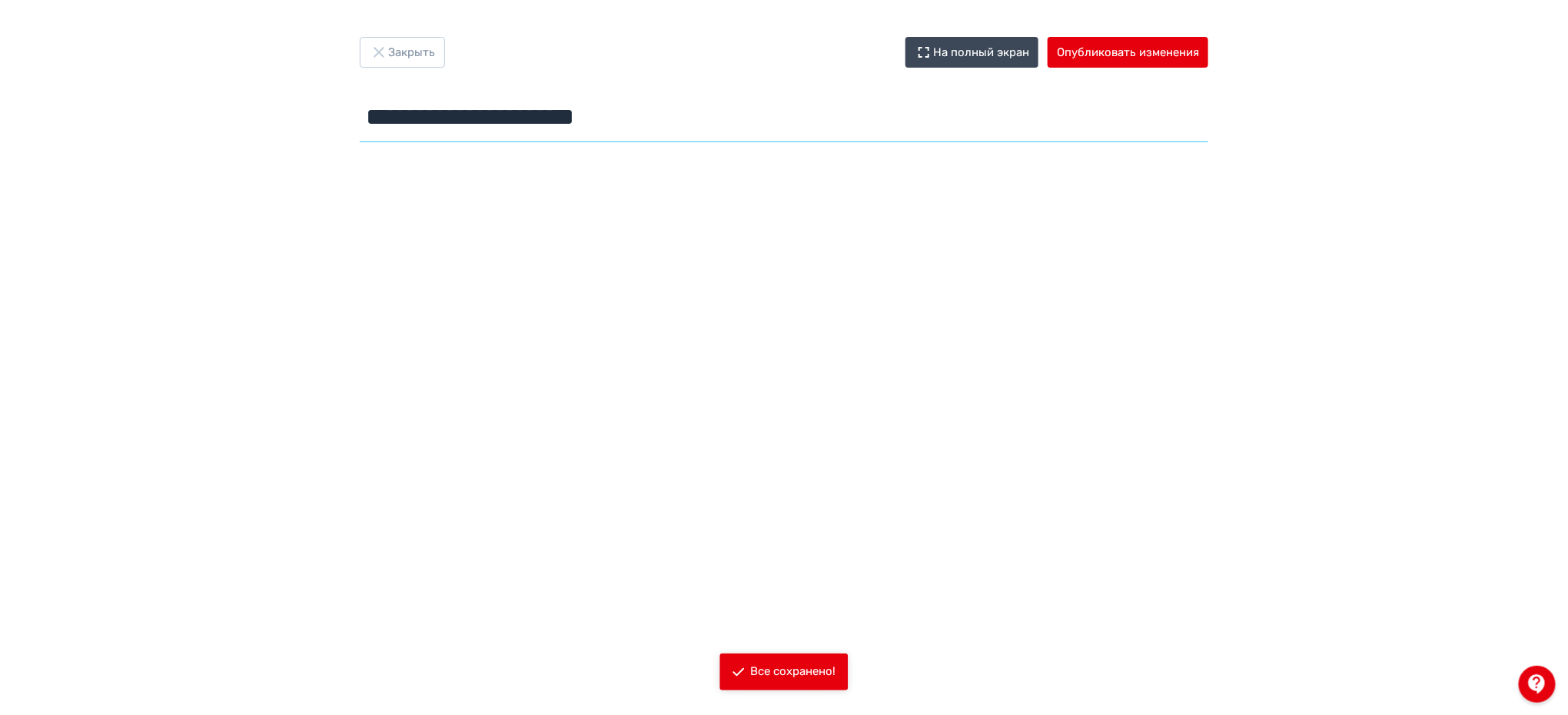
click at [523, 119] on input "**********" at bounding box center [784, 117] width 849 height 50
paste input "text"
click at [532, 111] on input "**********" at bounding box center [784, 117] width 849 height 50
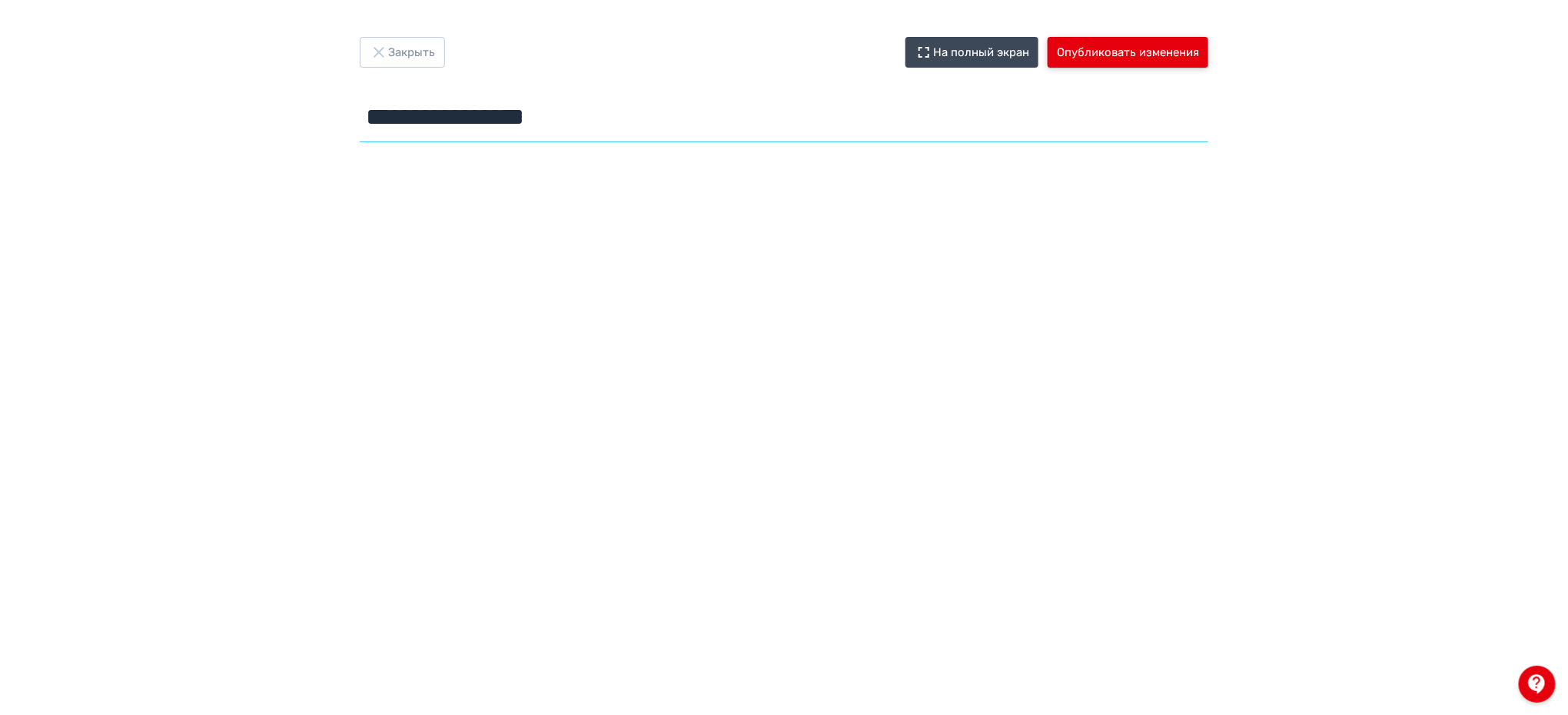
type input "**********"
click at [1171, 56] on button "Опубликовать изменения" at bounding box center [1128, 52] width 161 height 31
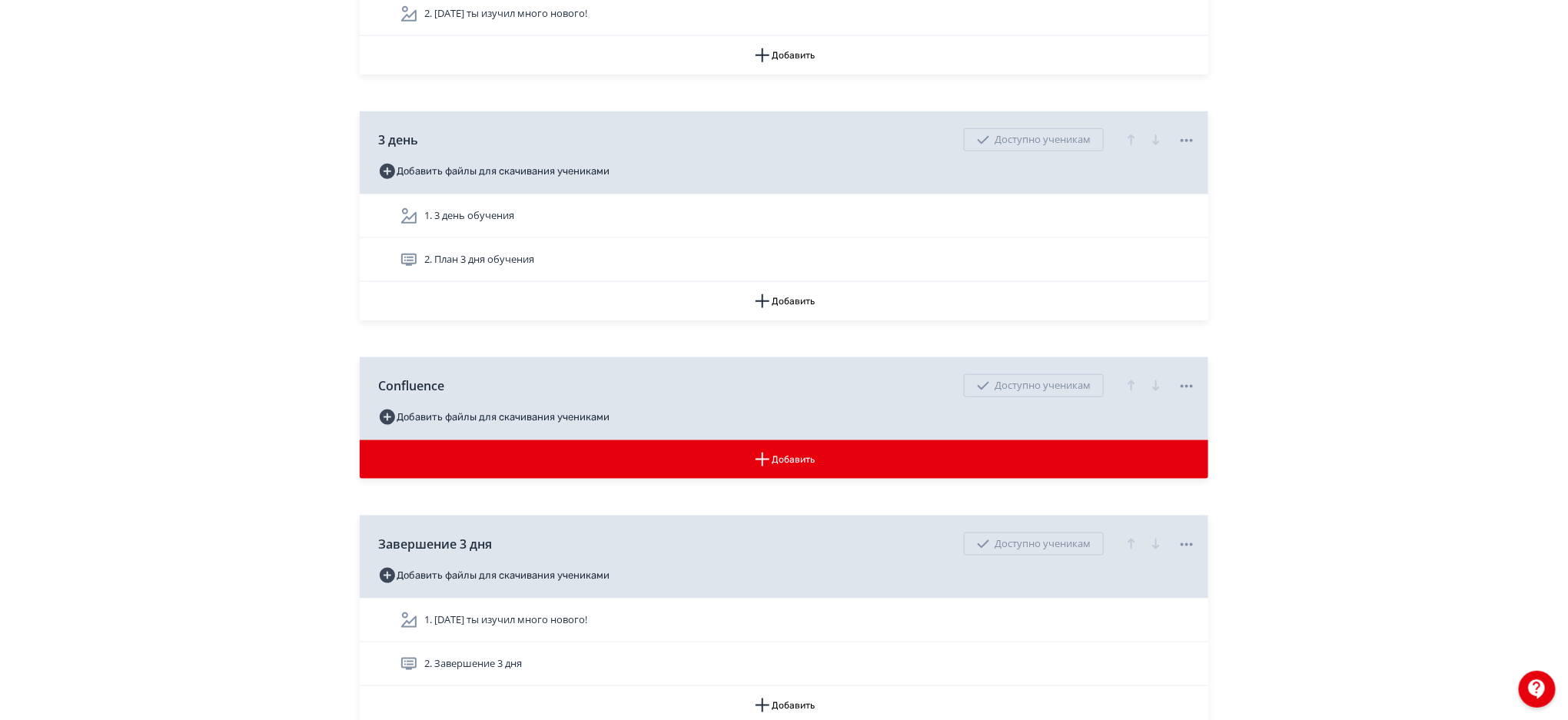
scroll to position [3659, 0]
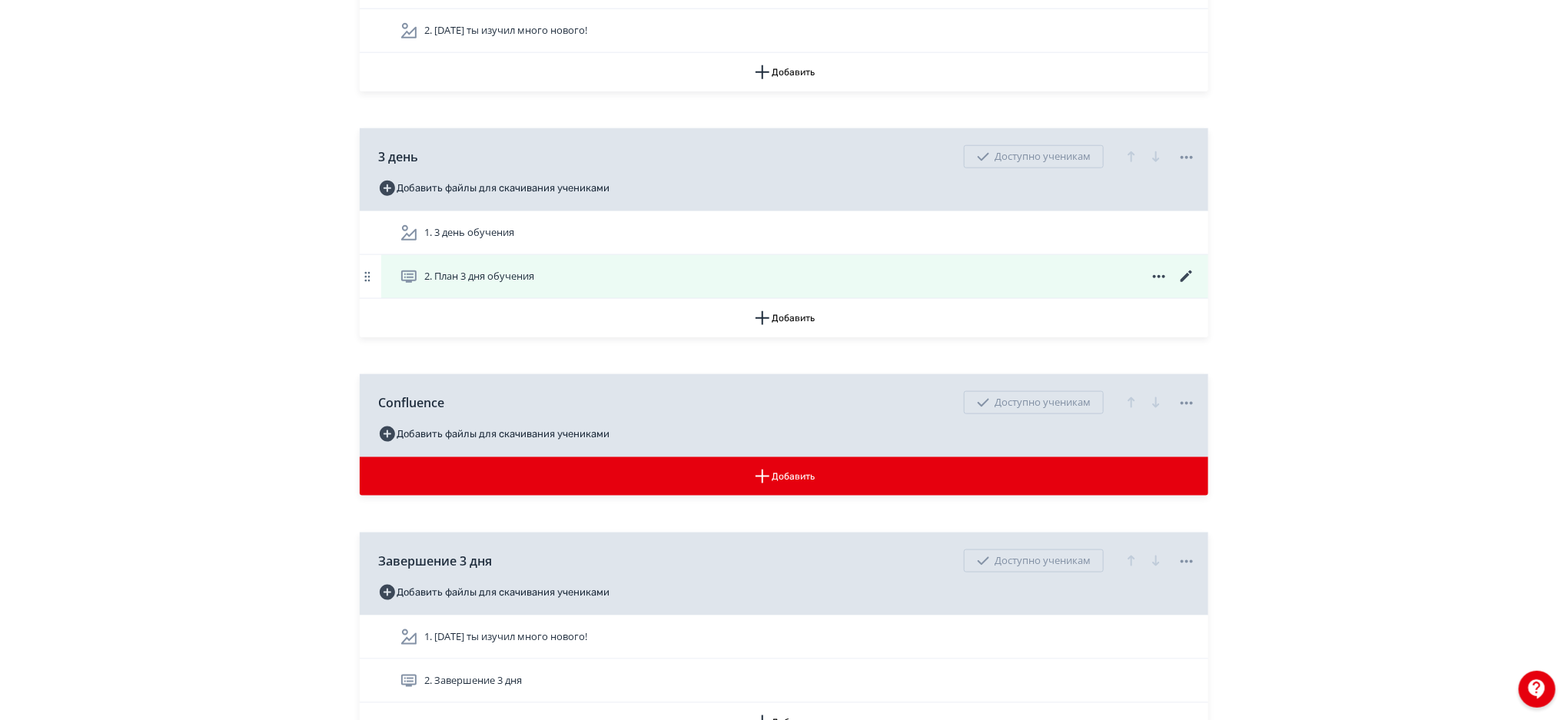
click at [1184, 276] on icon at bounding box center [1187, 277] width 18 height 18
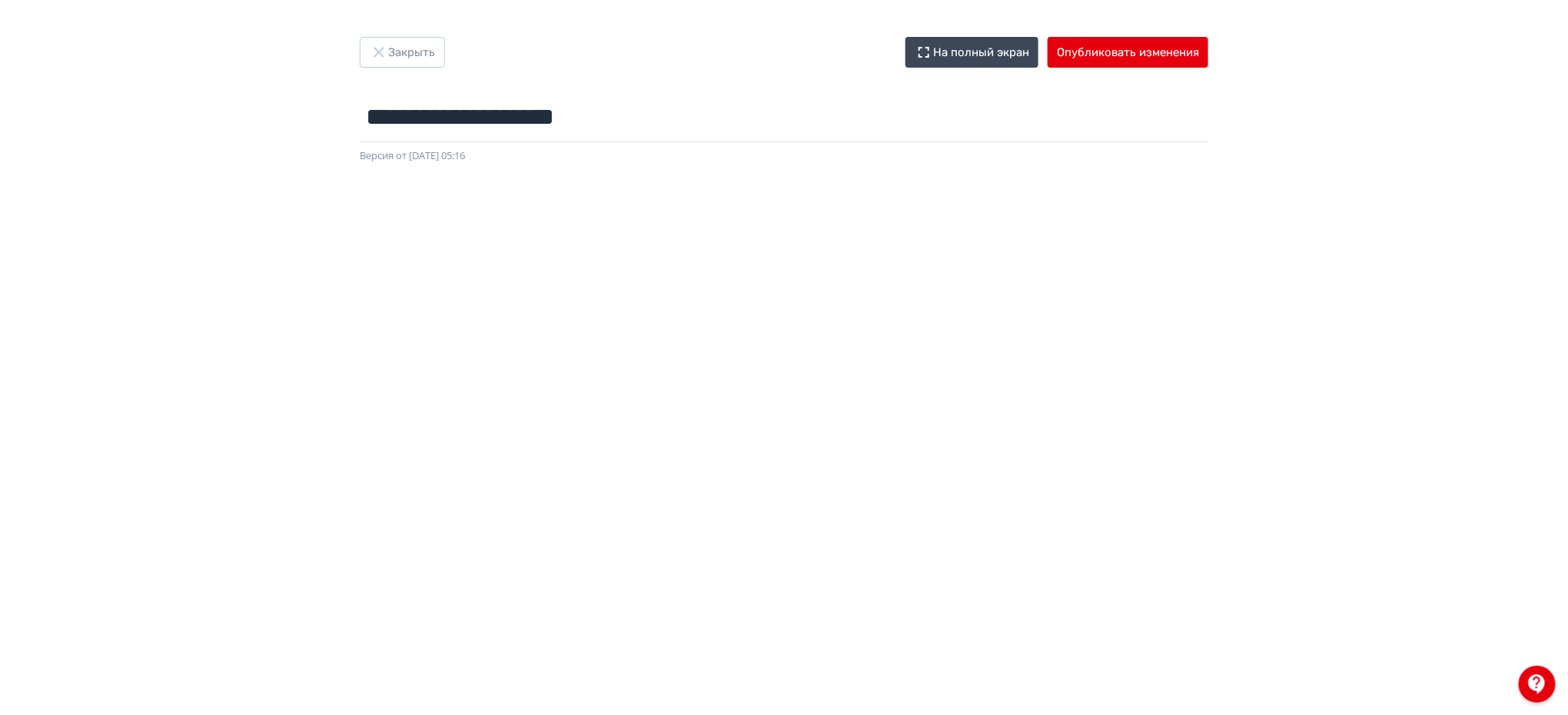
click at [1548, 472] on div at bounding box center [784, 510] width 1568 height 692
click at [1127, 54] on button "Опубликовать изменения" at bounding box center [1128, 52] width 161 height 31
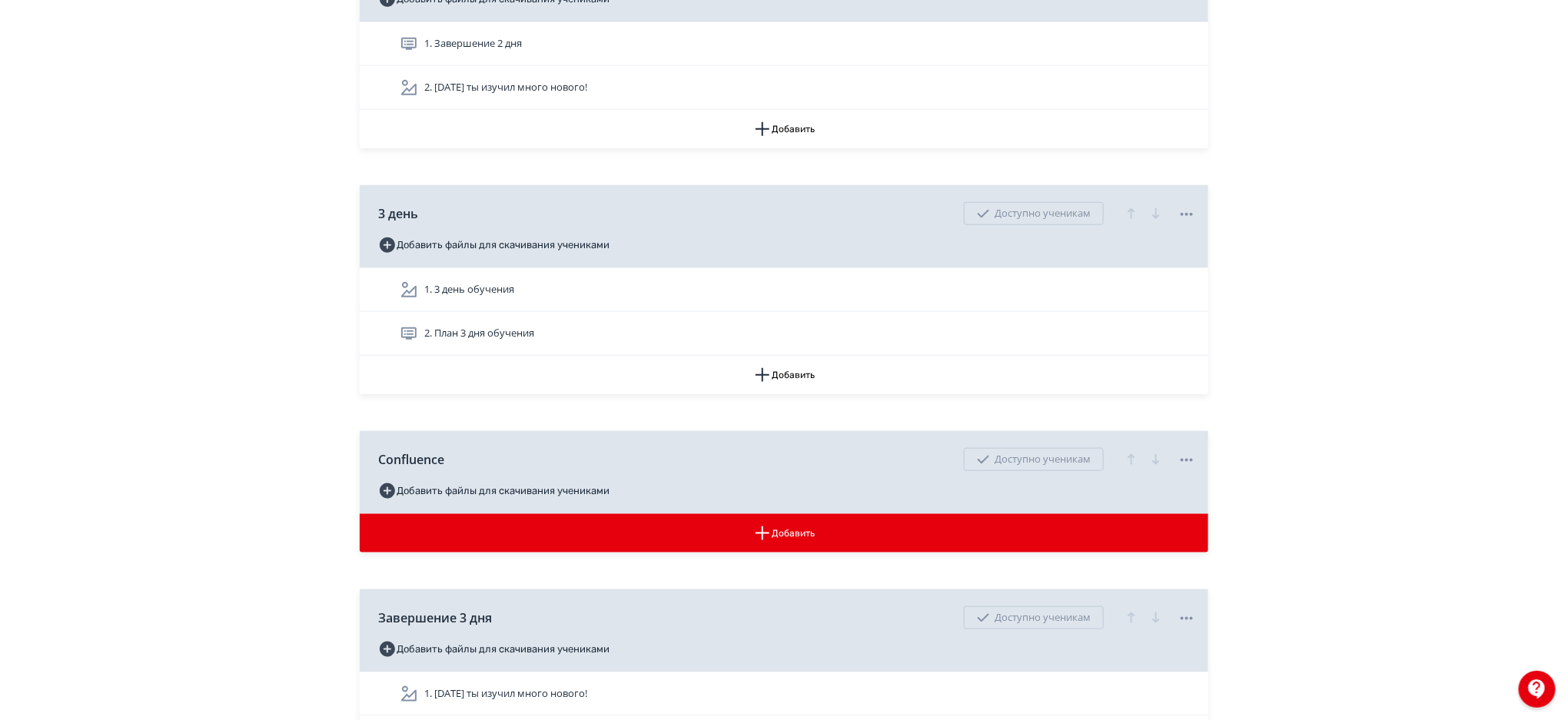
scroll to position [3619, 0]
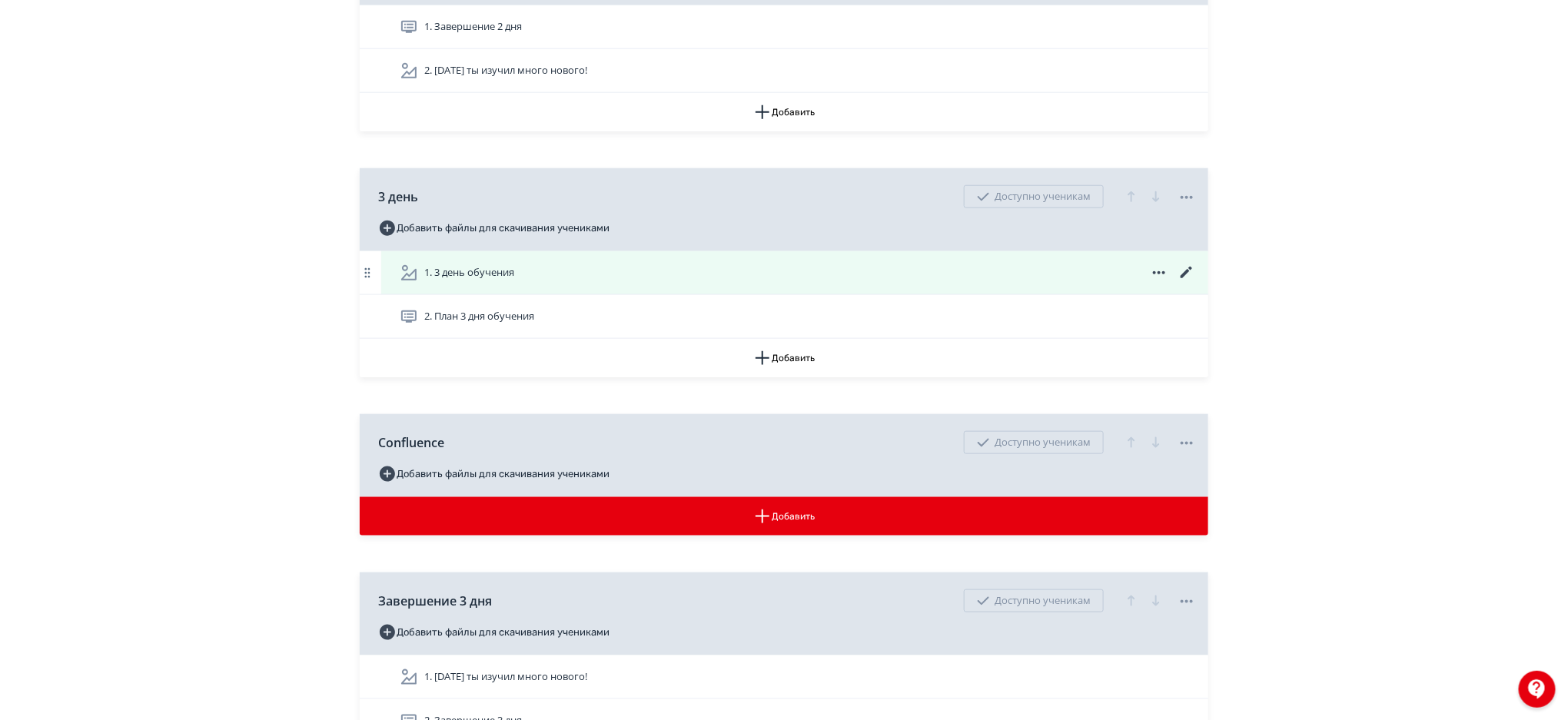
click at [825, 278] on div "1. 3 день обучения" at bounding box center [798, 272] width 797 height 18
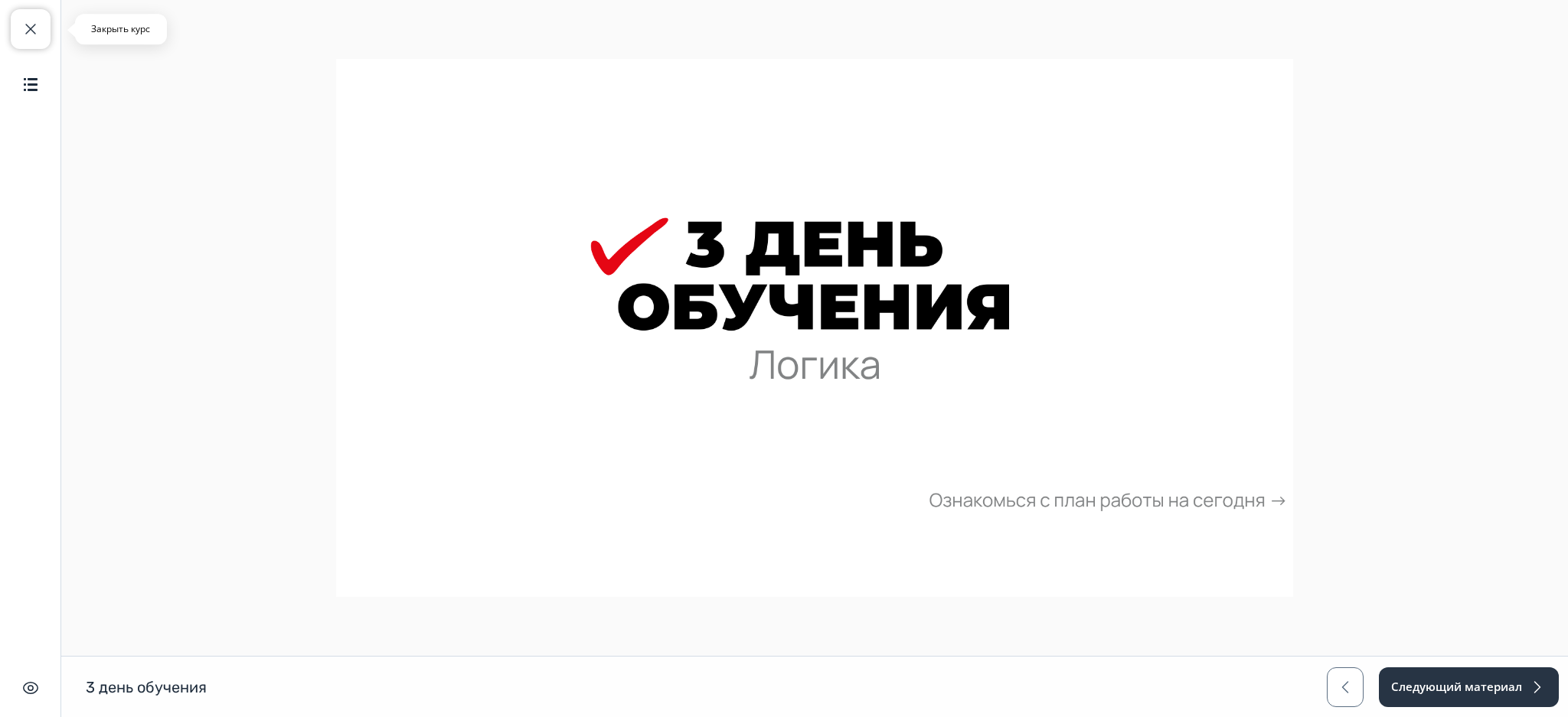
click at [22, 20] on span "button" at bounding box center [30, 29] width 18 height 18
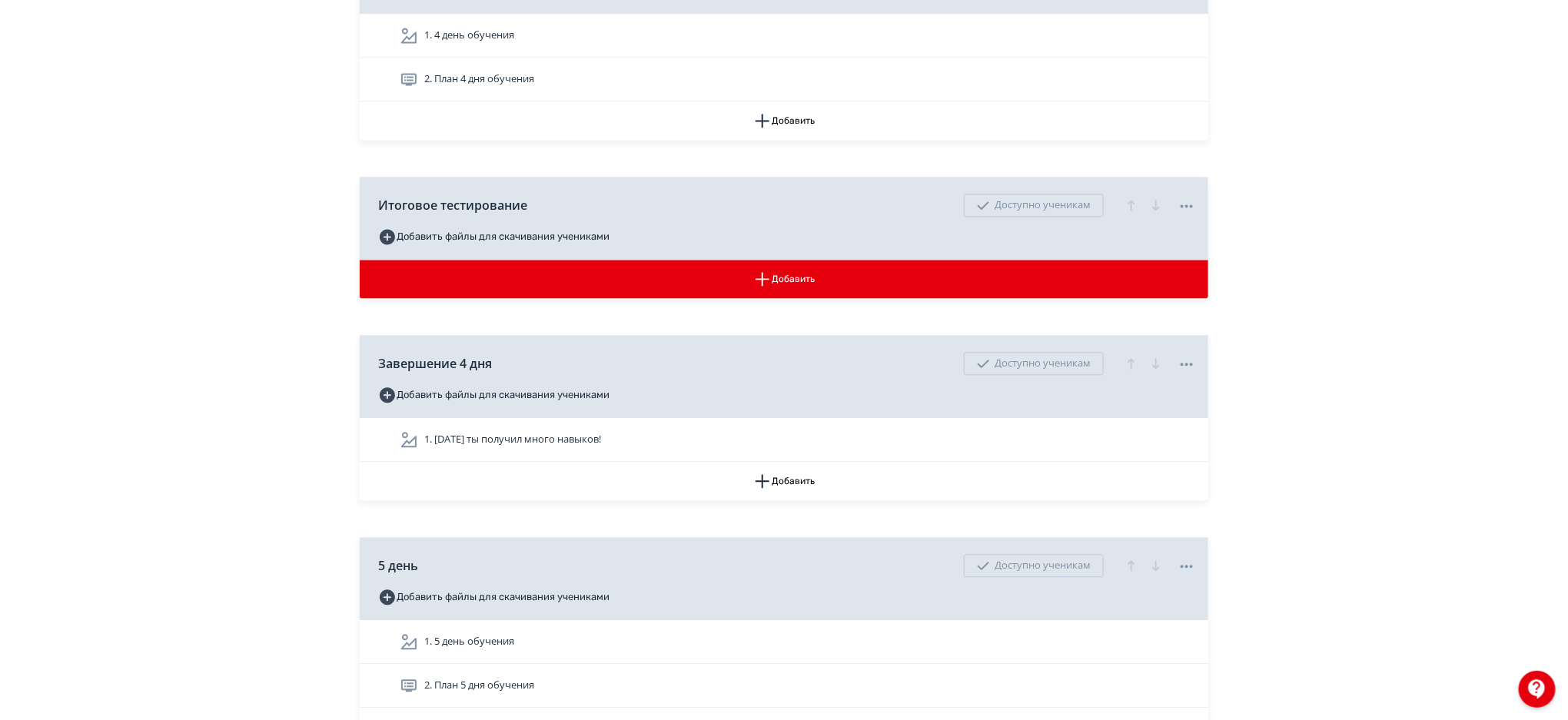
scroll to position [4523, 0]
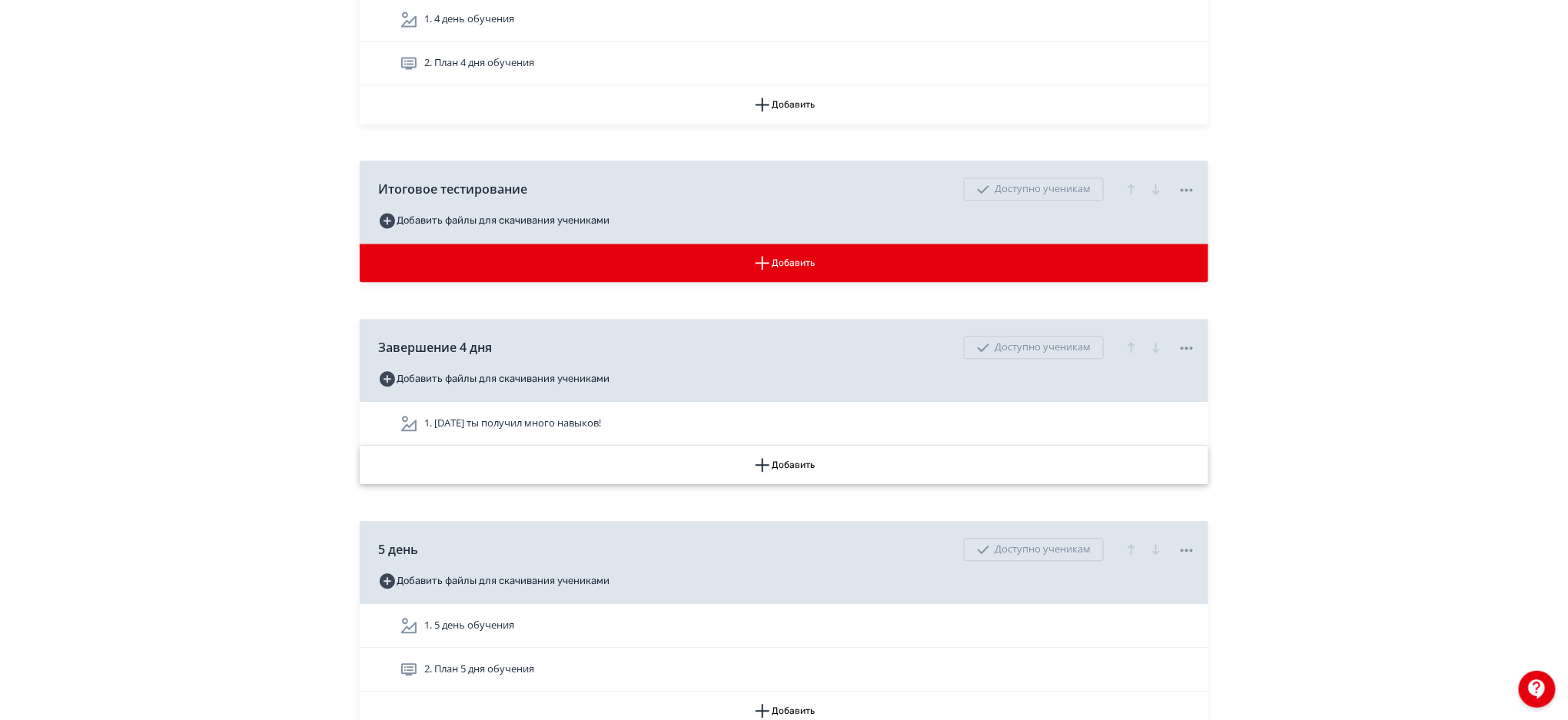
click at [797, 459] on button "Добавить" at bounding box center [784, 465] width 849 height 38
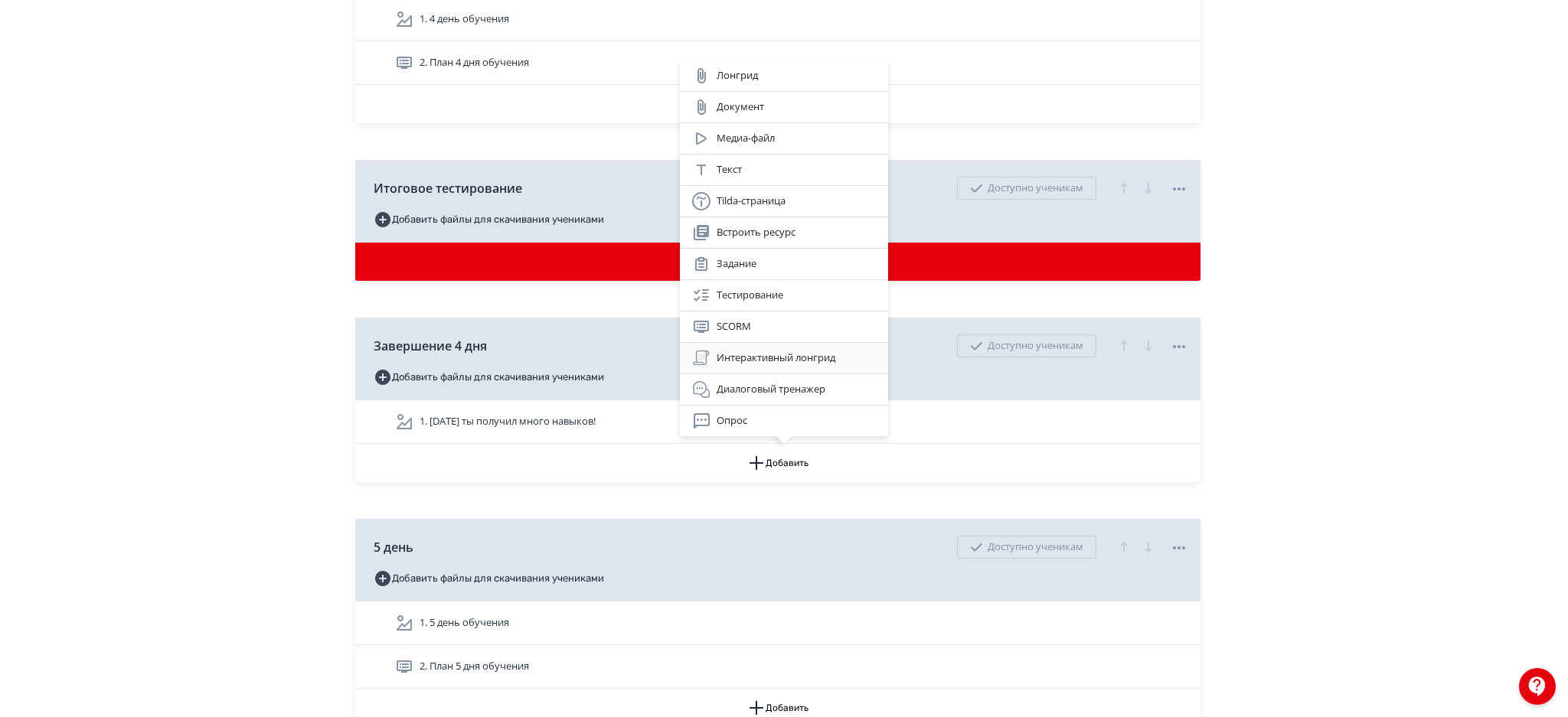
click at [757, 359] on div "Интерактивный лонгрид" at bounding box center [783, 358] width 183 height 18
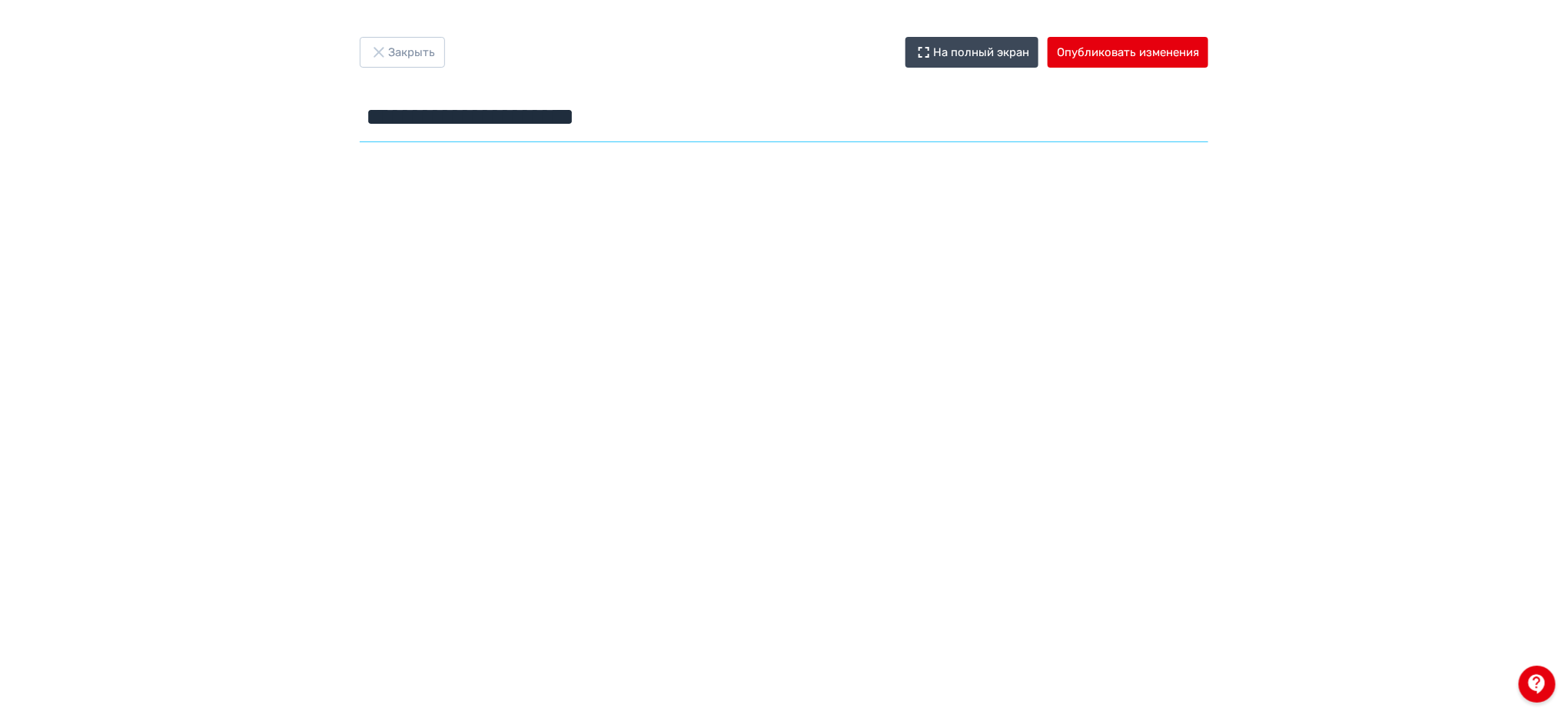
click at [592, 106] on input "**********" at bounding box center [784, 117] width 849 height 50
paste input "text"
click at [537, 117] on input "**********" at bounding box center [784, 117] width 849 height 50
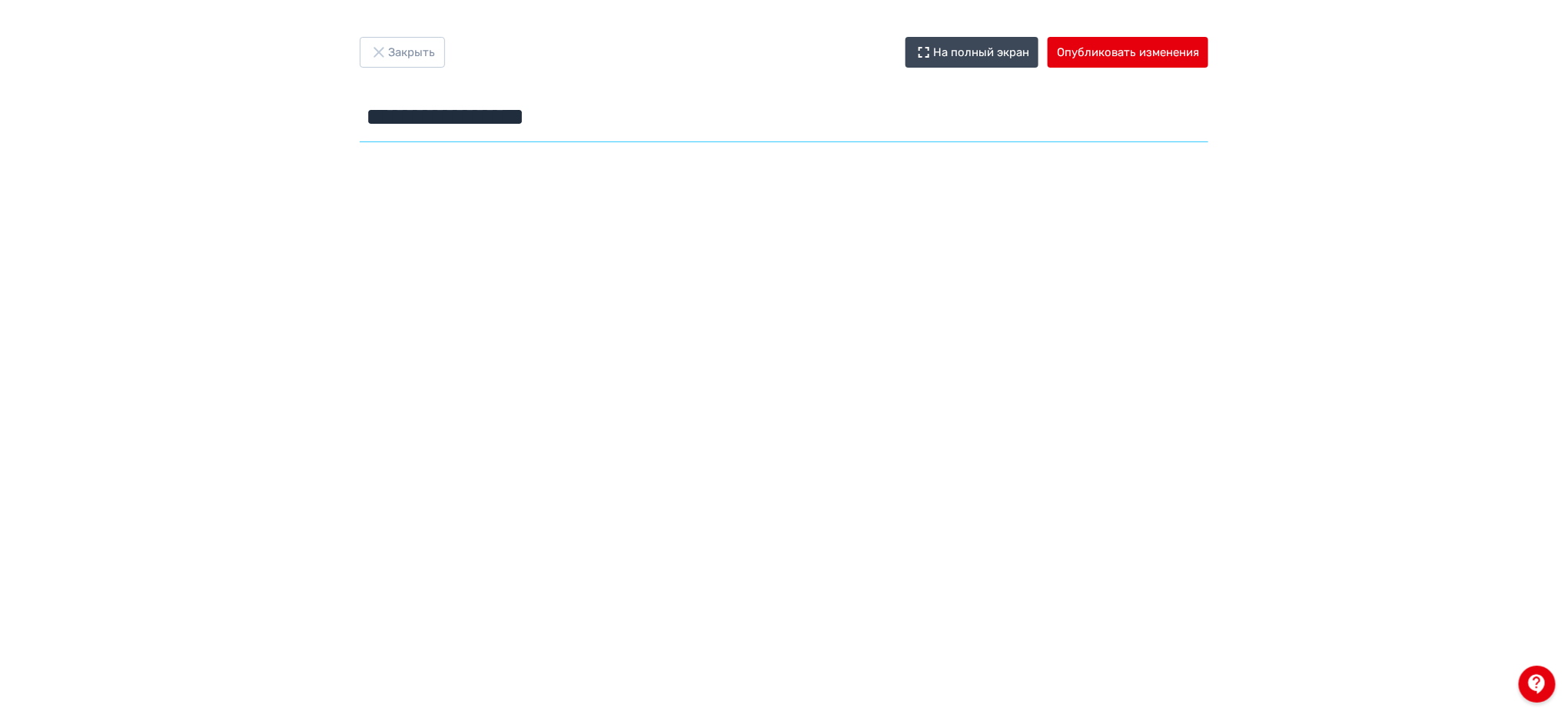
type input "**********"
click at [1097, 52] on button "Опубликовать изменения" at bounding box center [1128, 52] width 161 height 31
